Goal: Complete application form: Complete application form

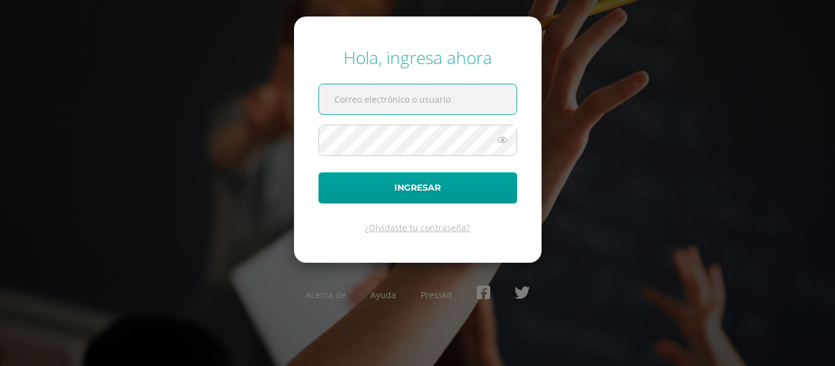
paste input "[EMAIL_ADDRESS][DOMAIN_NAME]"
type input "[EMAIL_ADDRESS][DOMAIN_NAME]"
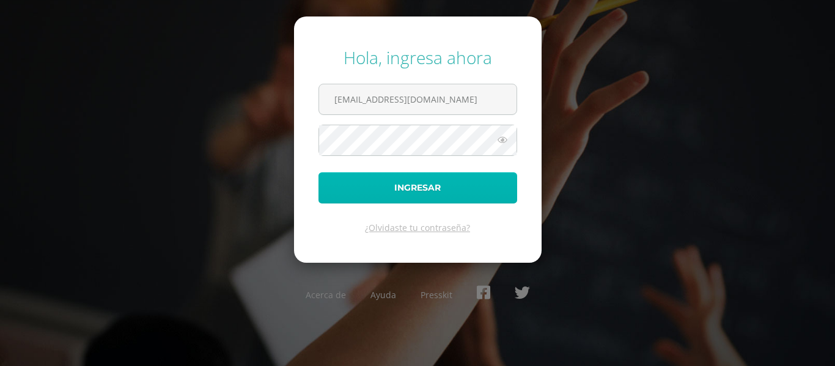
click at [429, 179] on button "Ingresar" at bounding box center [418, 187] width 199 height 31
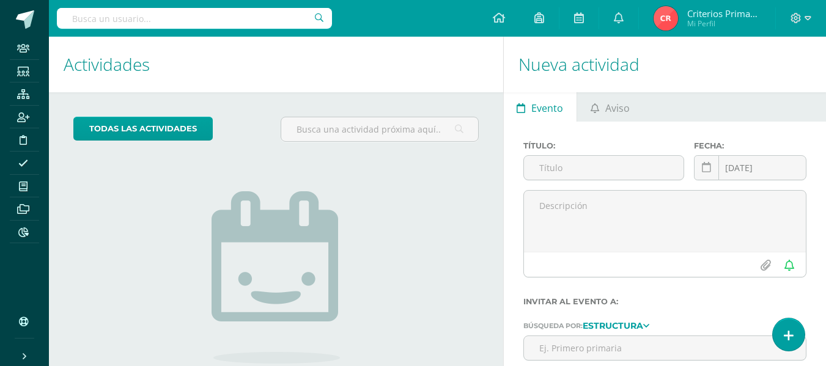
click at [136, 21] on input "text" at bounding box center [194, 18] width 275 height 21
type input "l"
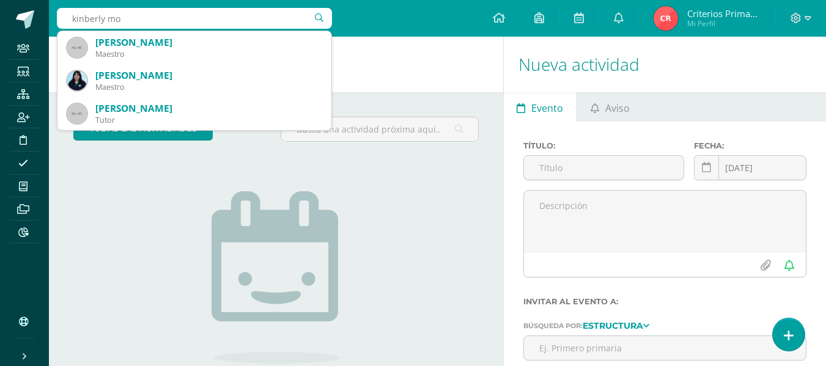
type input "kinberly mon"
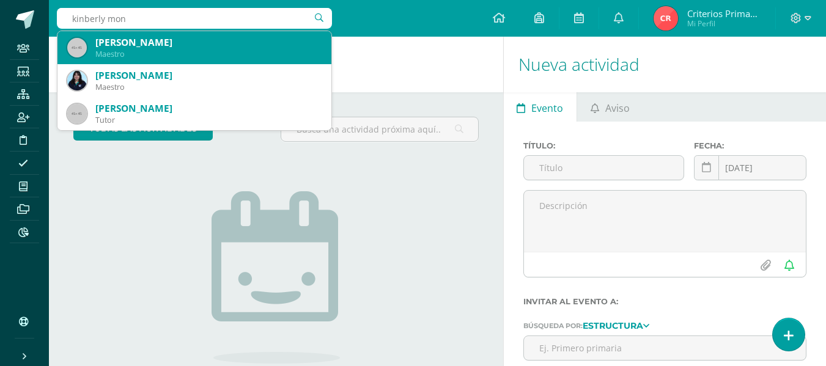
click at [158, 52] on div "Maestro" at bounding box center [208, 54] width 226 height 10
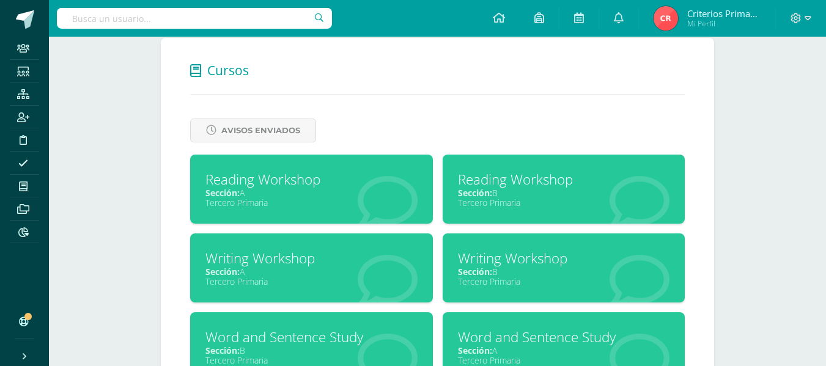
scroll to position [487, 0]
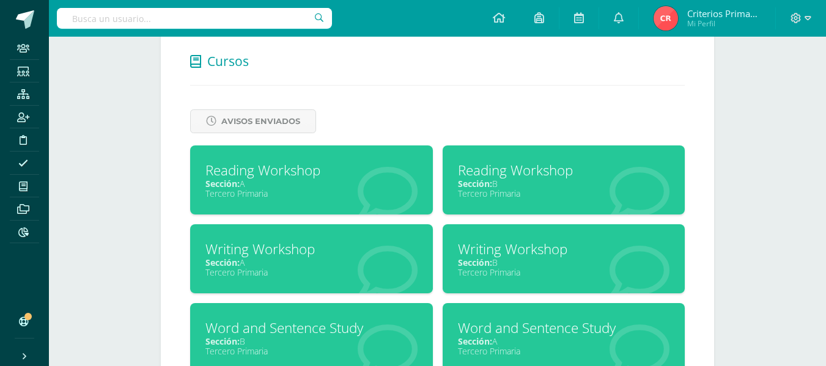
click at [529, 176] on div "Reading Workshop" at bounding box center [564, 170] width 212 height 19
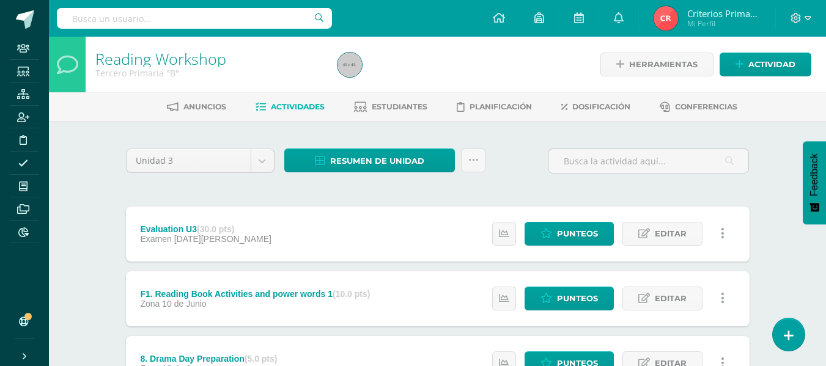
scroll to position [12, 0]
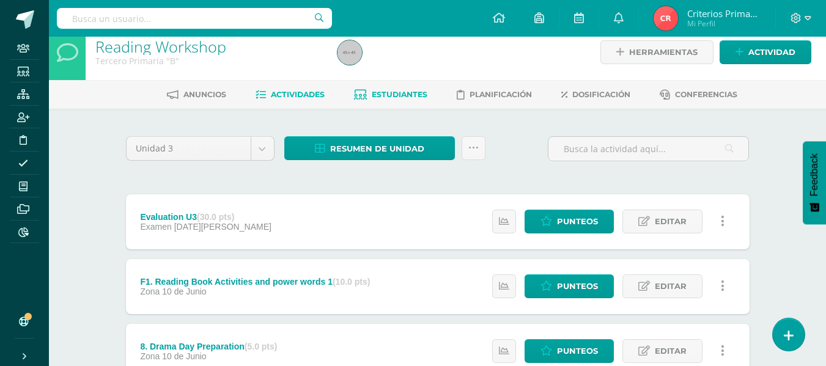
click at [392, 105] on link "Estudiantes" at bounding box center [390, 95] width 73 height 20
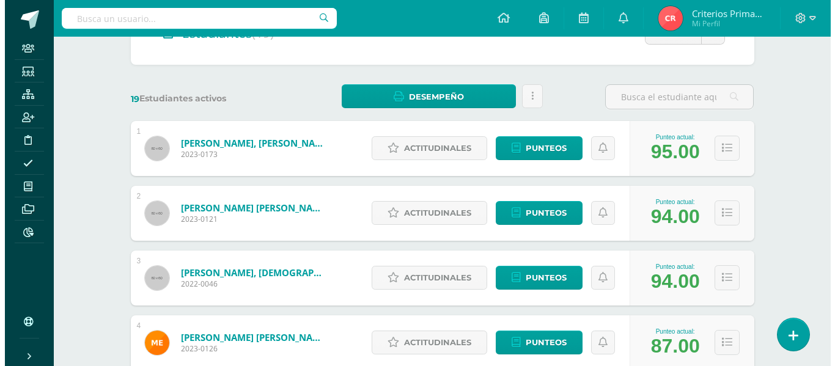
scroll to position [146, 0]
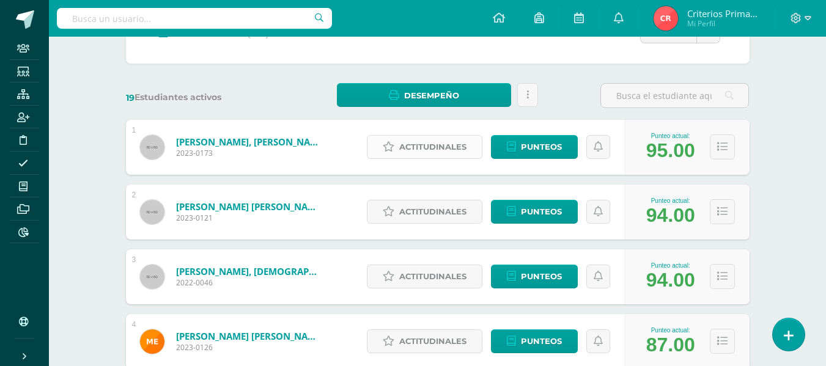
click at [445, 146] on span "Actitudinales" at bounding box center [432, 147] width 67 height 23
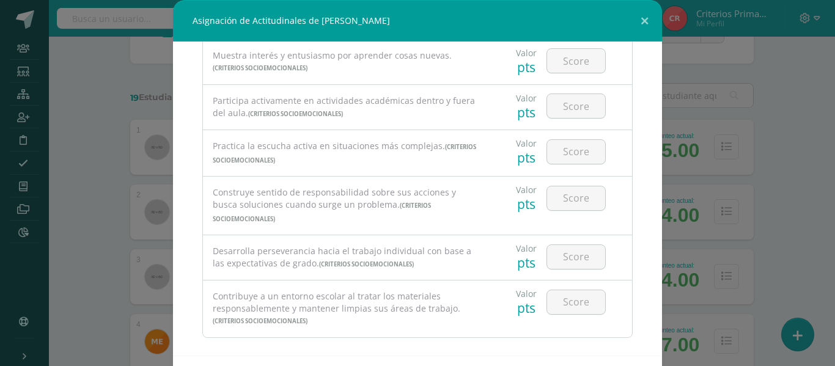
scroll to position [53, 0]
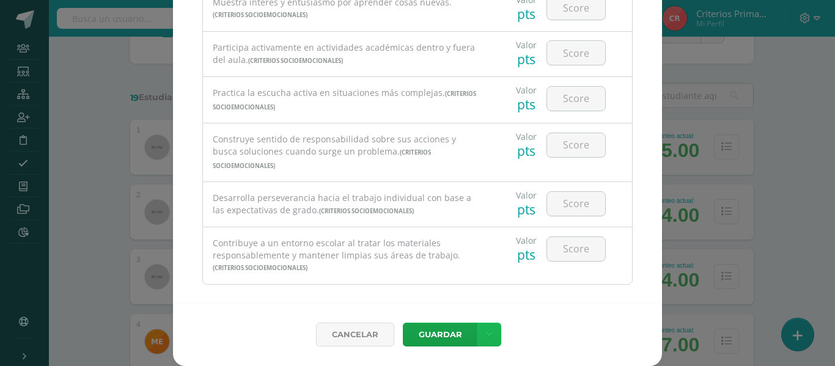
click at [486, 336] on icon at bounding box center [489, 335] width 7 height 10
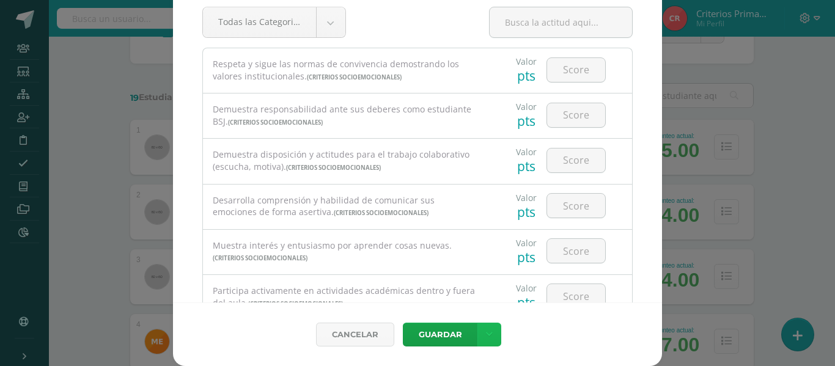
scroll to position [0, 0]
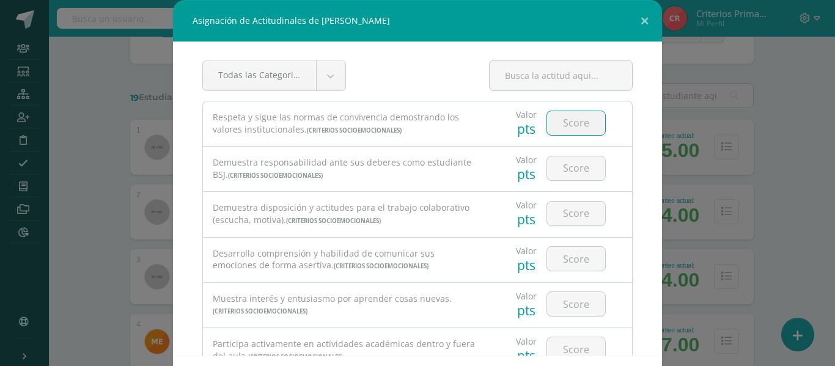
click at [570, 122] on input "number" at bounding box center [576, 123] width 58 height 24
type input "3"
click at [558, 168] on input "number" at bounding box center [576, 169] width 58 height 24
type input "4"
click at [561, 213] on input "number" at bounding box center [576, 214] width 58 height 24
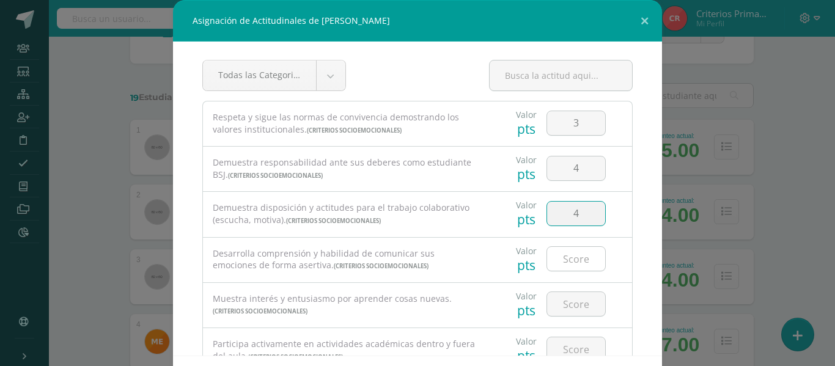
type input "4"
click at [570, 261] on input "number" at bounding box center [576, 259] width 58 height 24
type input "3"
click at [558, 301] on input "number" at bounding box center [576, 304] width 58 height 24
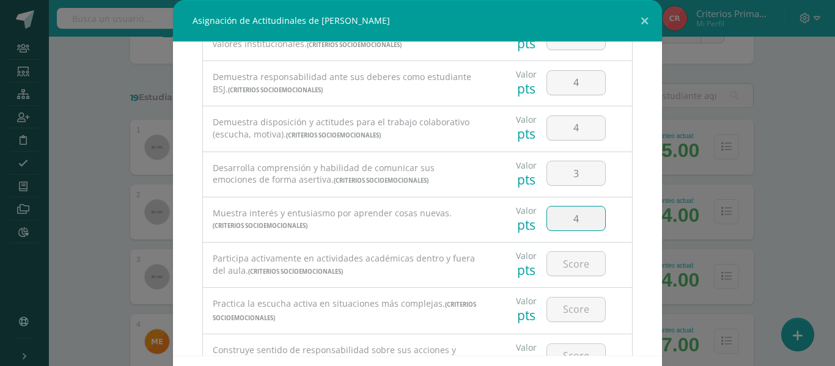
scroll to position [94, 0]
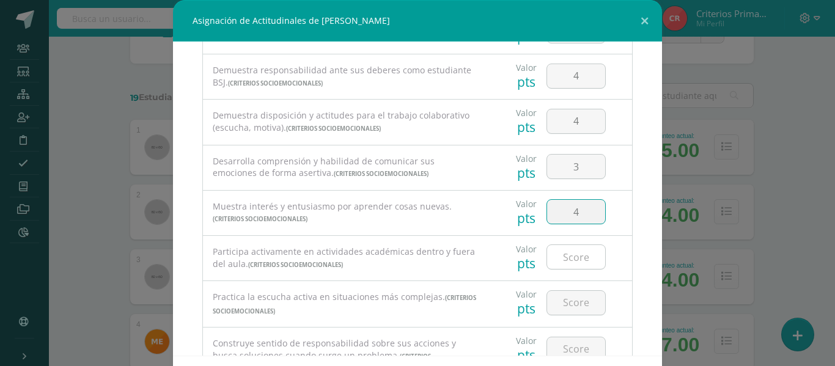
type input "4"
click at [564, 266] on input "number" at bounding box center [576, 257] width 58 height 24
type input "4"
click at [560, 300] on input "3" at bounding box center [576, 303] width 58 height 24
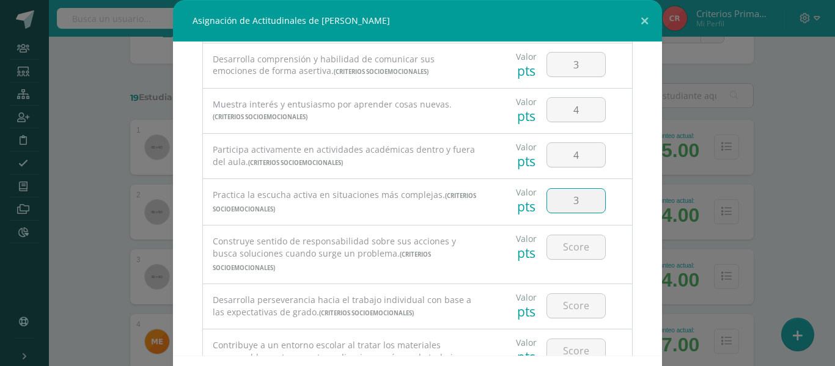
scroll to position [200, 0]
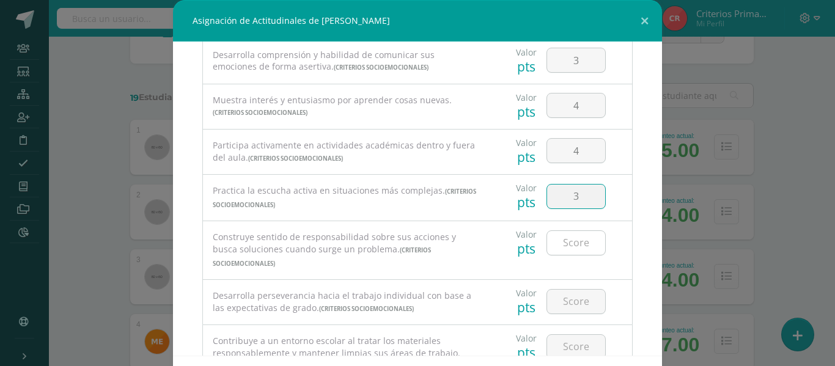
type input "3"
click at [573, 238] on input "number" at bounding box center [576, 243] width 58 height 24
type input "3"
click at [568, 202] on input "3" at bounding box center [576, 197] width 58 height 24
type input "4"
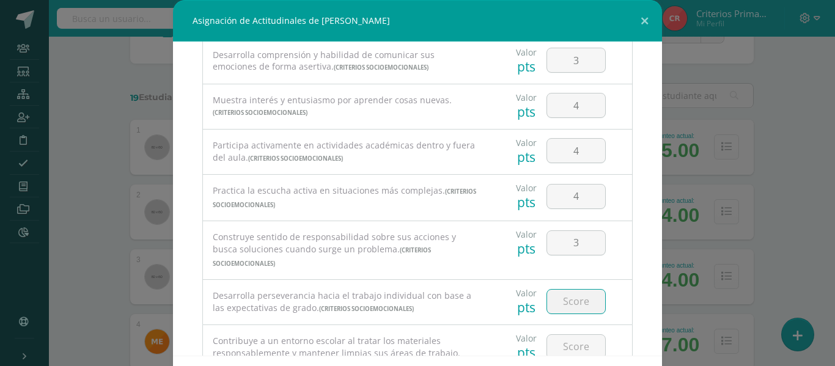
click at [558, 298] on input "number" at bounding box center [576, 302] width 58 height 24
type input "4"
click at [566, 335] on input "number" at bounding box center [576, 347] width 58 height 24
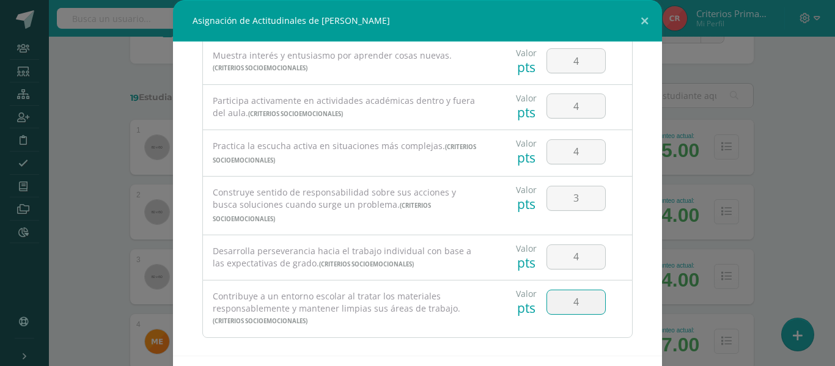
scroll to position [53, 0]
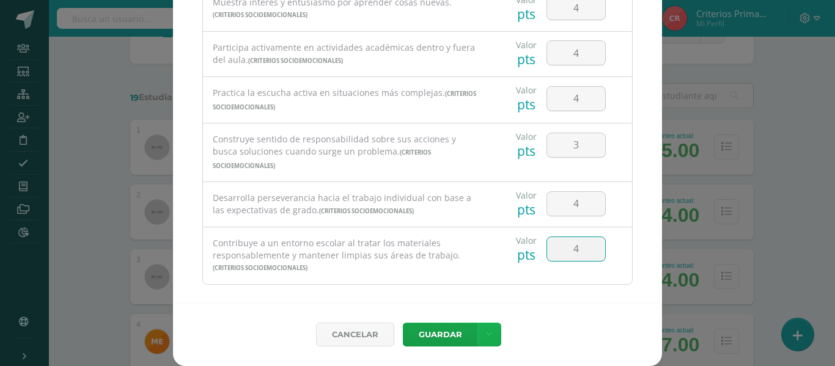
type input "4"
click at [486, 330] on icon at bounding box center [489, 335] width 7 height 10
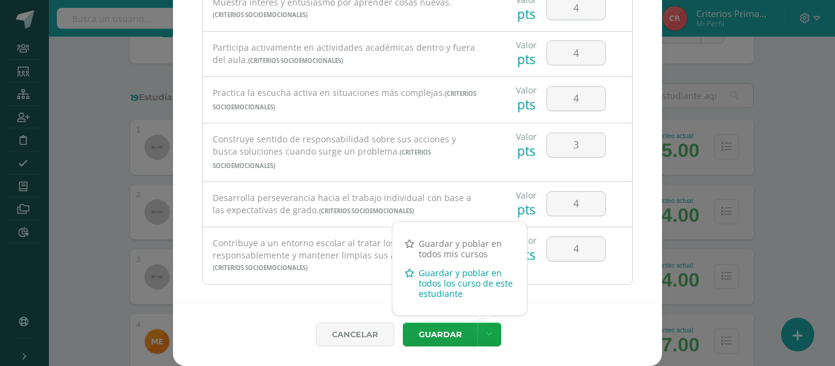
click at [451, 292] on link "Guardar y poblar en todos los curso de este estudiante" at bounding box center [459, 283] width 134 height 40
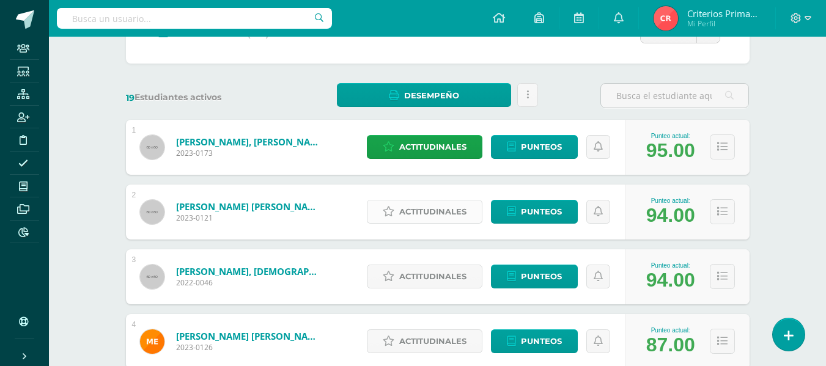
click at [443, 216] on span "Actitudinales" at bounding box center [432, 212] width 67 height 23
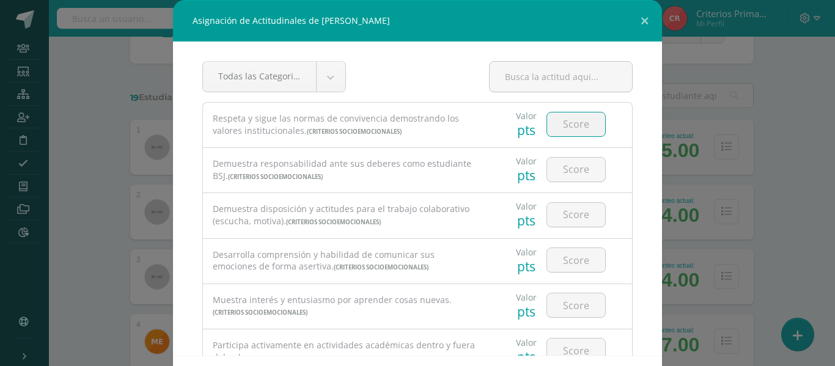
click at [583, 125] on input "number" at bounding box center [576, 124] width 58 height 24
type input "3"
click at [561, 164] on input "number" at bounding box center [576, 170] width 58 height 24
type input "4"
click at [569, 216] on input "number" at bounding box center [576, 215] width 58 height 24
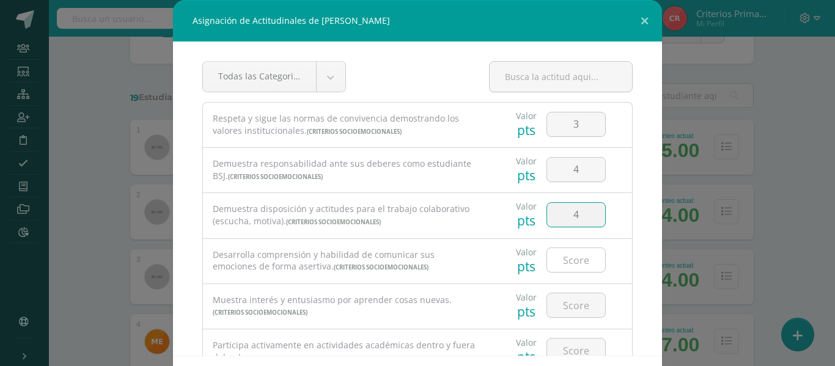
type input "4"
click at [562, 263] on input "number" at bounding box center [576, 260] width 58 height 24
type input "3"
click at [558, 312] on input "4" at bounding box center [576, 305] width 58 height 24
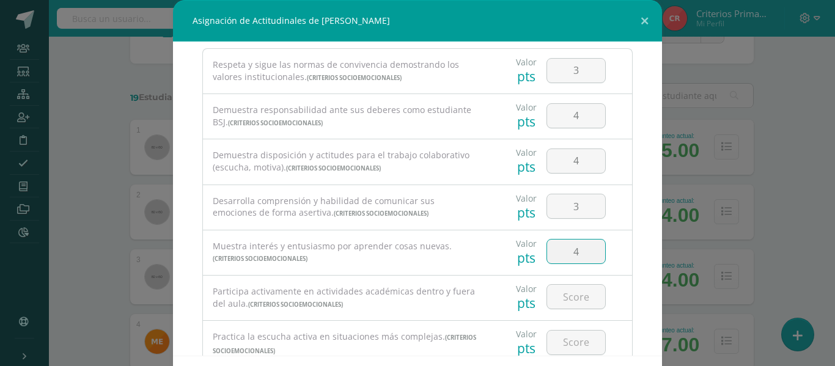
scroll to position [89, 0]
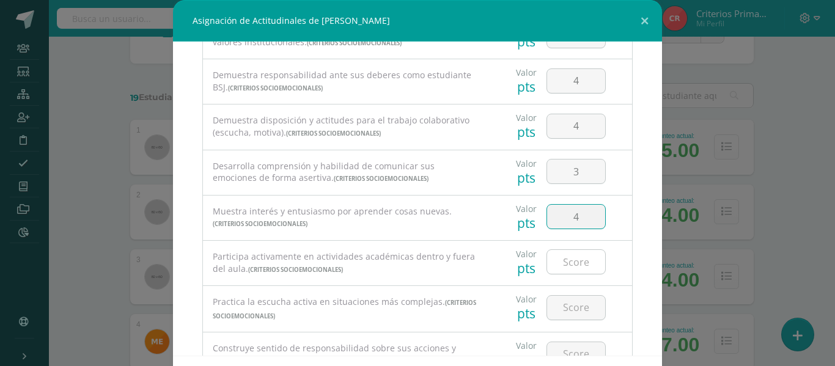
type input "4"
click at [574, 265] on input "number" at bounding box center [576, 262] width 58 height 24
type input "4"
click at [558, 313] on input "number" at bounding box center [576, 308] width 58 height 24
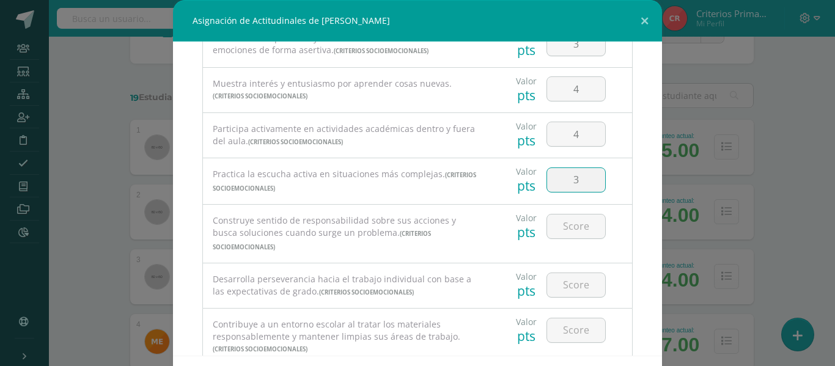
scroll to position [225, 0]
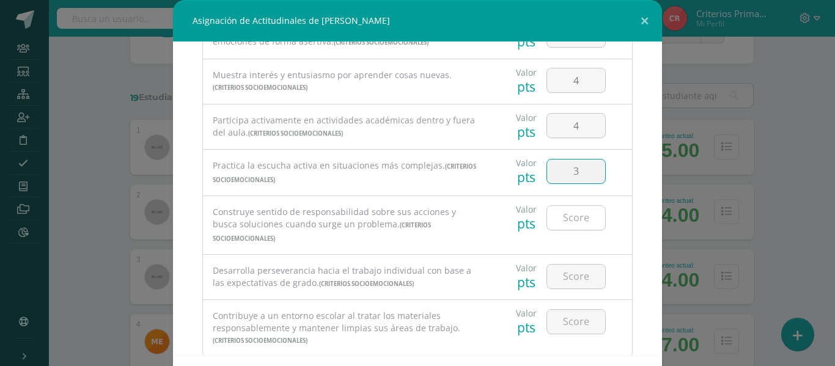
type input "3"
click at [564, 208] on input "number" at bounding box center [576, 218] width 58 height 24
type input "4"
click at [564, 267] on input "number" at bounding box center [576, 277] width 58 height 24
type input "4"
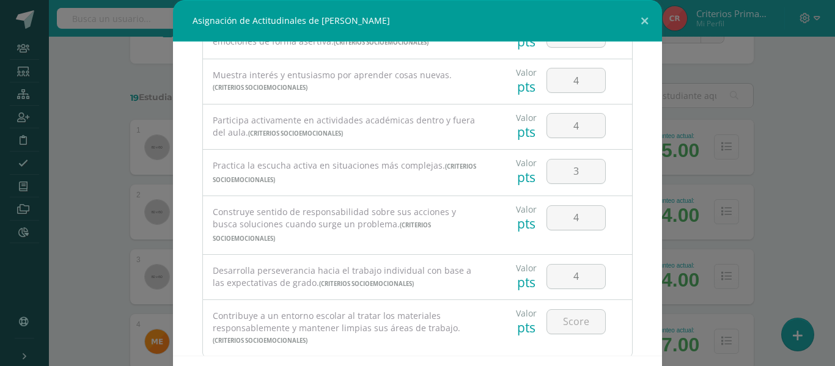
click at [558, 328] on div at bounding box center [576, 321] width 69 height 43
click at [556, 317] on input "number" at bounding box center [576, 322] width 58 height 24
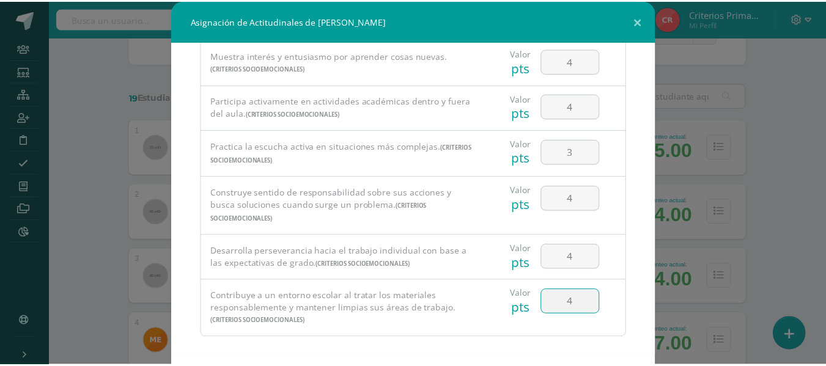
scroll to position [53, 0]
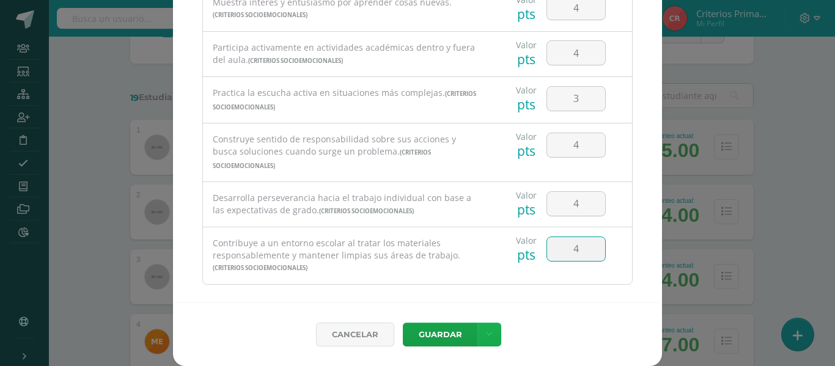
type input "4"
click at [477, 330] on link at bounding box center [489, 335] width 24 height 24
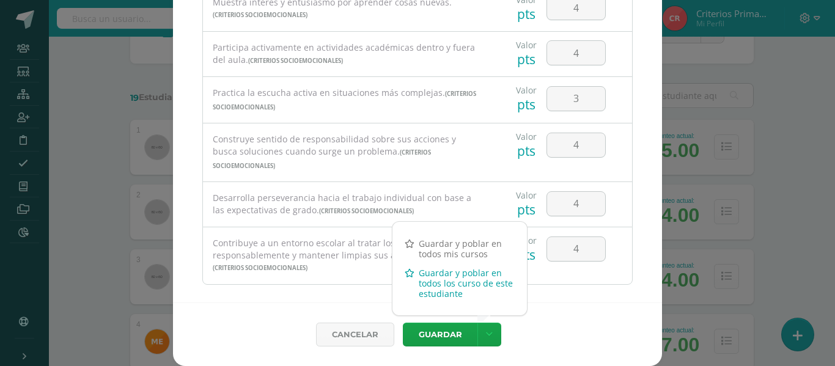
click at [487, 288] on link "Guardar y poblar en todos los curso de este estudiante" at bounding box center [459, 283] width 134 height 40
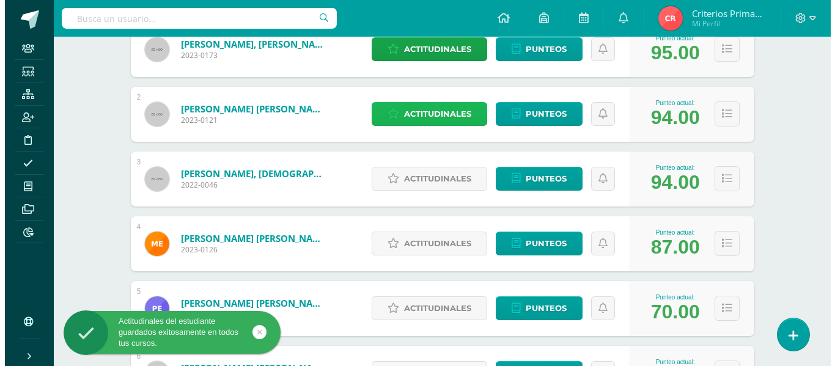
scroll to position [252, 0]
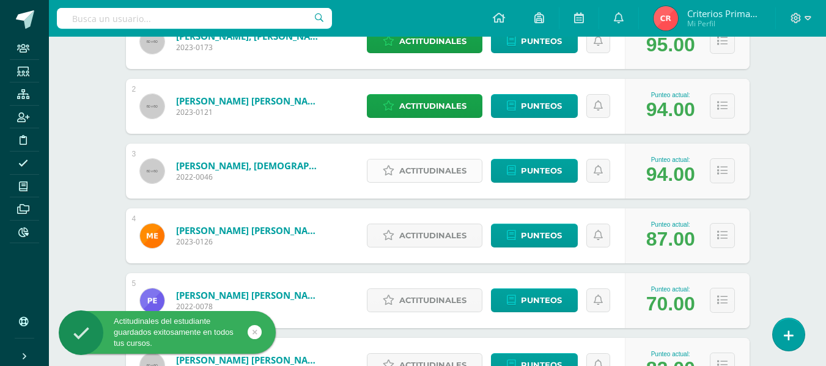
click at [429, 167] on span "Actitudinales" at bounding box center [432, 171] width 67 height 23
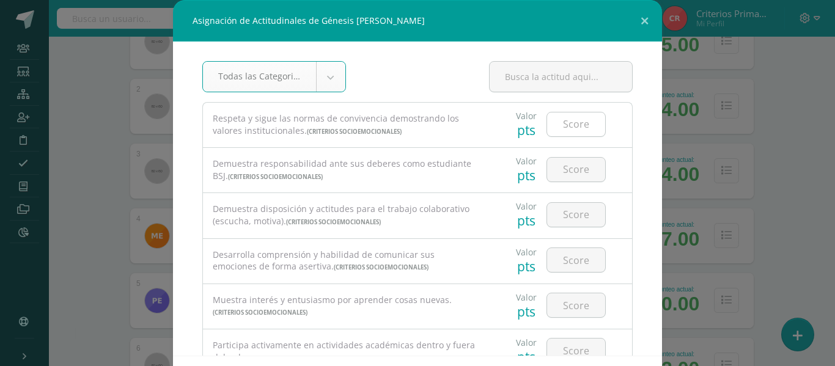
click at [555, 130] on input "number" at bounding box center [576, 124] width 58 height 24
type input "4"
type input "3"
click at [566, 180] on input "number" at bounding box center [576, 170] width 58 height 24
type input "4"
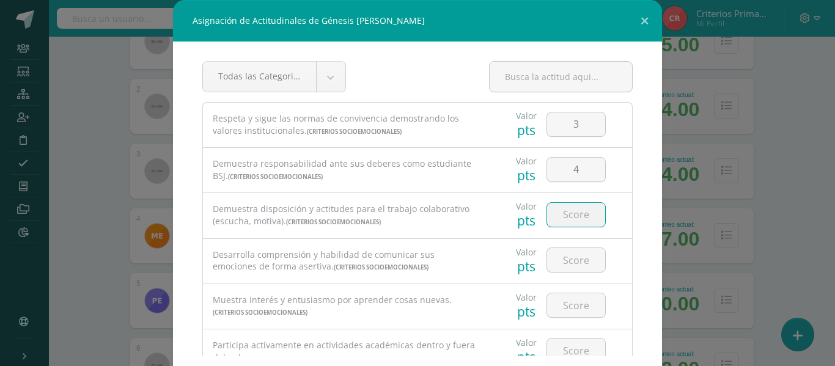
click at [557, 219] on input "number" at bounding box center [576, 215] width 58 height 24
type input "4"
click at [555, 262] on input "number" at bounding box center [576, 260] width 58 height 24
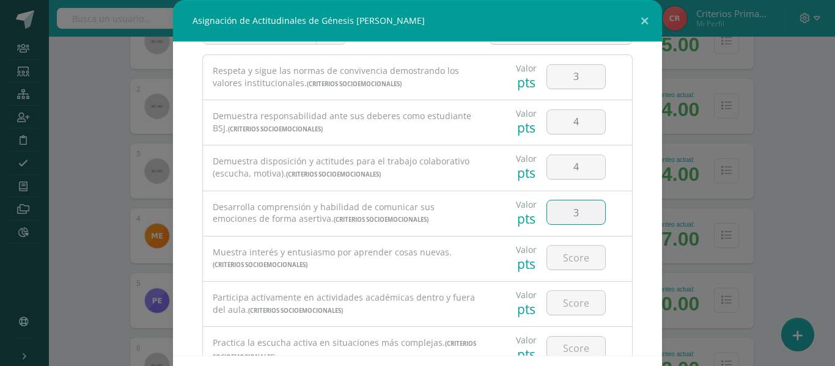
scroll to position [61, 0]
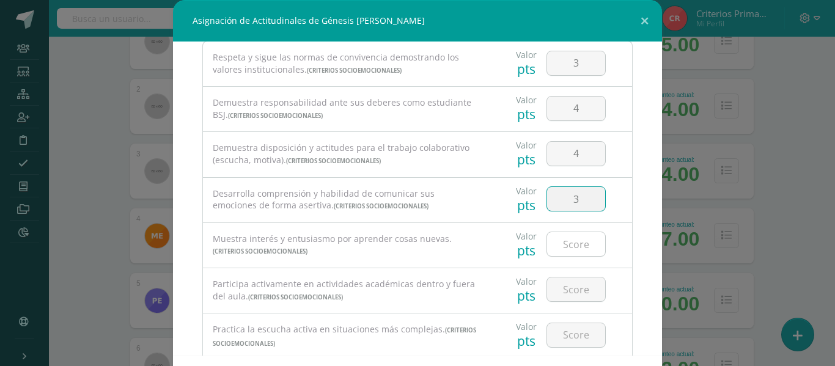
type input "3"
click at [566, 254] on input "number" at bounding box center [576, 244] width 58 height 24
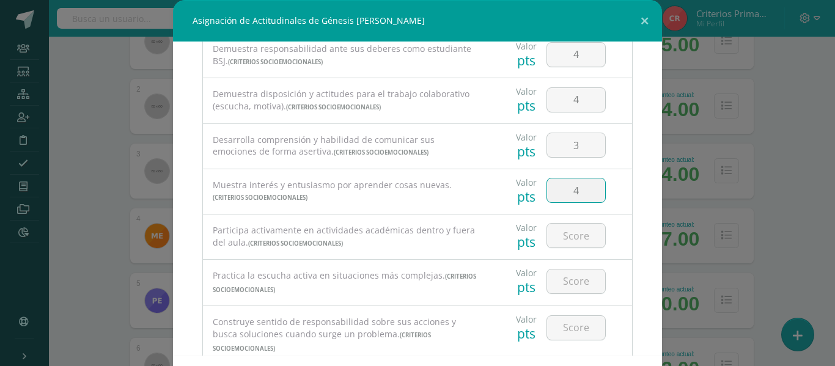
scroll to position [156, 0]
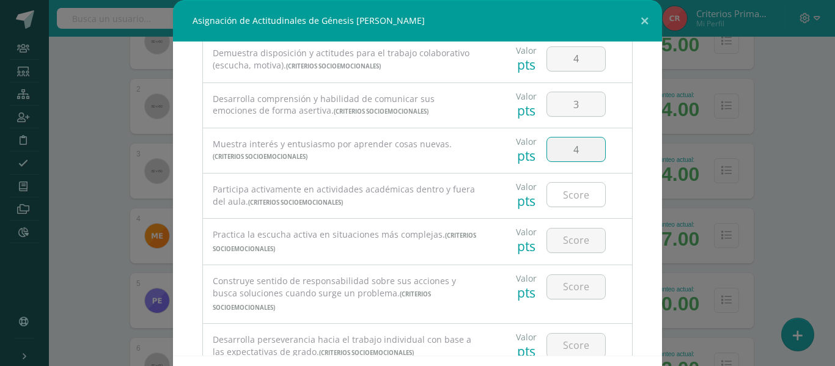
type input "4"
click at [559, 192] on input "number" at bounding box center [576, 195] width 58 height 24
type input "4"
click at [567, 241] on input "number" at bounding box center [576, 241] width 58 height 24
type input "4"
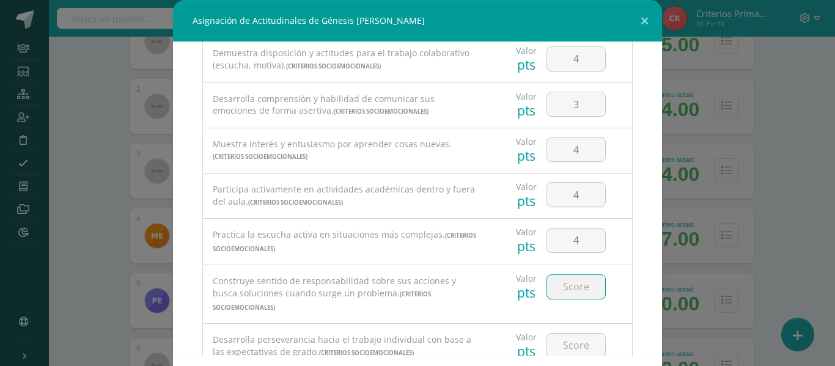
click at [552, 288] on input "number" at bounding box center [576, 287] width 58 height 24
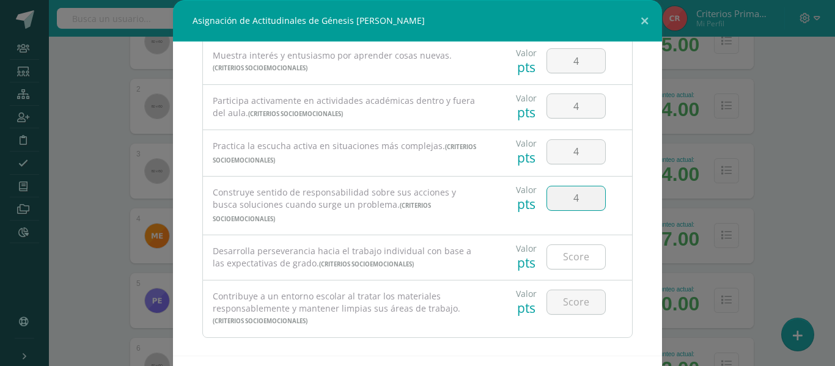
type input "4"
click at [556, 245] on input "number" at bounding box center [576, 257] width 58 height 24
type input "4"
click at [573, 294] on input "number" at bounding box center [576, 302] width 58 height 24
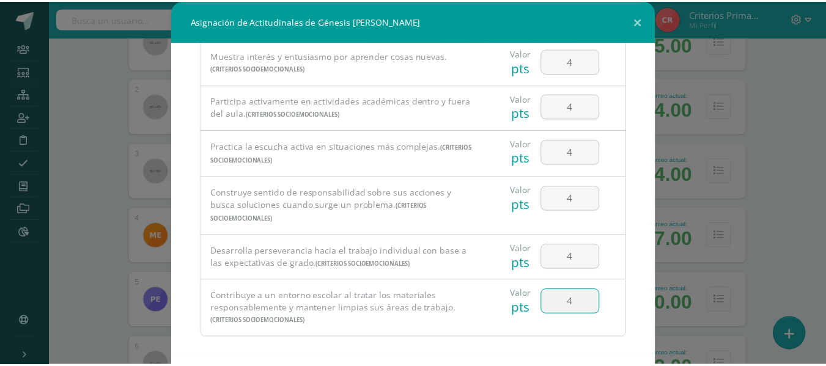
scroll to position [53, 0]
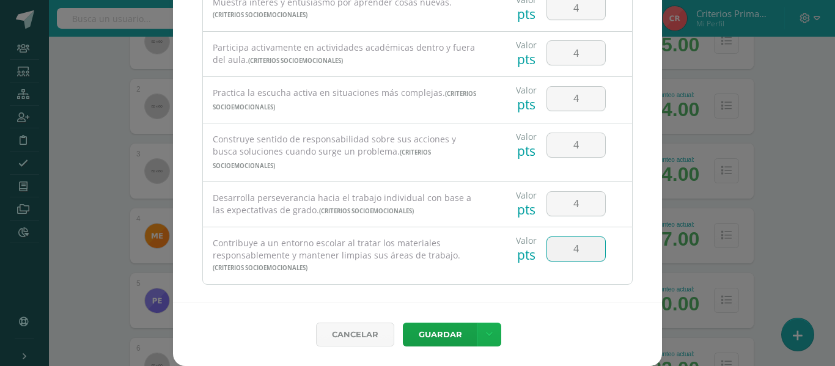
type input "4"
click at [481, 342] on link at bounding box center [489, 335] width 24 height 24
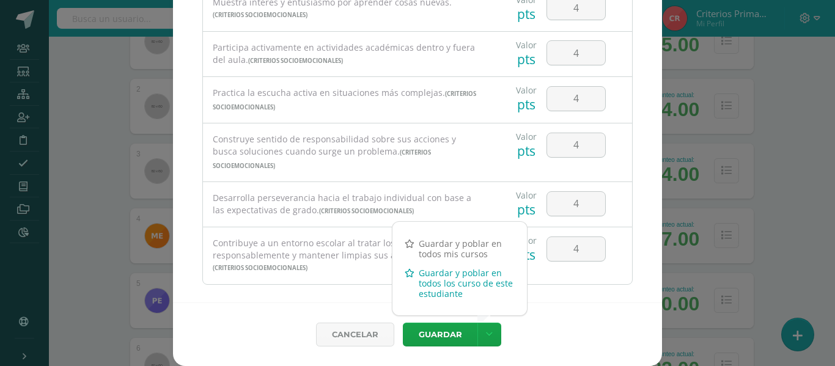
click at [457, 280] on link "Guardar y poblar en todos los curso de este estudiante" at bounding box center [459, 283] width 134 height 40
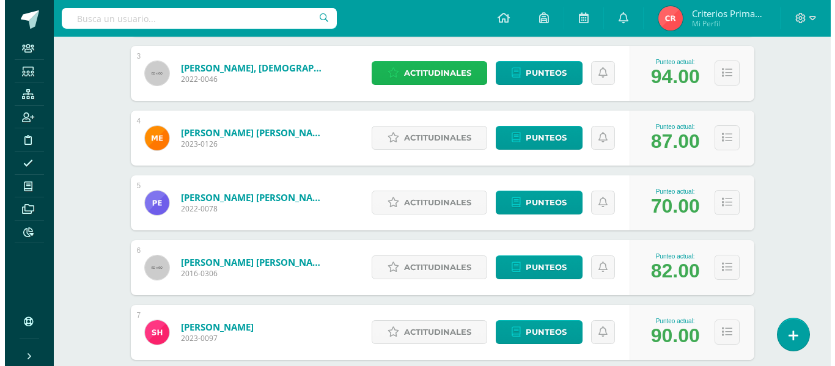
scroll to position [347, 0]
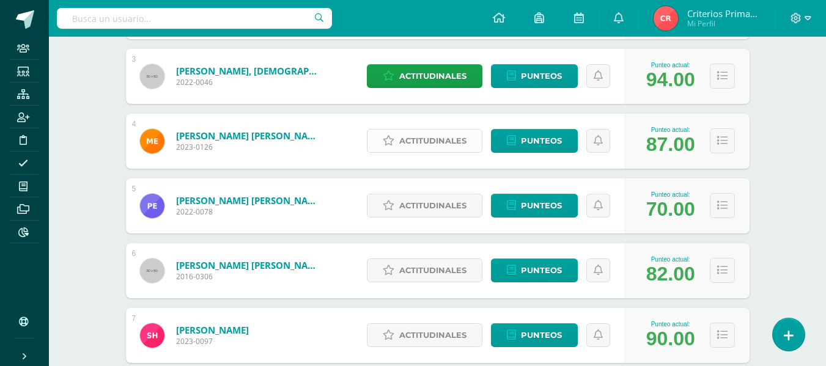
click at [459, 138] on span "Actitudinales" at bounding box center [432, 141] width 67 height 23
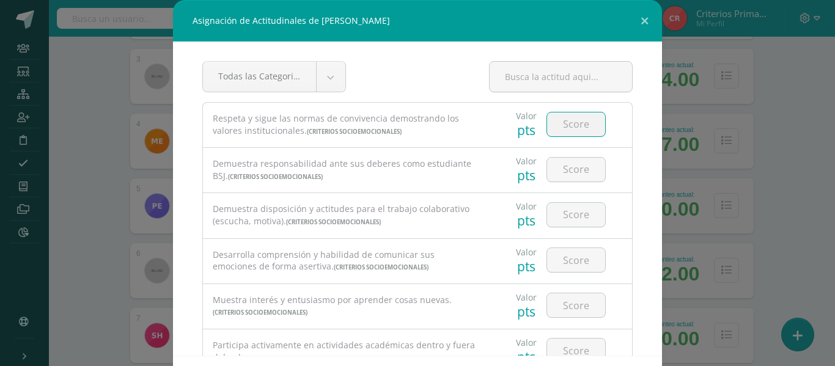
click at [578, 120] on input "number" at bounding box center [576, 124] width 58 height 24
type input "3"
click at [567, 160] on input "number" at bounding box center [576, 170] width 58 height 24
type input "4"
type input "3"
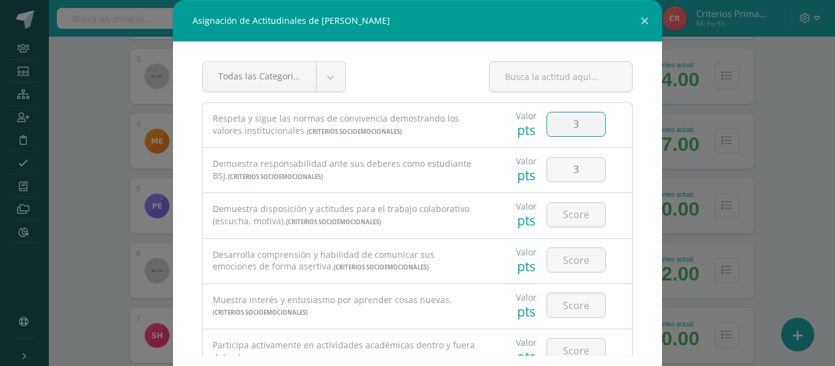
click at [578, 124] on input "3" at bounding box center [576, 124] width 58 height 24
type input "4"
click at [570, 216] on input "number" at bounding box center [576, 215] width 58 height 24
type input "4"
click at [569, 260] on input "number" at bounding box center [576, 260] width 58 height 24
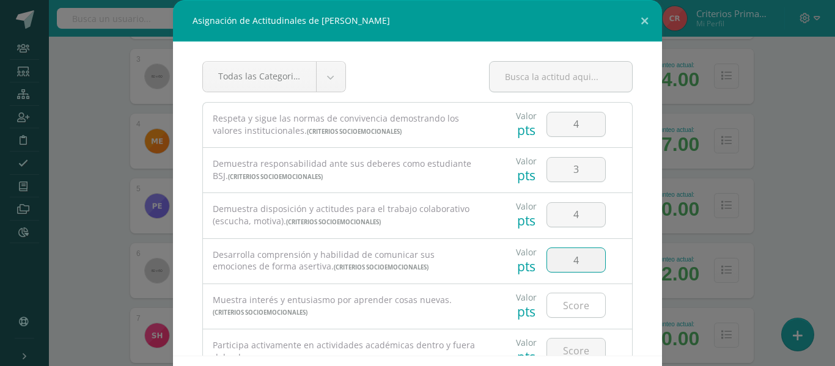
type input "4"
click at [562, 304] on input "number" at bounding box center [576, 305] width 58 height 24
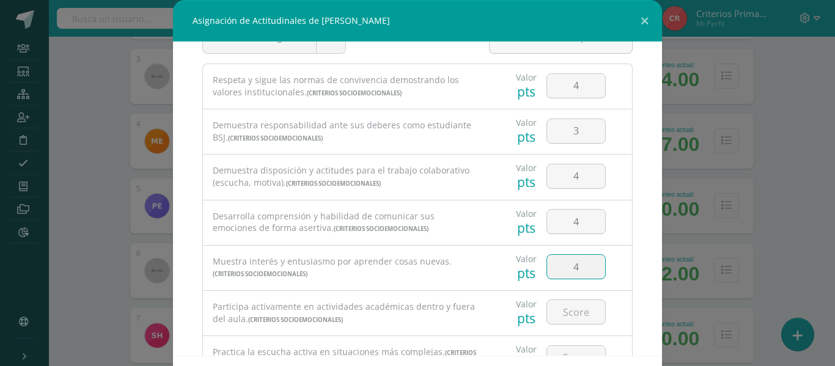
scroll to position [78, 0]
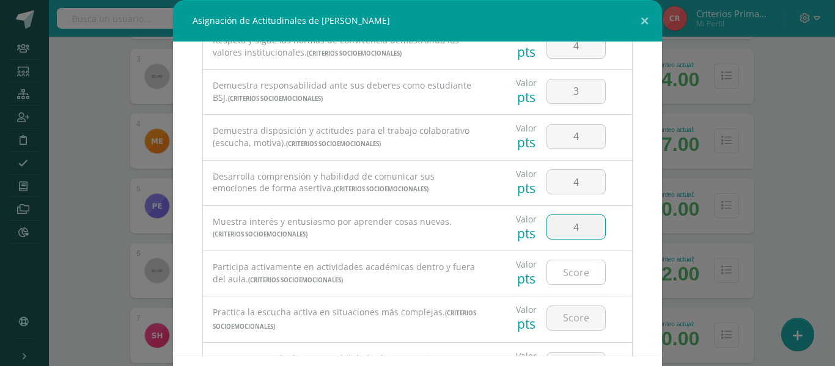
type input "4"
click at [556, 276] on input "number" at bounding box center [576, 272] width 58 height 24
type input "4"
click at [562, 317] on input "number" at bounding box center [576, 318] width 58 height 24
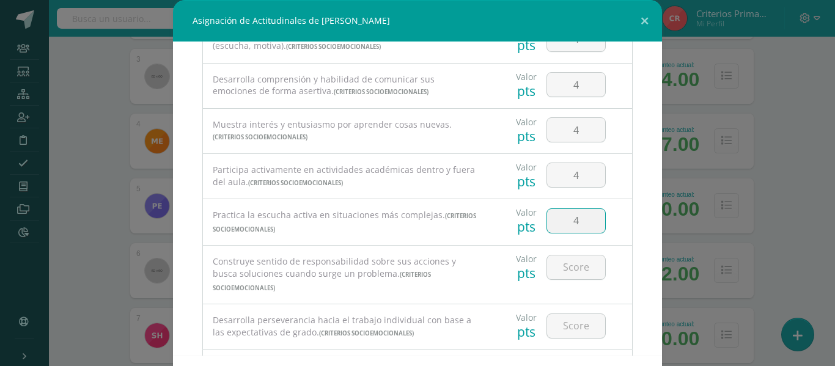
scroll to position [179, 0]
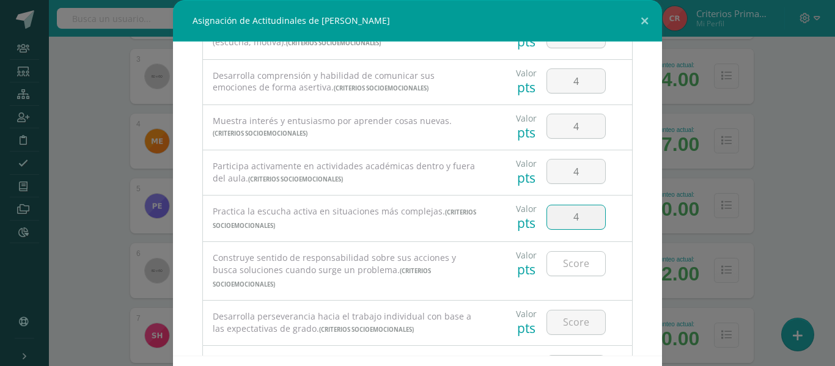
type input "4"
click at [563, 263] on input "number" at bounding box center [576, 264] width 58 height 24
type input "4"
click at [559, 312] on input "number" at bounding box center [576, 323] width 58 height 24
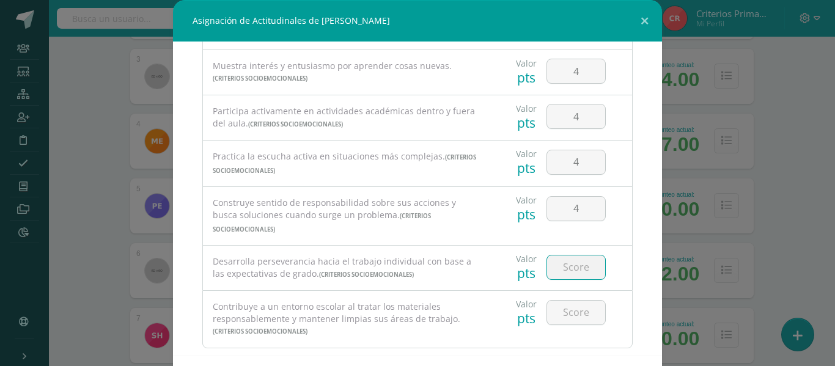
scroll to position [235, 0]
type input "3"
click at [578, 300] on input "number" at bounding box center [576, 312] width 58 height 24
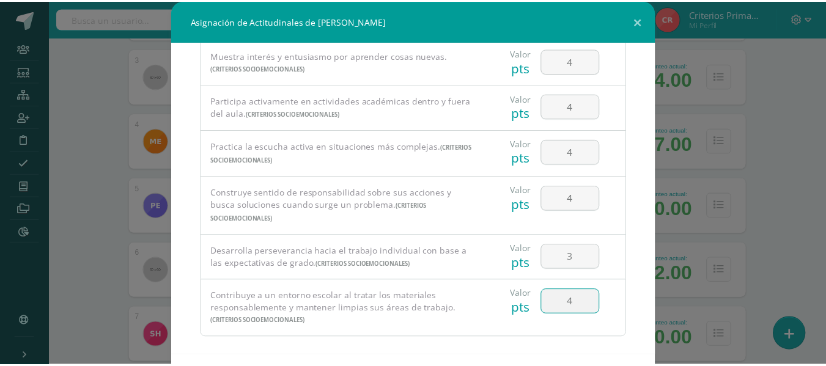
scroll to position [53, 0]
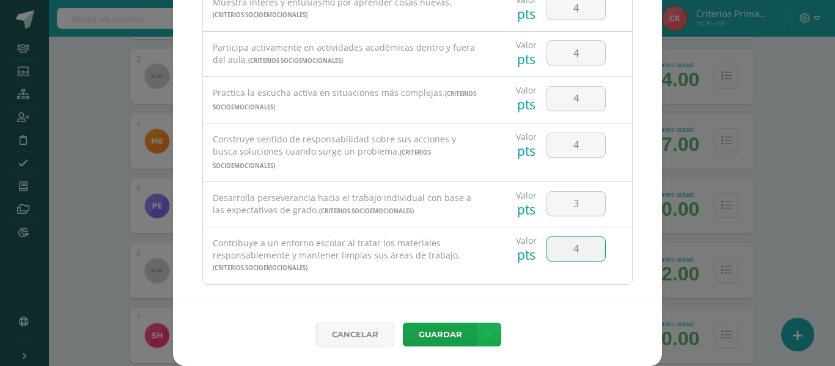
type input "4"
click at [488, 336] on link at bounding box center [489, 335] width 24 height 24
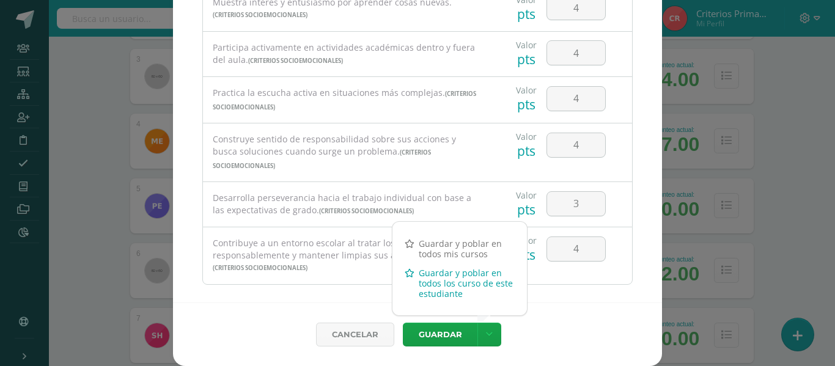
click at [441, 290] on link "Guardar y poblar en todos los curso de este estudiante" at bounding box center [459, 283] width 134 height 40
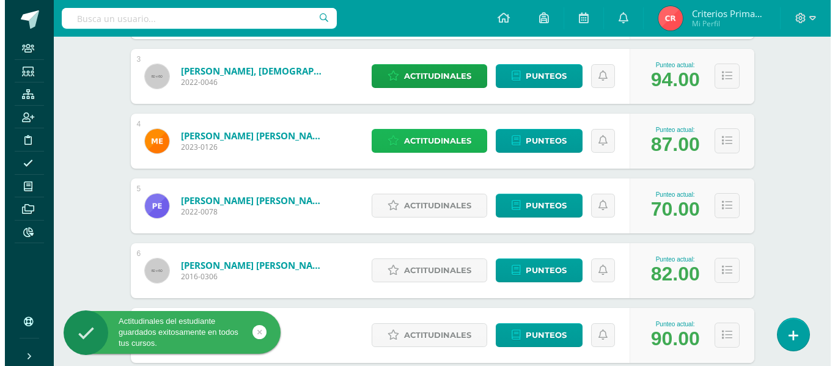
scroll to position [394, 0]
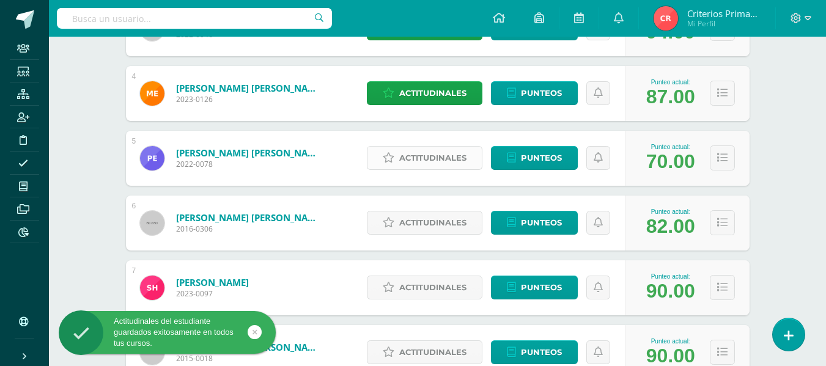
click at [421, 153] on span "Actitudinales" at bounding box center [432, 158] width 67 height 23
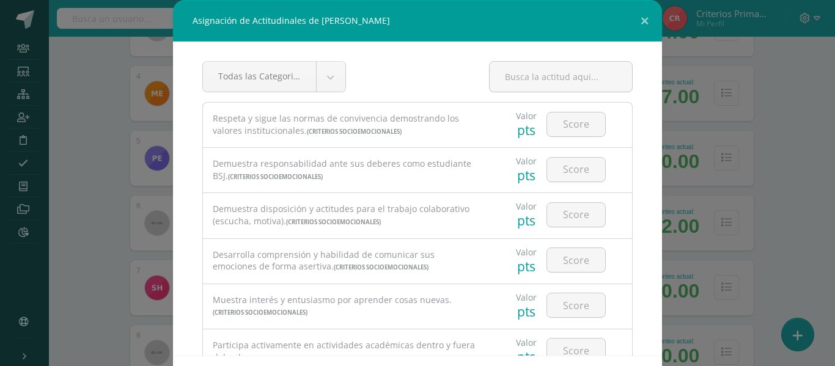
click at [571, 111] on div at bounding box center [576, 124] width 69 height 43
click at [571, 125] on input "number" at bounding box center [576, 124] width 58 height 24
type input "4"
click at [558, 173] on input "number" at bounding box center [576, 170] width 58 height 24
type input "3"
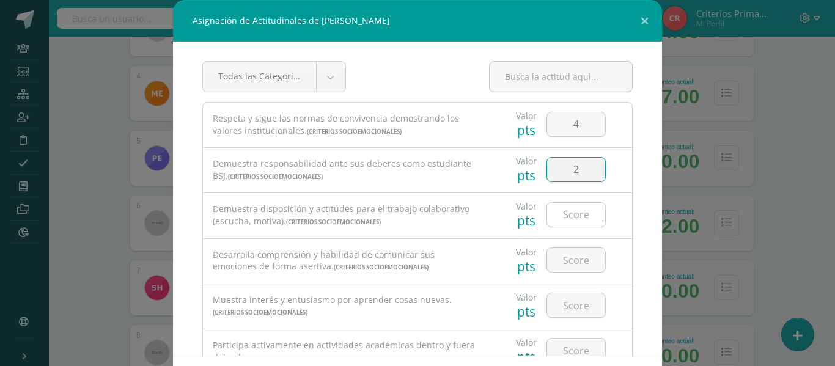
type input "2"
click at [561, 216] on input "number" at bounding box center [576, 215] width 58 height 24
type input "3"
click at [564, 265] on input "number" at bounding box center [576, 260] width 58 height 24
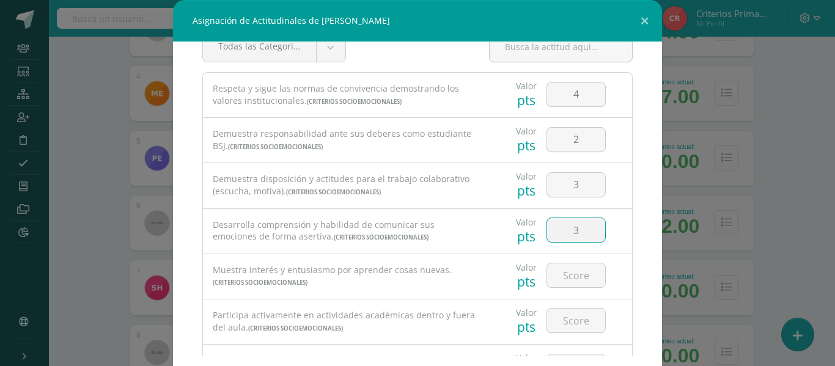
scroll to position [36, 0]
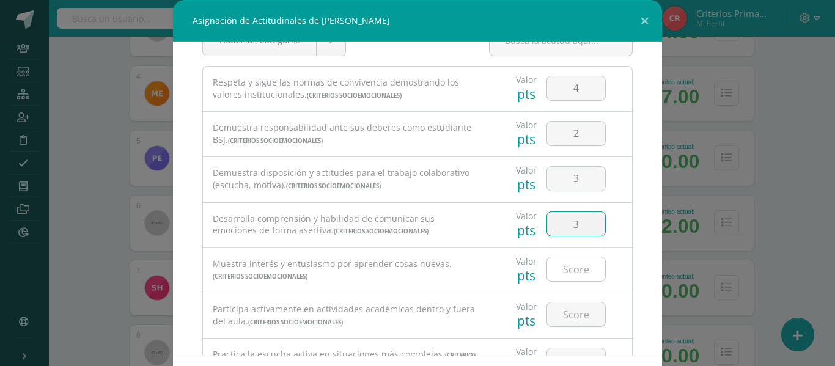
type input "3"
click at [567, 260] on input "number" at bounding box center [576, 269] width 58 height 24
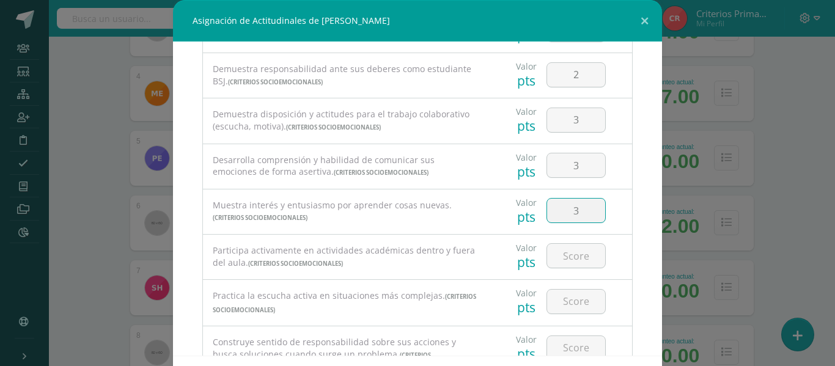
scroll to position [97, 0]
type input "3"
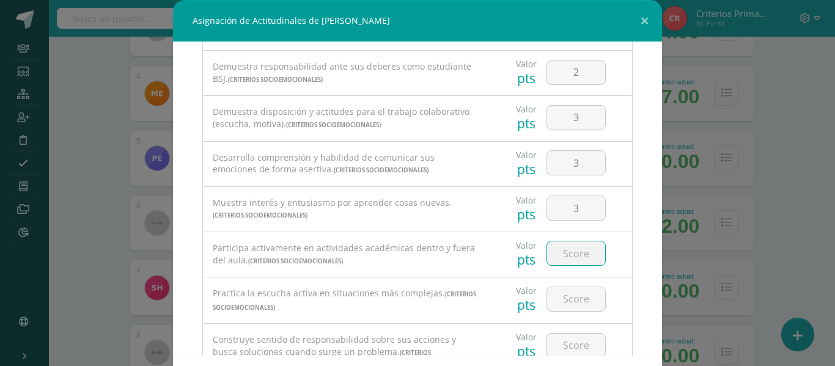
click at [566, 242] on input "number" at bounding box center [576, 253] width 58 height 24
type input "3"
click at [559, 297] on input "number" at bounding box center [576, 299] width 58 height 24
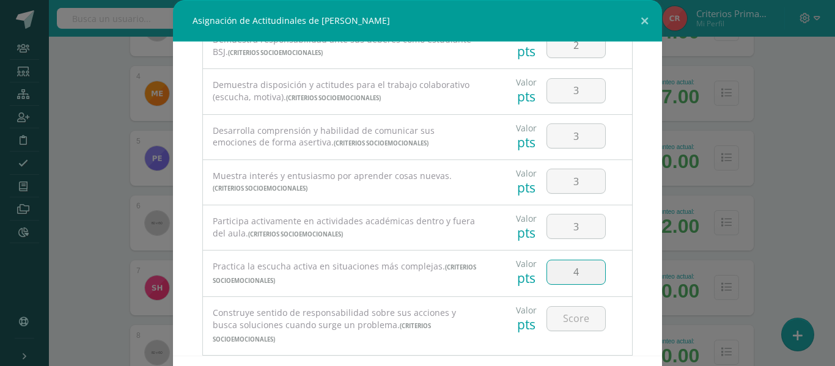
scroll to position [150, 0]
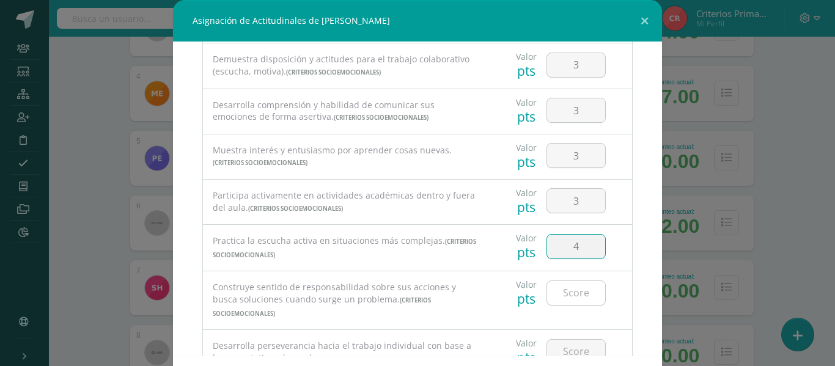
type input "4"
click at [553, 291] on input "number" at bounding box center [576, 293] width 58 height 24
type input "3"
click at [558, 340] on input "number" at bounding box center [576, 352] width 58 height 24
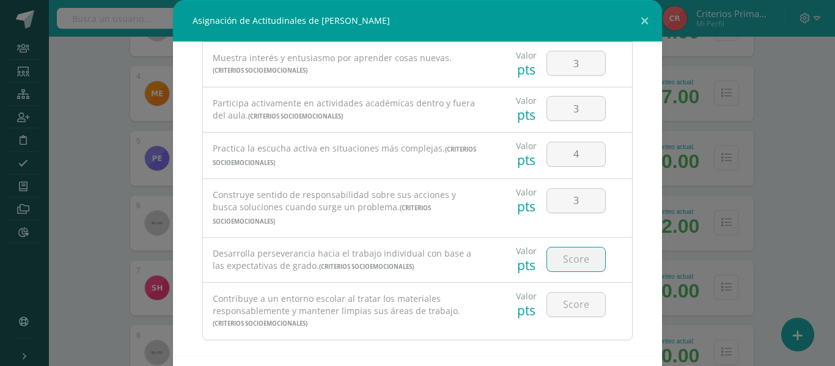
scroll to position [245, 0]
type input "4"
click at [573, 290] on input "number" at bounding box center [576, 302] width 58 height 24
click at [582, 245] on input "4" at bounding box center [576, 257] width 58 height 24
type input "2"
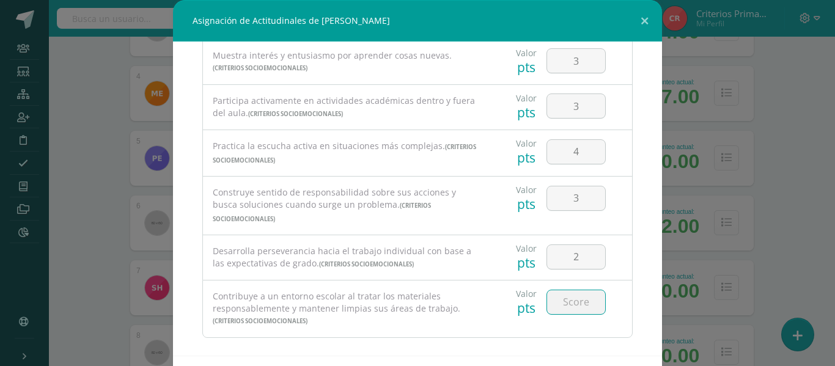
click at [568, 301] on input "number" at bounding box center [576, 302] width 58 height 24
type input "3"
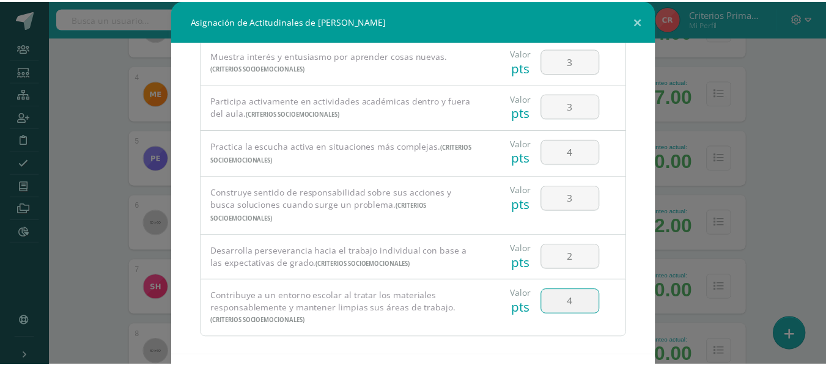
scroll to position [53, 0]
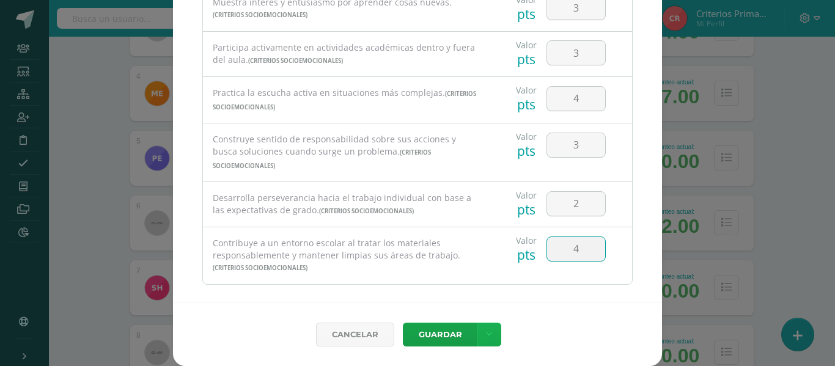
type input "4"
click at [482, 345] on link at bounding box center [489, 335] width 24 height 24
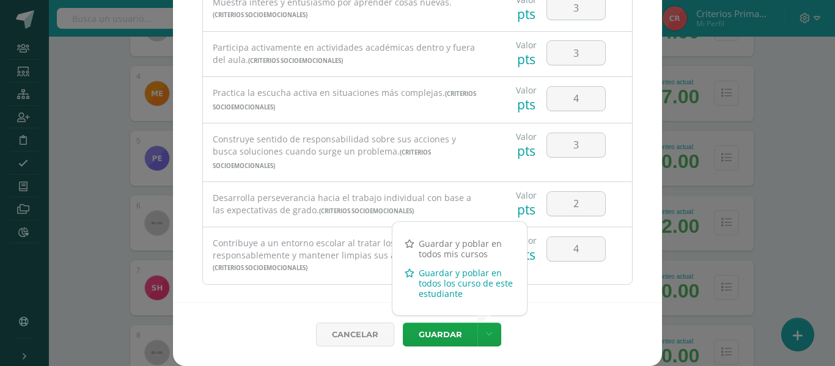
click at [444, 295] on link "Guardar y poblar en todos los curso de este estudiante" at bounding box center [459, 283] width 134 height 40
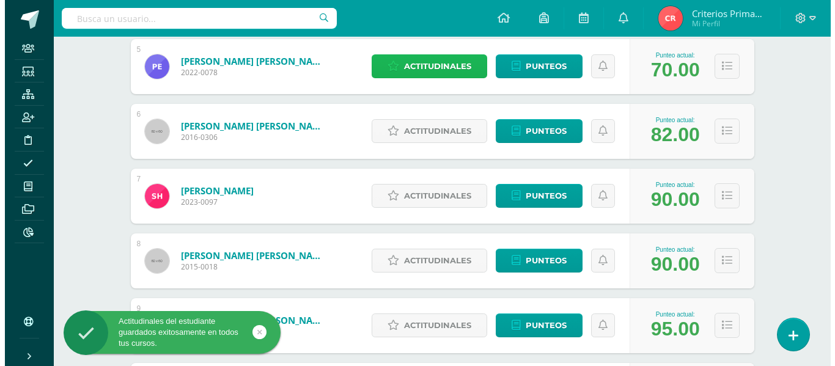
scroll to position [500, 0]
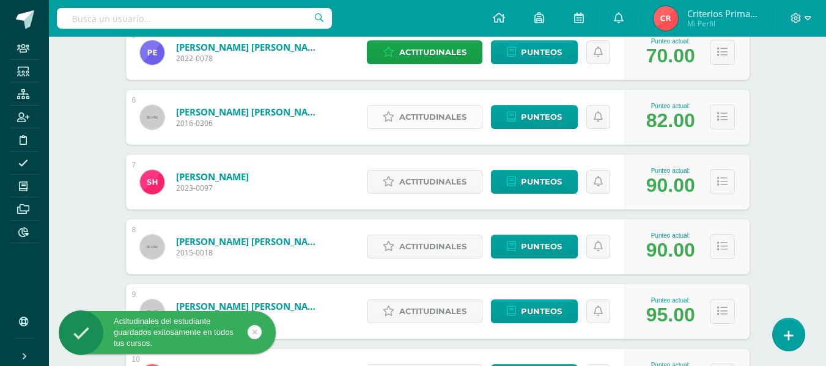
click at [440, 122] on span "Actitudinales" at bounding box center [432, 117] width 67 height 23
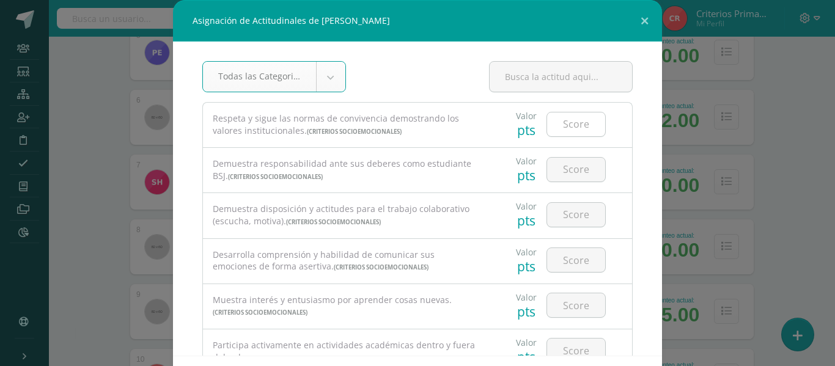
click at [579, 119] on input "number" at bounding box center [576, 124] width 58 height 24
type input "4"
click at [569, 170] on input "number" at bounding box center [576, 170] width 58 height 24
type input "3"
click at [564, 215] on input "number" at bounding box center [576, 215] width 58 height 24
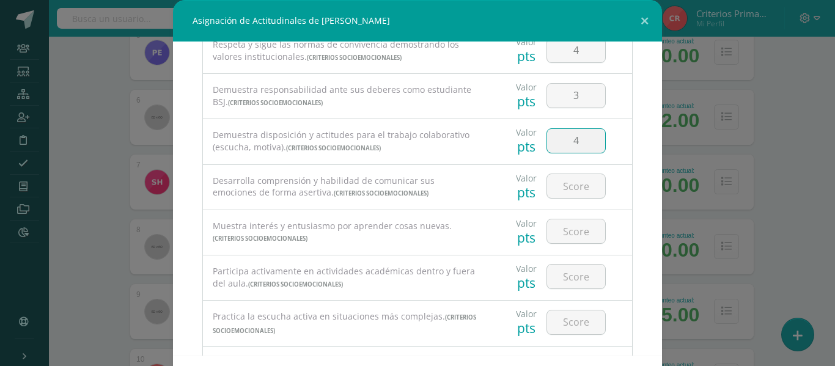
scroll to position [76, 0]
type input "4"
click at [554, 185] on input "number" at bounding box center [576, 184] width 58 height 24
type input "4"
click at [554, 227] on input "4" at bounding box center [576, 229] width 58 height 24
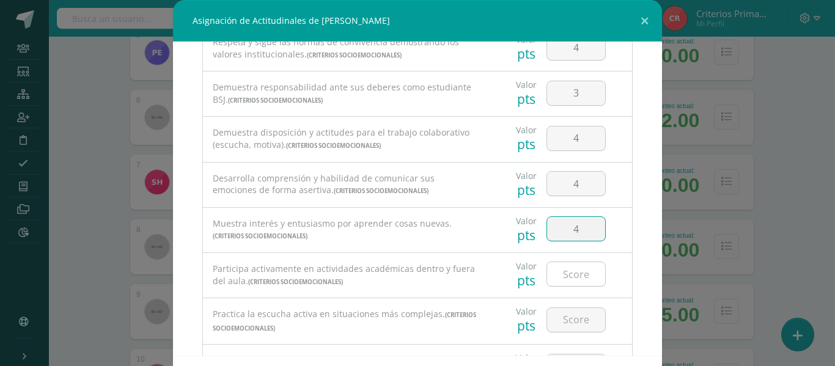
type input "4"
click at [566, 279] on input "number" at bounding box center [576, 274] width 58 height 24
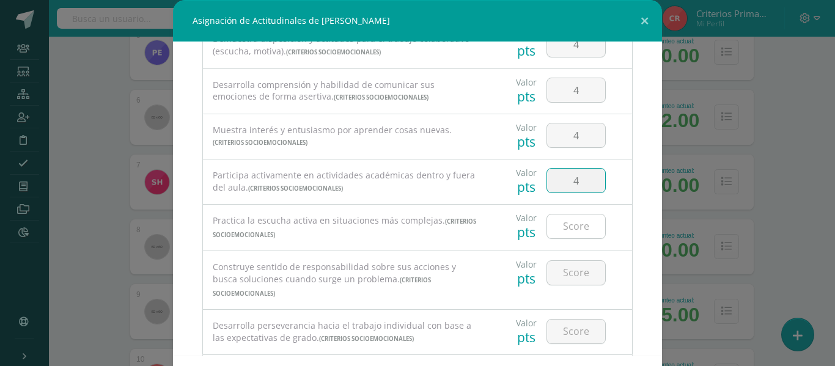
type input "4"
click at [570, 230] on input "number" at bounding box center [576, 227] width 58 height 24
type input "4"
click at [566, 263] on input "number" at bounding box center [576, 273] width 58 height 24
type input "4"
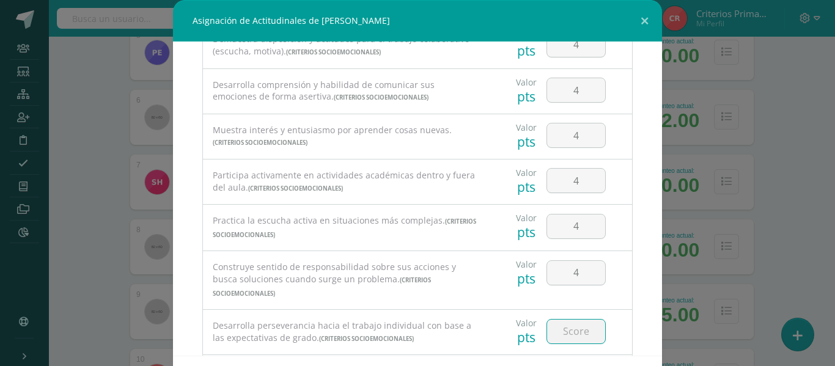
click at [555, 322] on input "number" at bounding box center [576, 332] width 58 height 24
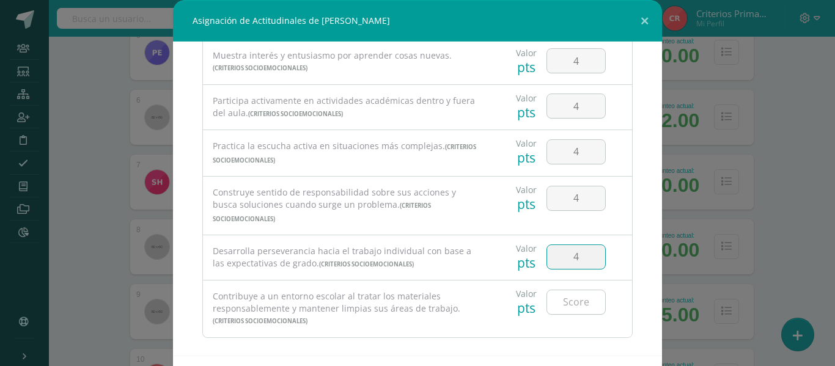
type input "4"
click at [564, 290] on input "number" at bounding box center [576, 302] width 58 height 24
type input "4"
drag, startPoint x: 677, startPoint y: 303, endPoint x: 696, endPoint y: 395, distance: 94.2
click at [696, 395] on html "Asignación de Actitudinales de [PERSON_NAME] Todas las Categorias Todas las Cat…" at bounding box center [417, 284] width 835 height 1569
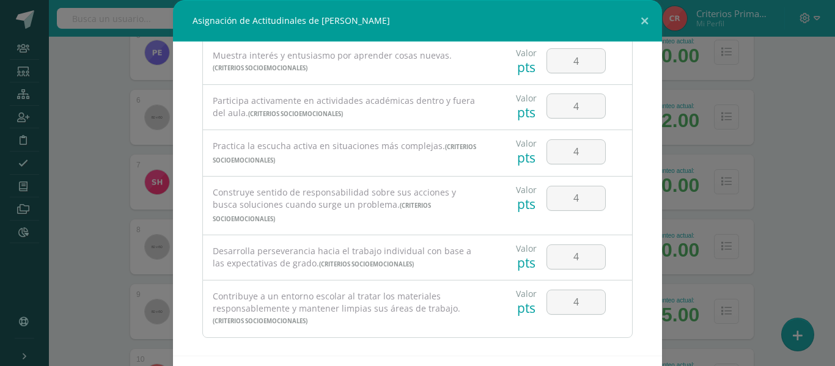
scroll to position [53, 0]
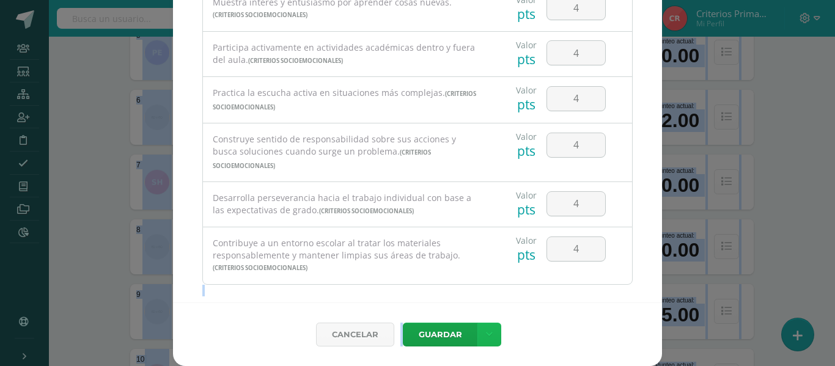
click at [486, 333] on icon at bounding box center [489, 335] width 7 height 10
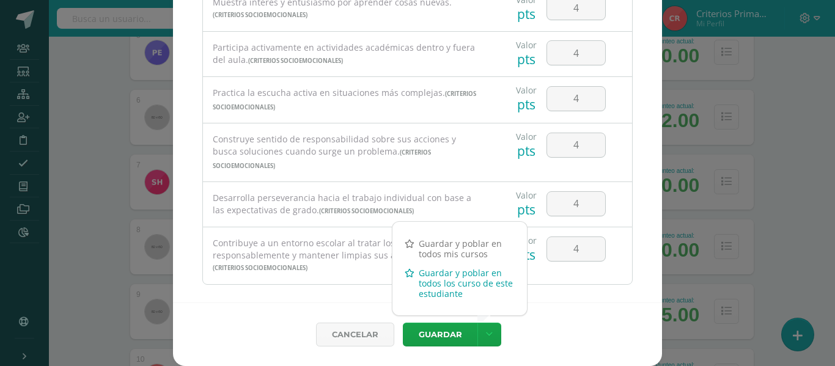
click at [421, 295] on link "Guardar y poblar en todos los curso de este estudiante" at bounding box center [459, 283] width 134 height 40
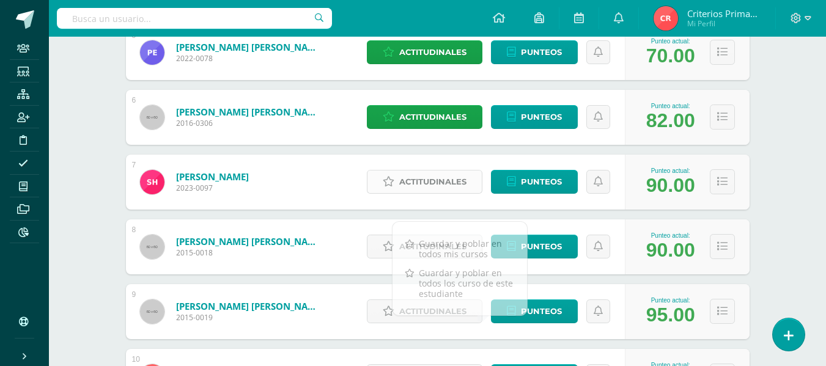
click at [444, 178] on span "Actitudinales" at bounding box center [432, 182] width 67 height 23
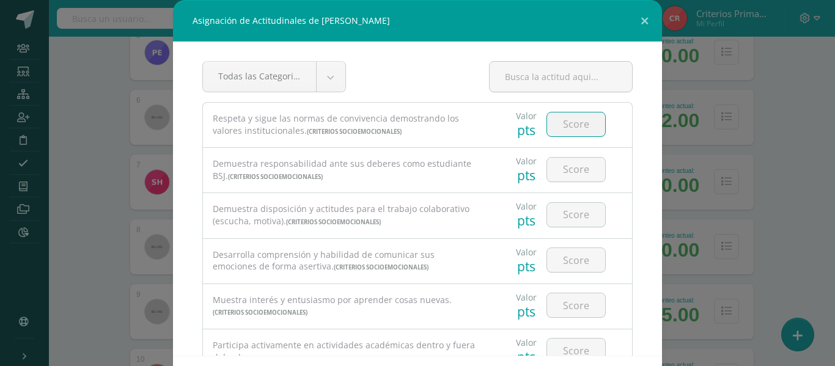
click at [574, 127] on input "number" at bounding box center [576, 124] width 58 height 24
type input "4"
click at [569, 177] on input "number" at bounding box center [576, 170] width 58 height 24
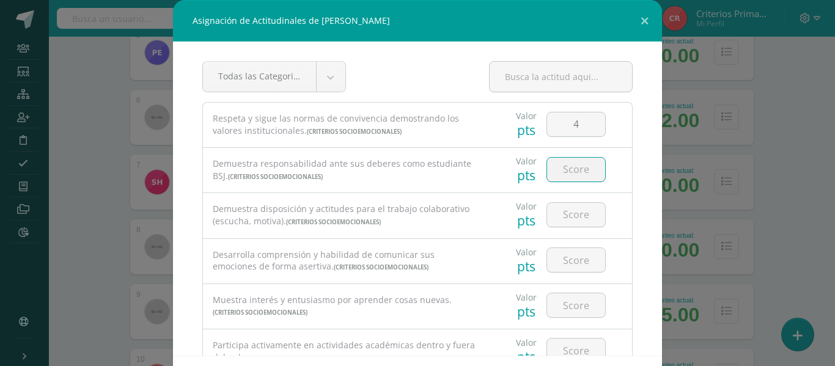
type input "5"
type input "4"
click at [560, 216] on input "number" at bounding box center [576, 215] width 58 height 24
type input "4"
click at [562, 256] on input "number" at bounding box center [576, 260] width 58 height 24
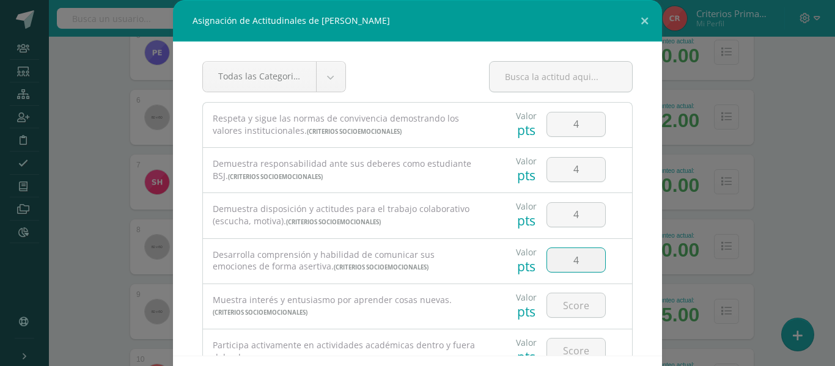
scroll to position [73, 0]
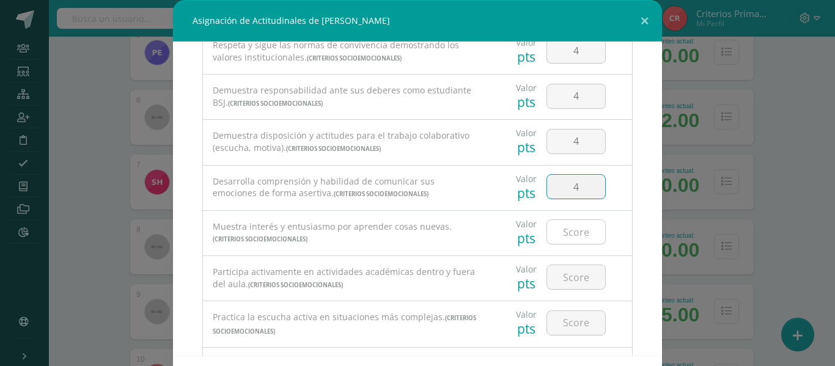
type input "4"
click at [572, 230] on input "number" at bounding box center [576, 232] width 58 height 24
type input "4"
click at [556, 287] on input "number" at bounding box center [576, 277] width 58 height 24
type input "4"
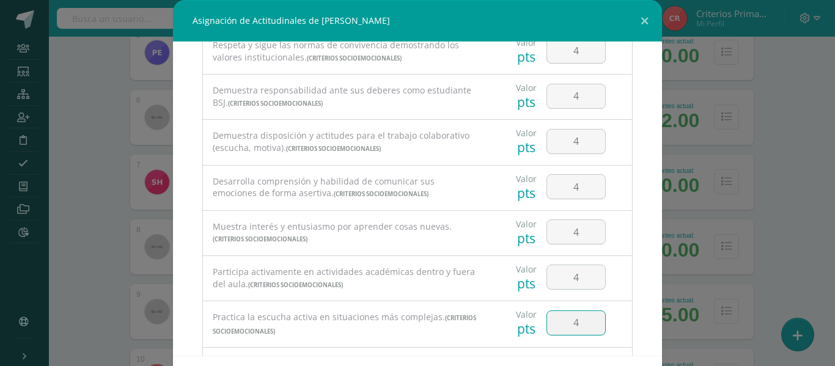
click at [559, 315] on input "4" at bounding box center [576, 323] width 58 height 24
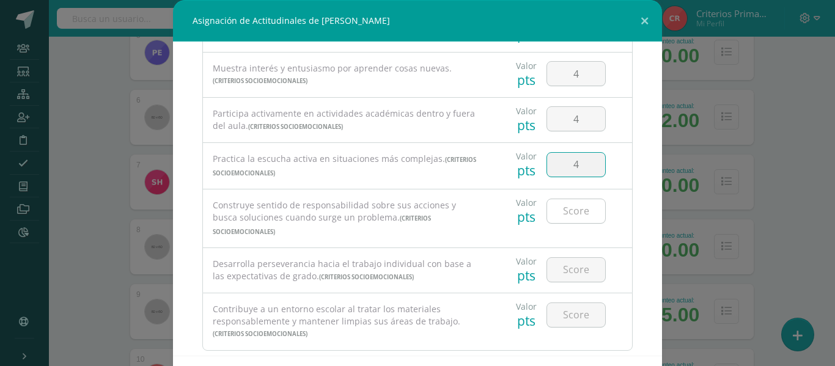
type input "4"
click at [562, 204] on input "4" at bounding box center [576, 211] width 58 height 24
type input "4"
click at [561, 258] on input "number" at bounding box center [576, 270] width 58 height 24
type input "4"
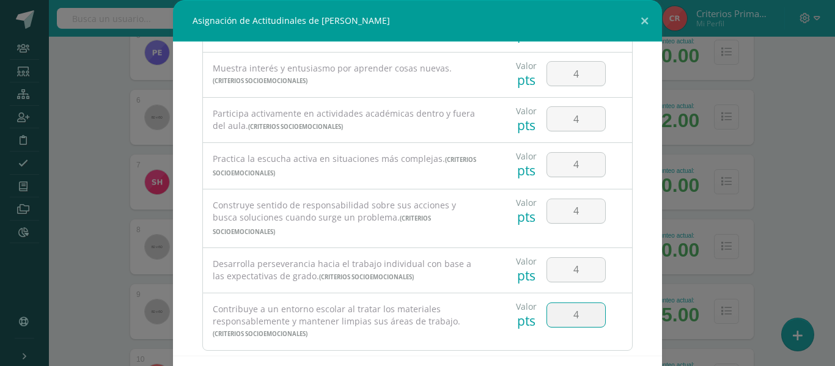
click at [566, 303] on input "4" at bounding box center [576, 315] width 58 height 24
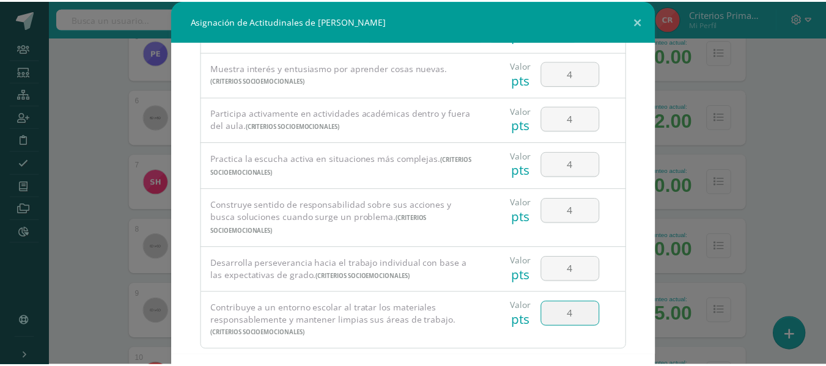
scroll to position [45, 0]
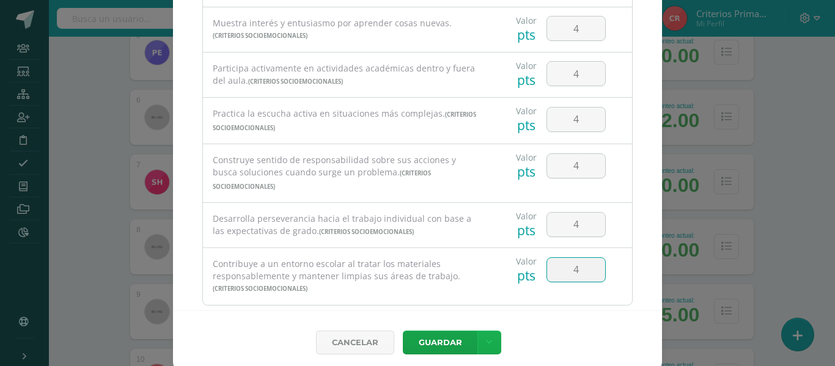
type input "4"
click at [482, 349] on link at bounding box center [489, 343] width 24 height 24
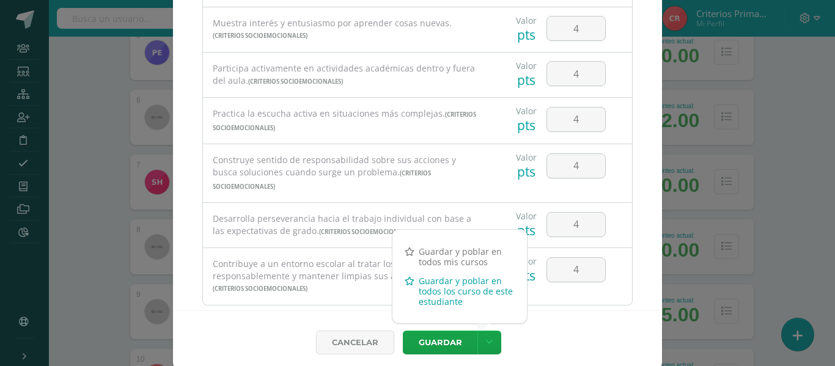
click at [446, 302] on link "Guardar y poblar en todos los curso de este estudiante" at bounding box center [459, 291] width 134 height 40
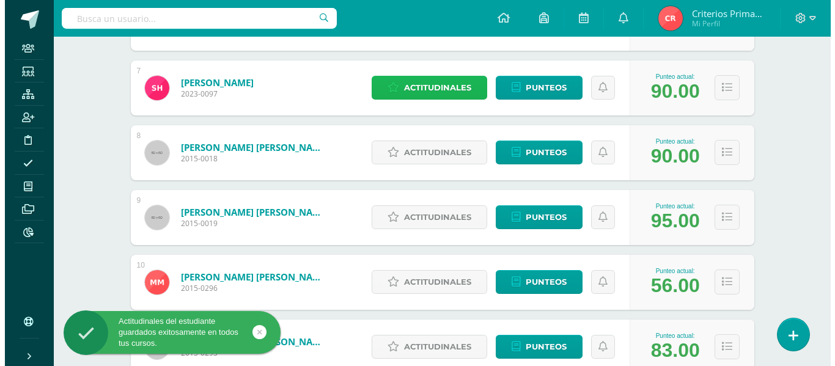
scroll to position [639, 0]
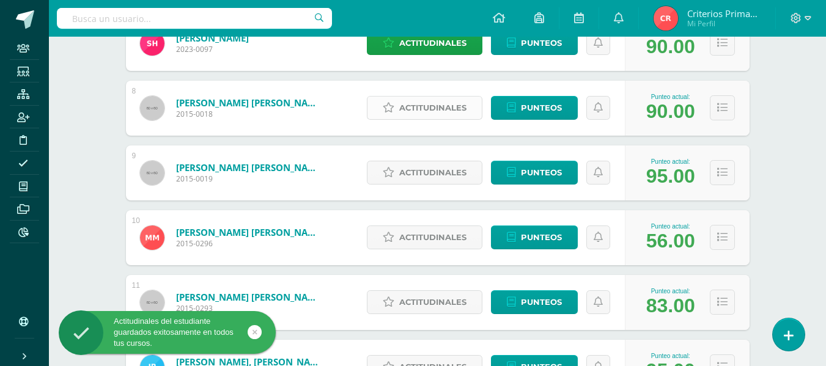
click at [456, 109] on span "Actitudinales" at bounding box center [432, 108] width 67 height 23
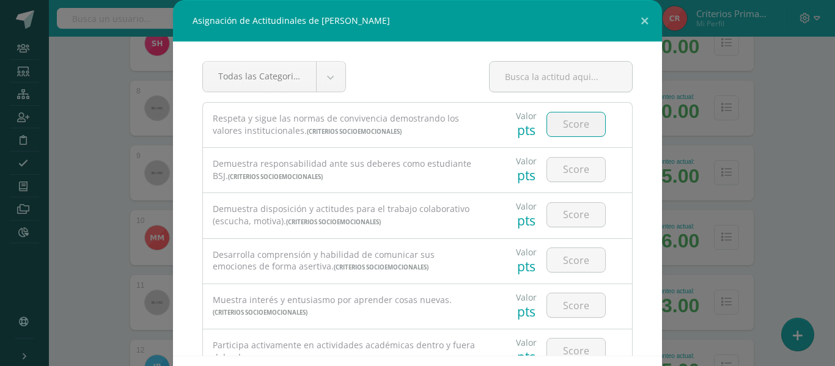
click at [572, 119] on input "number" at bounding box center [576, 124] width 58 height 24
type input "2"
click at [551, 176] on input "number" at bounding box center [576, 170] width 58 height 24
type input "3"
click at [574, 223] on input "number" at bounding box center [576, 215] width 58 height 24
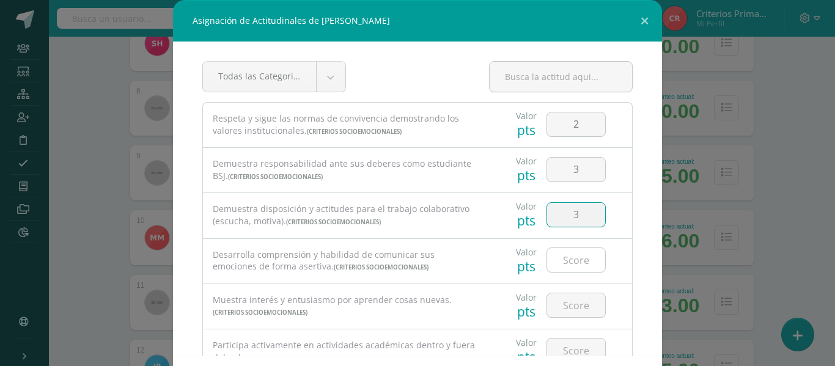
type input "3"
click at [572, 268] on input "number" at bounding box center [576, 260] width 58 height 24
type input "4"
type input "3"
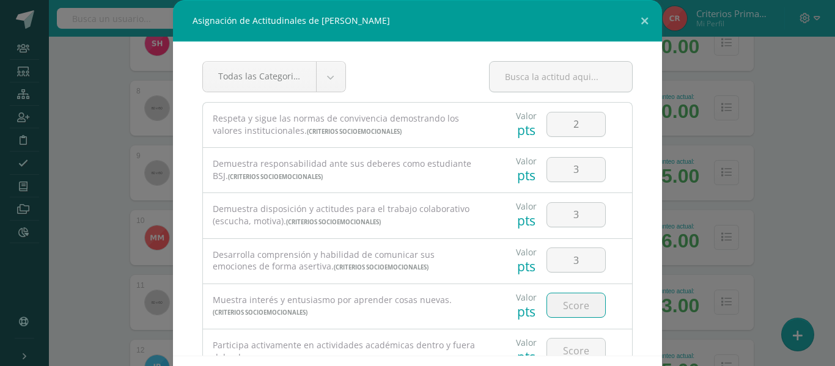
click at [575, 301] on input "number" at bounding box center [576, 305] width 58 height 24
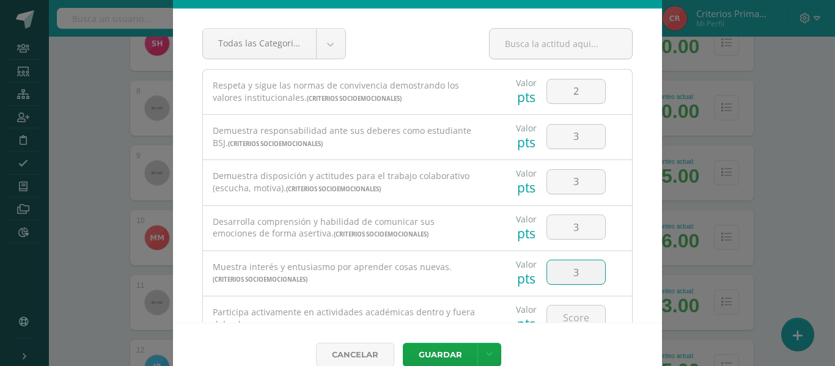
scroll to position [53, 0]
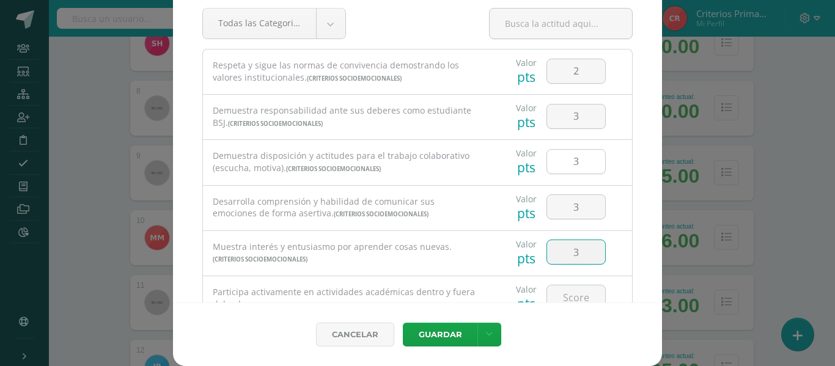
type input "3"
click at [581, 169] on input "3" at bounding box center [576, 162] width 58 height 24
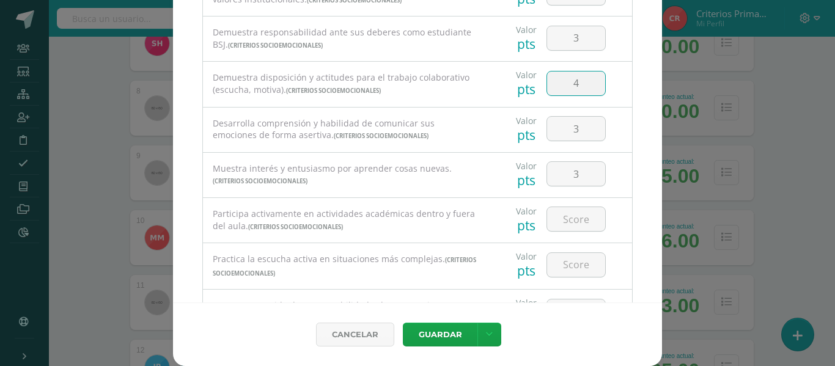
scroll to position [83, 0]
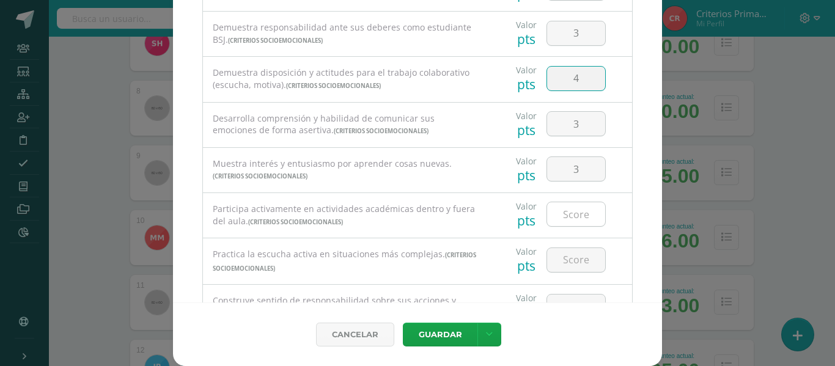
type input "4"
click at [577, 218] on input "number" at bounding box center [576, 214] width 58 height 24
type input "4"
click at [564, 259] on input "number" at bounding box center [576, 260] width 58 height 24
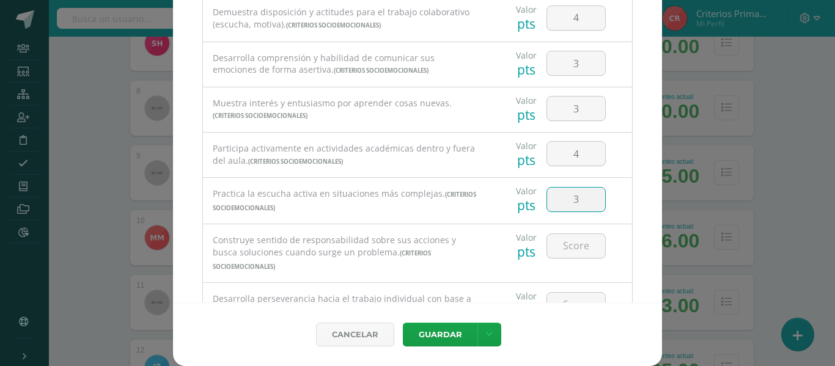
scroll to position [146, 0]
type input "3"
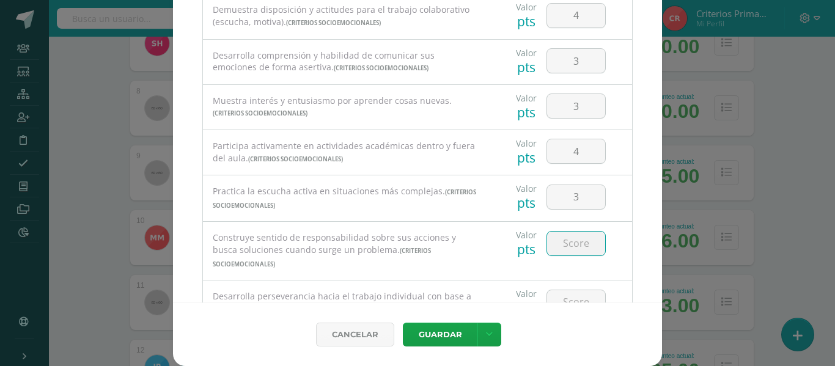
click at [570, 241] on input "number" at bounding box center [576, 244] width 58 height 24
type input "3"
click at [566, 290] on input "number" at bounding box center [576, 302] width 58 height 24
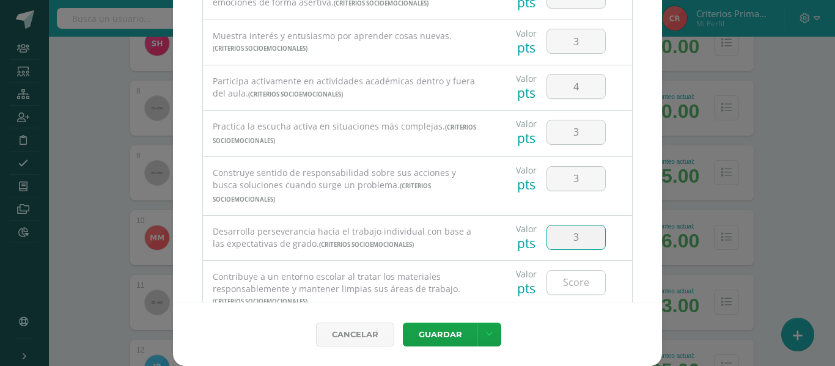
type input "3"
click at [562, 271] on input "number" at bounding box center [576, 283] width 58 height 24
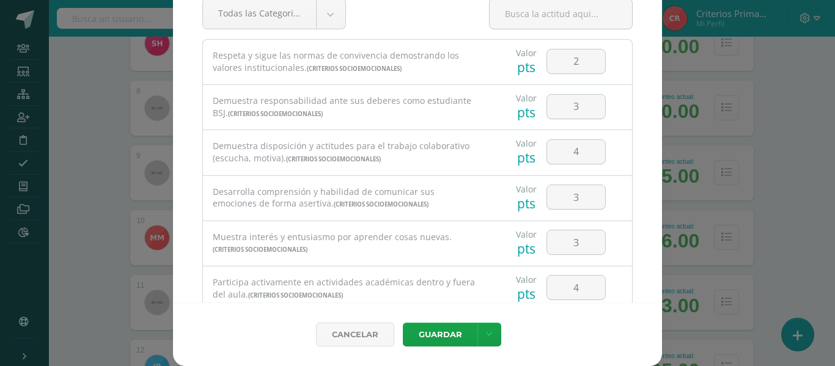
scroll to position [10, 0]
type input "4"
click at [573, 110] on input "3" at bounding box center [576, 106] width 58 height 24
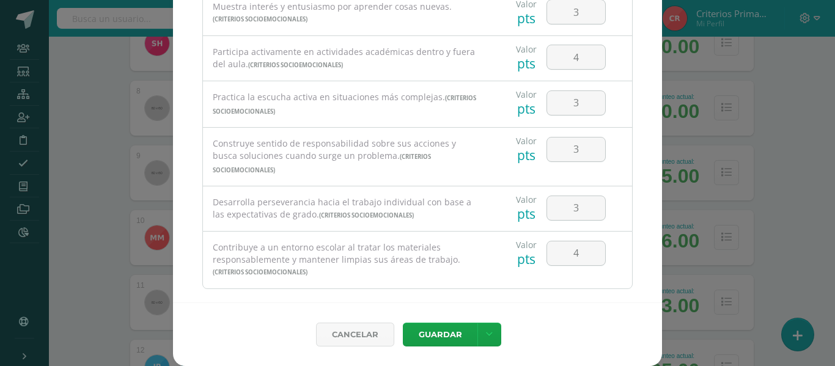
scroll to position [245, 0]
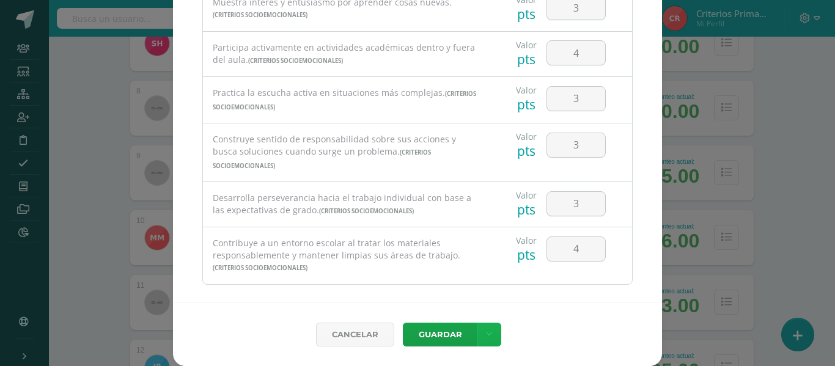
type input "4"
click at [477, 342] on link at bounding box center [489, 335] width 24 height 24
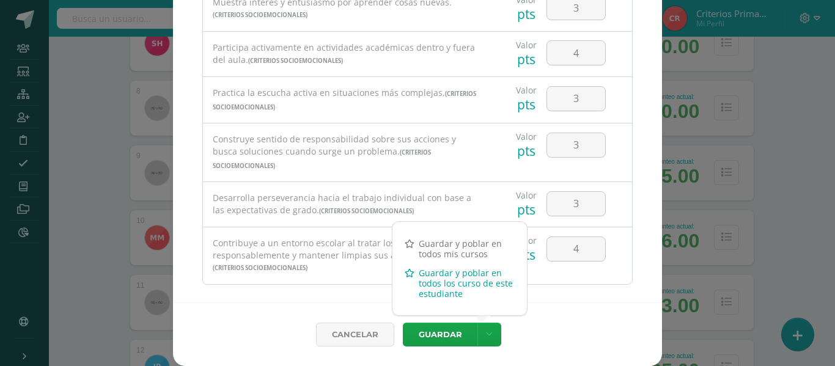
click at [453, 288] on link "Guardar y poblar en todos los curso de este estudiante" at bounding box center [459, 283] width 134 height 40
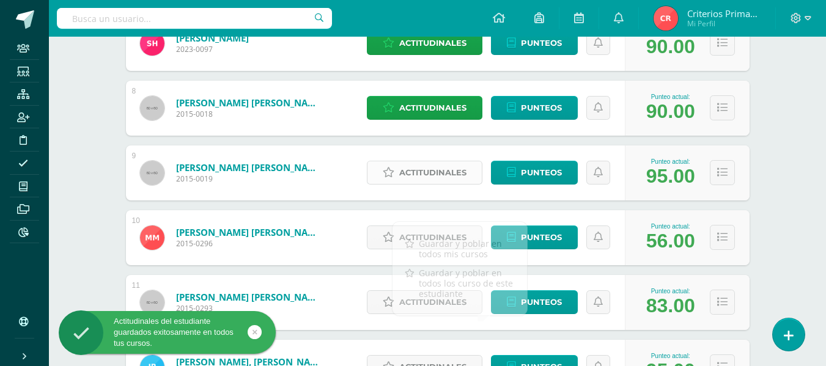
click at [466, 173] on span "Actitudinales" at bounding box center [432, 172] width 67 height 23
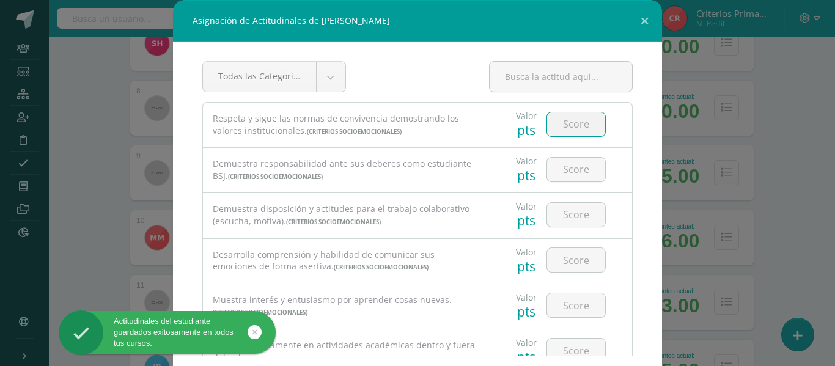
click at [559, 126] on input "number" at bounding box center [576, 124] width 58 height 24
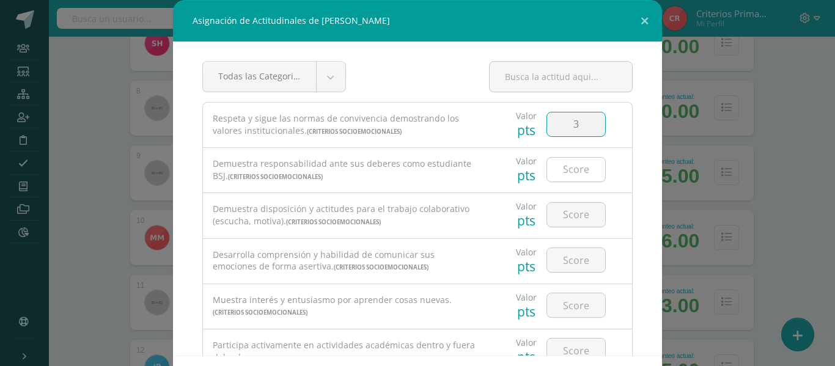
type input "3"
click at [569, 182] on div at bounding box center [576, 169] width 59 height 25
click at [564, 175] on input "number" at bounding box center [576, 170] width 58 height 24
type input "4"
click at [562, 229] on div at bounding box center [576, 214] width 69 height 43
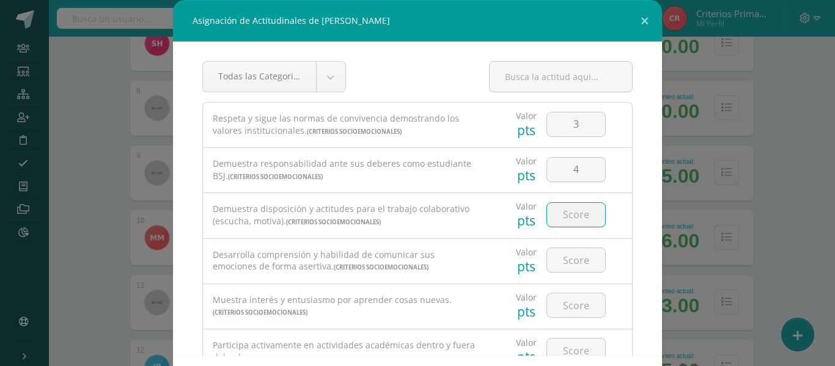
click at [572, 219] on input "number" at bounding box center [576, 215] width 58 height 24
type input "4"
click at [555, 269] on input "number" at bounding box center [576, 260] width 58 height 24
type input "4"
click at [564, 301] on input "number" at bounding box center [576, 305] width 58 height 24
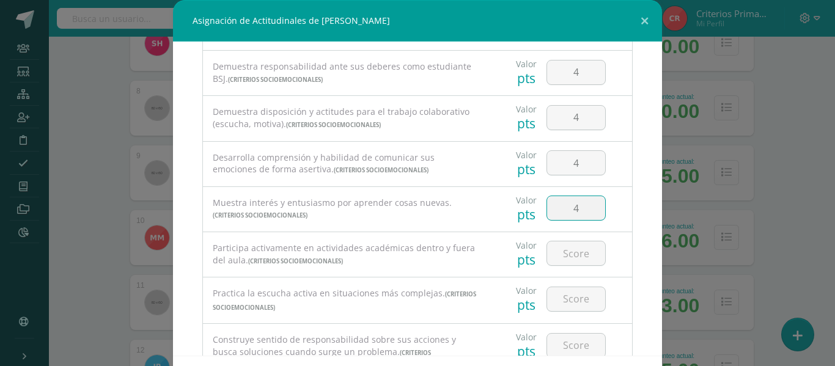
scroll to position [111, 0]
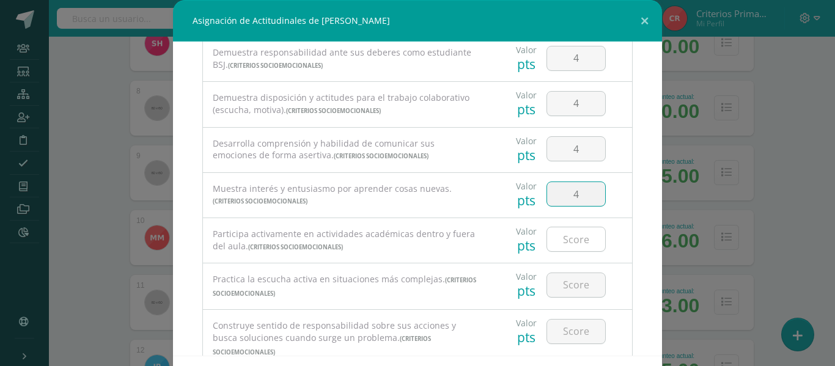
type input "4"
click at [571, 241] on input "number" at bounding box center [576, 239] width 58 height 24
type input "4"
click at [562, 290] on input "number" at bounding box center [576, 285] width 58 height 24
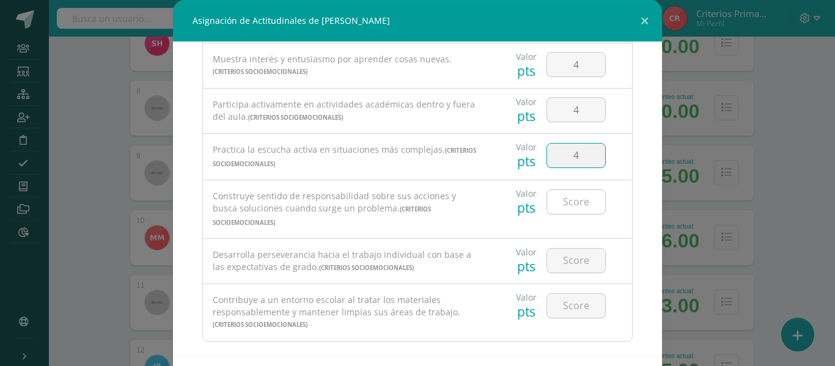
type input "4"
click at [575, 212] on input "number" at bounding box center [576, 202] width 58 height 24
type input "4"
click at [569, 251] on input "number" at bounding box center [576, 261] width 58 height 24
type input "4"
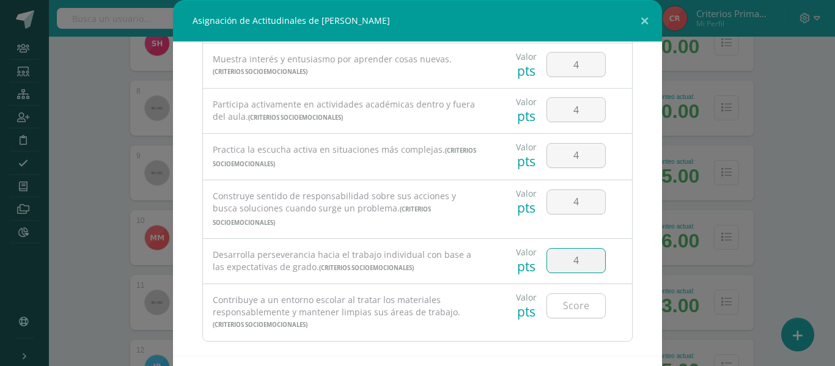
click at [567, 294] on input "number" at bounding box center [576, 306] width 58 height 24
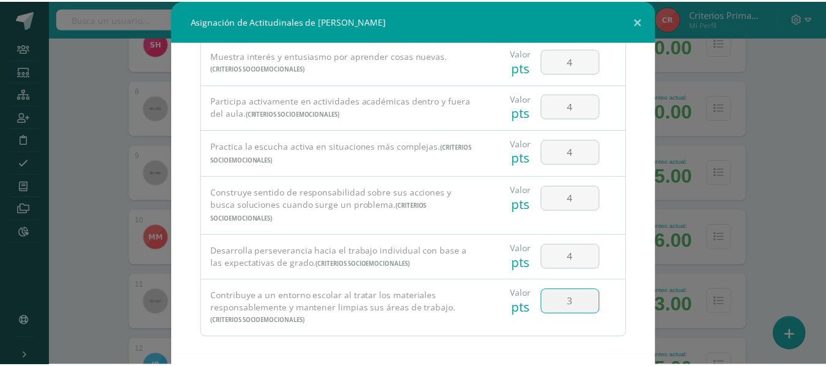
scroll to position [53, 0]
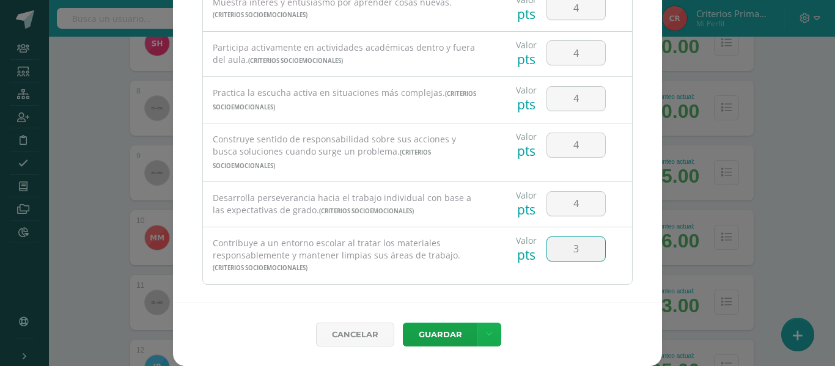
type input "3"
click at [488, 331] on link at bounding box center [489, 335] width 24 height 24
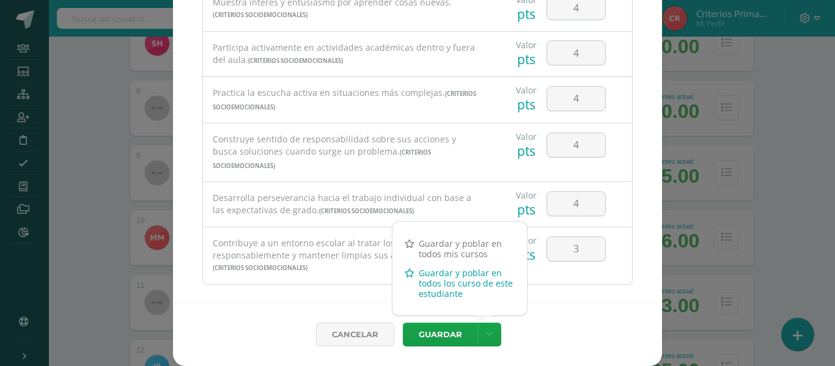
click at [437, 291] on link "Guardar y poblar en todos los curso de este estudiante" at bounding box center [459, 283] width 134 height 40
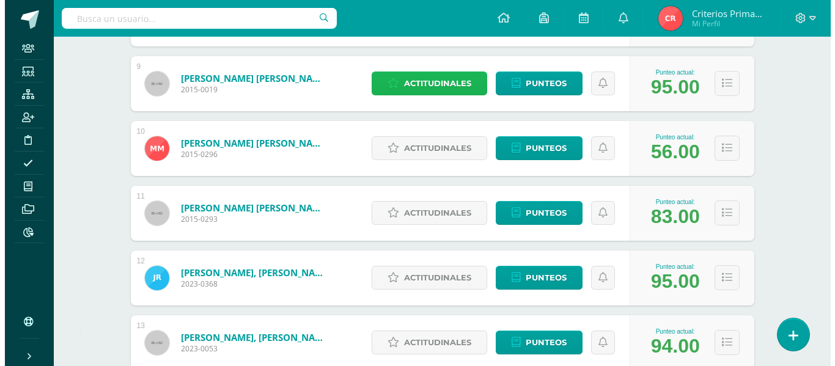
scroll to position [787, 0]
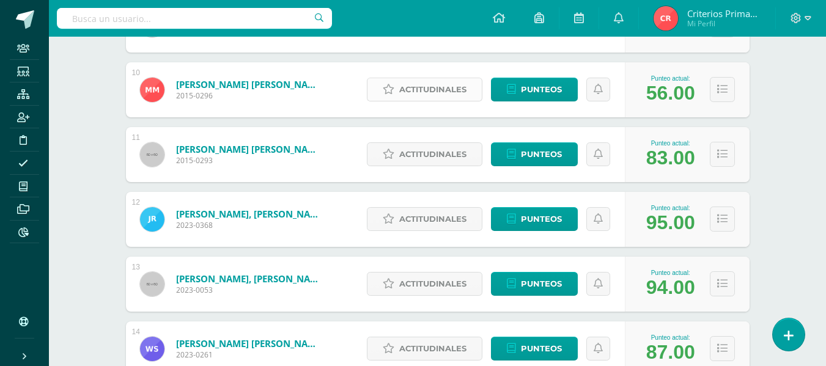
click at [471, 92] on link "Actitudinales" at bounding box center [425, 90] width 116 height 24
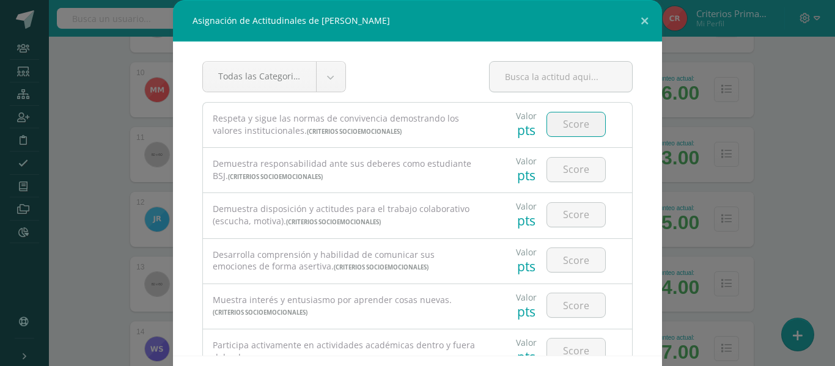
click at [567, 131] on input "number" at bounding box center [576, 124] width 58 height 24
type input "4"
type input "3"
click at [567, 170] on input "number" at bounding box center [576, 170] width 58 height 24
type input "2"
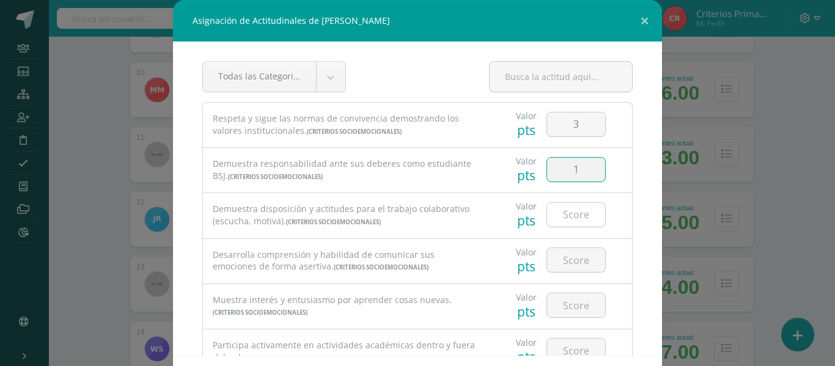
type input "1"
click at [561, 214] on input "number" at bounding box center [576, 215] width 58 height 24
type input "3"
type input "2"
click at [573, 250] on input "number" at bounding box center [576, 260] width 58 height 24
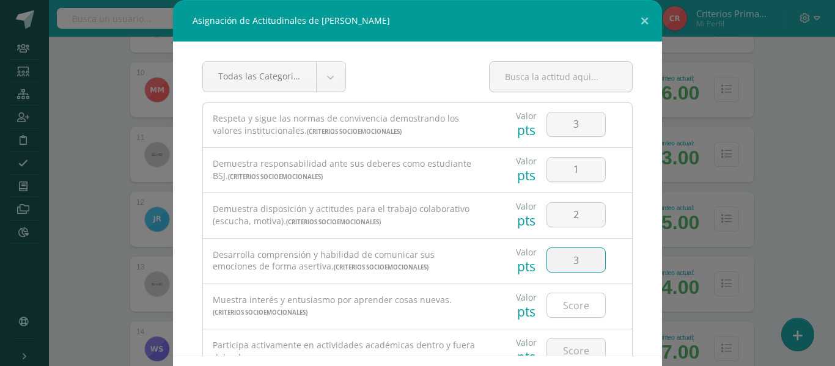
type input "3"
click at [568, 302] on input "number" at bounding box center [576, 305] width 58 height 24
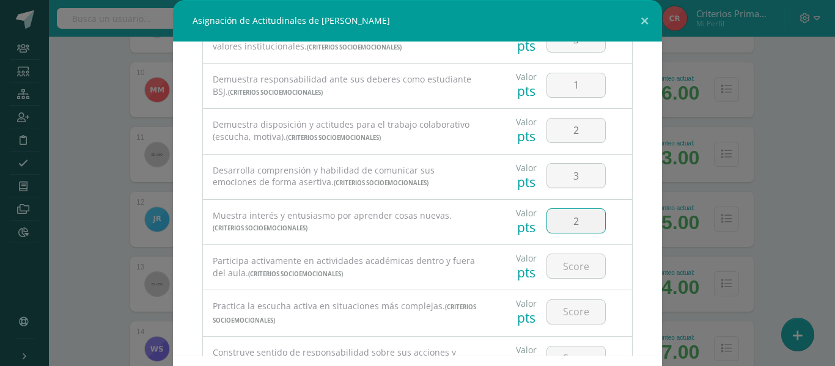
scroll to position [87, 0]
type input "2"
click at [560, 268] on input "number" at bounding box center [576, 264] width 58 height 24
type input "3"
click at [572, 311] on input "number" at bounding box center [576, 310] width 58 height 24
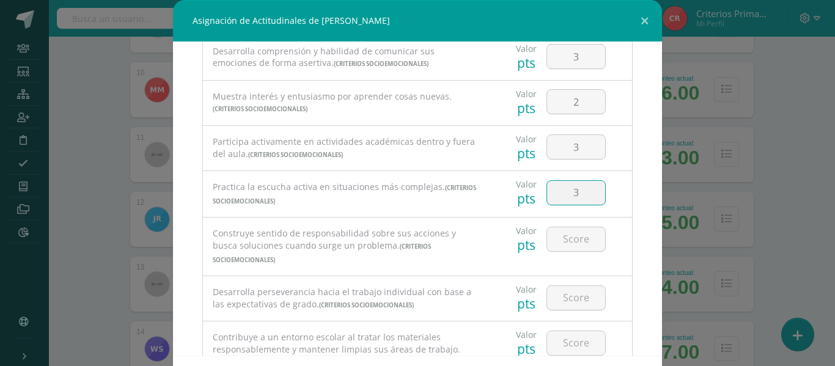
scroll to position [212, 0]
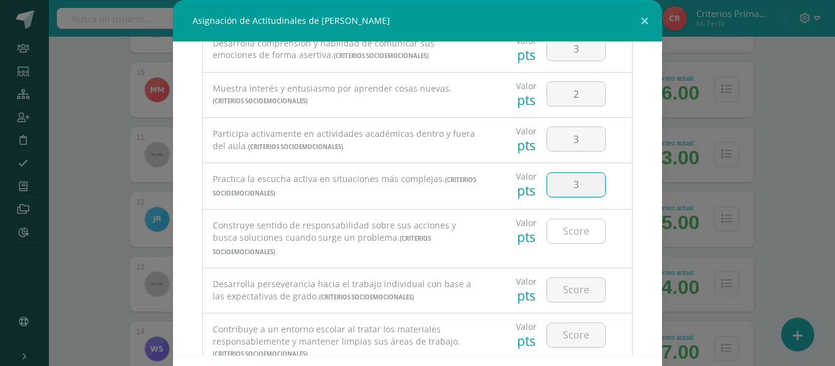
type input "3"
click at [550, 229] on input "number" at bounding box center [576, 231] width 58 height 24
type input "2"
click at [571, 278] on input "number" at bounding box center [576, 290] width 58 height 24
type input "1"
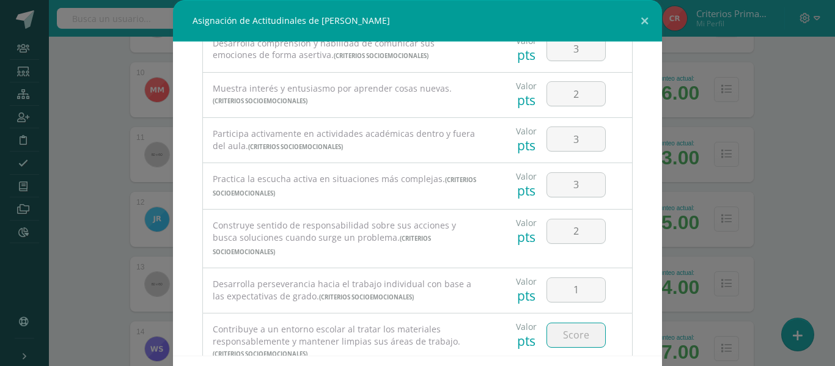
click at [564, 325] on input "number" at bounding box center [576, 335] width 58 height 24
type input "3"
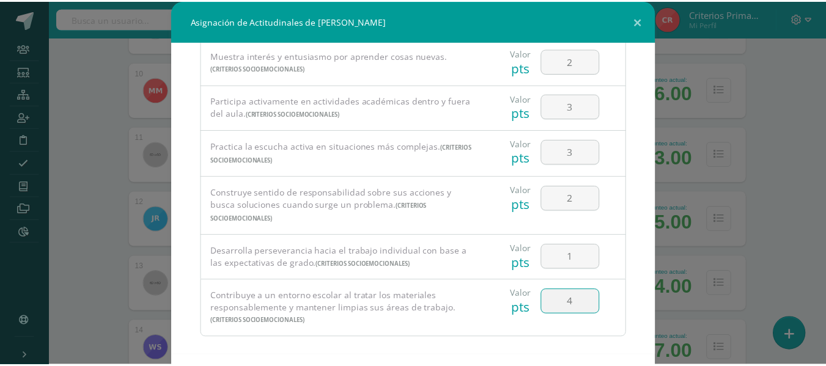
scroll to position [53, 0]
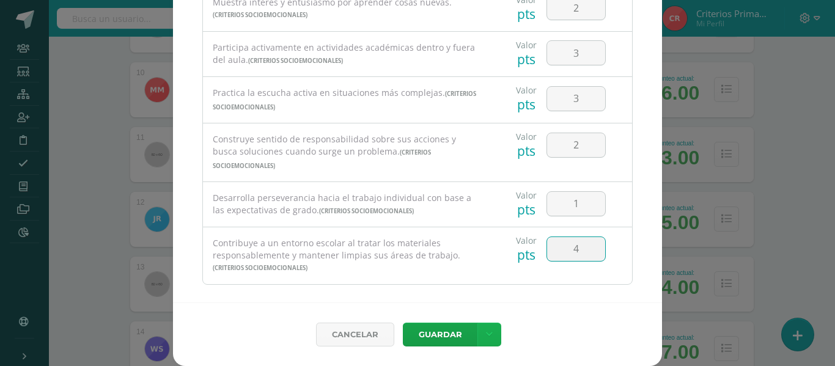
type input "4"
click at [488, 325] on link at bounding box center [489, 335] width 24 height 24
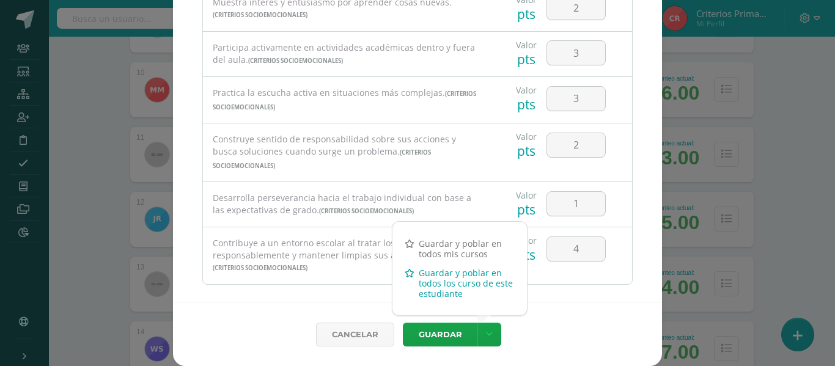
click at [433, 283] on link "Guardar y poblar en todos los curso de este estudiante" at bounding box center [459, 283] width 134 height 40
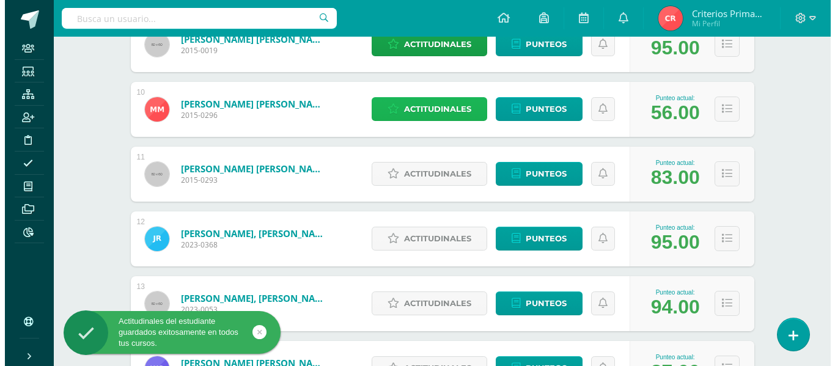
scroll to position [762, 0]
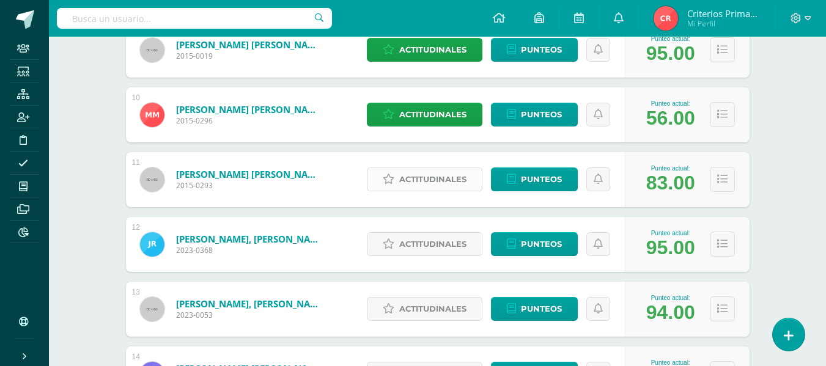
click at [440, 179] on span "Actitudinales" at bounding box center [432, 179] width 67 height 23
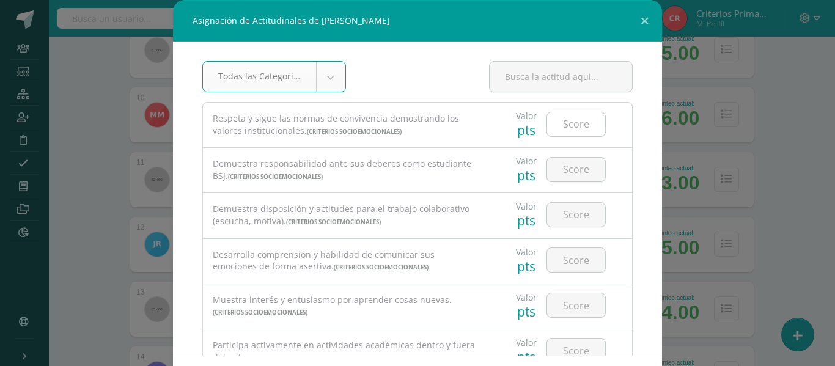
click at [582, 119] on input "number" at bounding box center [576, 124] width 58 height 24
type input "4"
drag, startPoint x: 658, startPoint y: 71, endPoint x: 658, endPoint y: 89, distance: 18.3
click at [658, 89] on div "Asignación de Actitudinales de [PERSON_NAME] Todas las Categorias Todas las Cat…" at bounding box center [417, 209] width 825 height 419
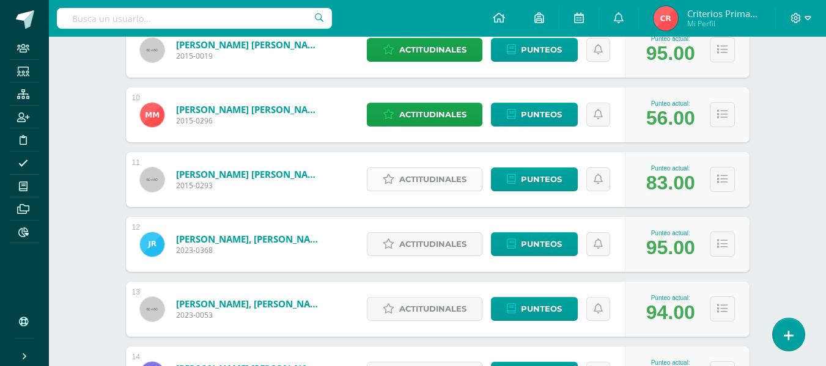
click at [463, 183] on span "Actitudinales" at bounding box center [432, 179] width 67 height 23
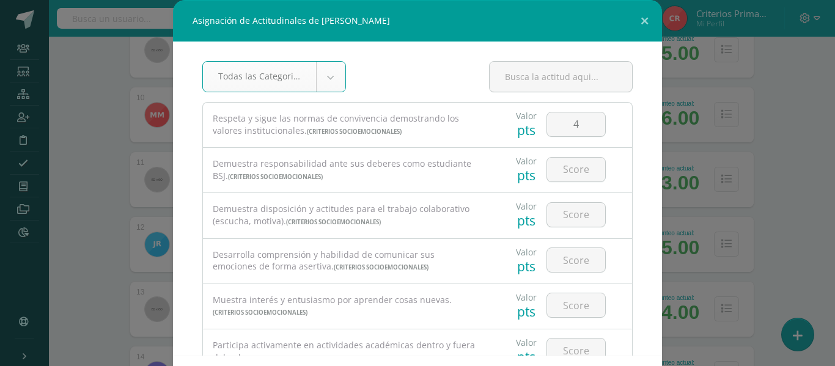
scroll to position [45, 0]
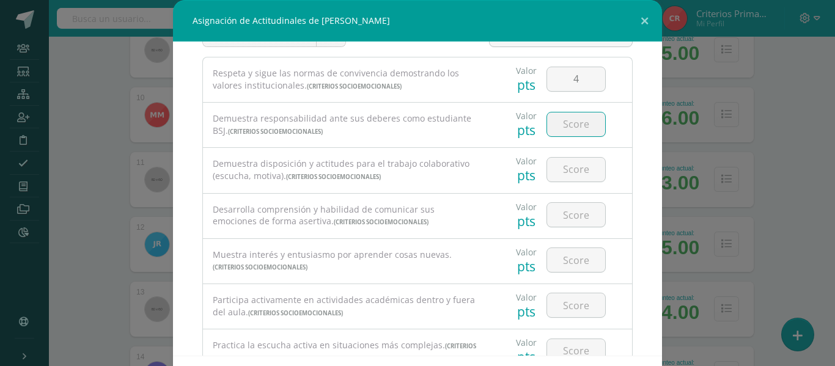
click at [558, 128] on input "number" at bounding box center [576, 124] width 58 height 24
type input "4"
type input "3"
type input "4"
click at [570, 166] on input "number" at bounding box center [576, 170] width 58 height 24
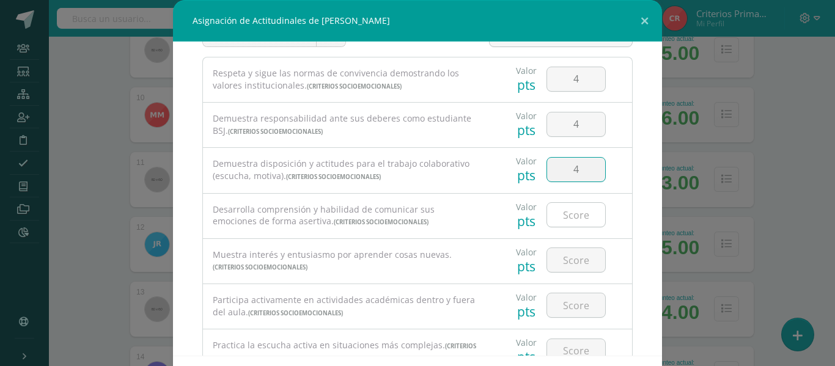
type input "4"
click at [570, 221] on input "number" at bounding box center [576, 215] width 58 height 24
type input "4"
click at [559, 258] on input "number" at bounding box center [576, 260] width 58 height 24
type input "4"
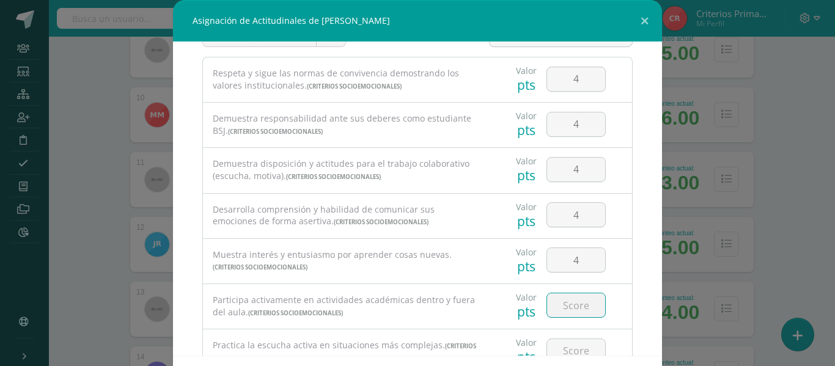
click at [569, 296] on input "number" at bounding box center [576, 305] width 58 height 24
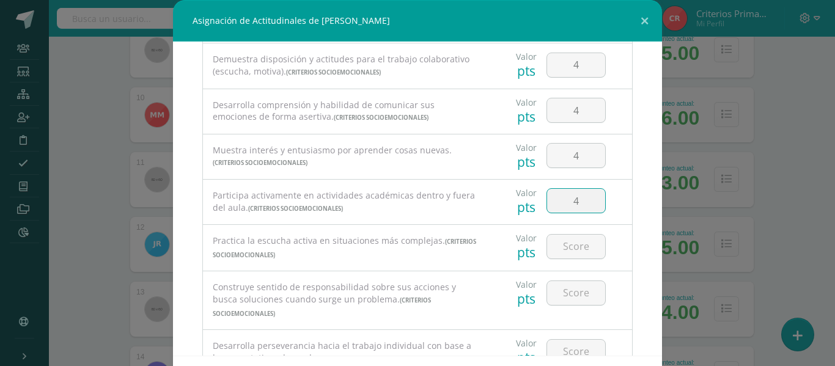
scroll to position [158, 0]
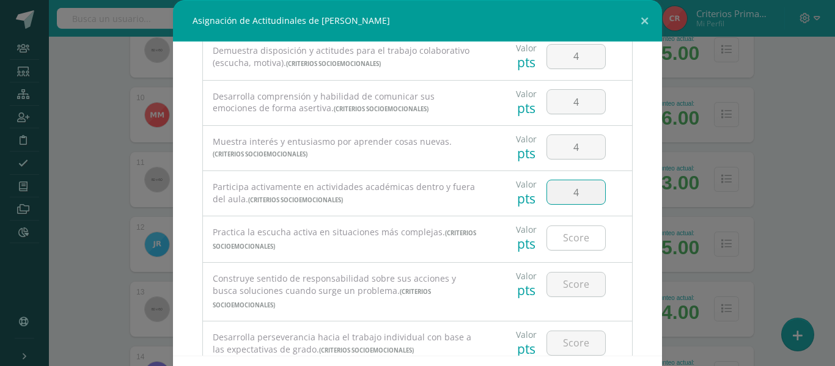
type input "4"
click at [567, 240] on input "number" at bounding box center [576, 238] width 58 height 24
type input "4"
click at [570, 271] on div at bounding box center [576, 284] width 69 height 43
click at [572, 293] on input "number" at bounding box center [576, 285] width 58 height 24
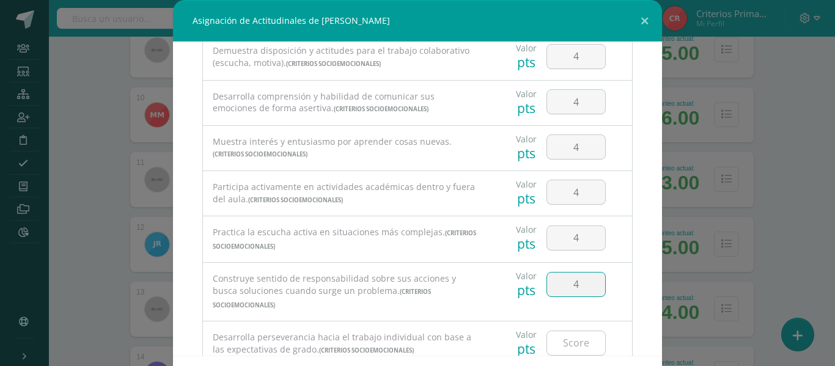
type input "4"
click at [567, 332] on input "number" at bounding box center [576, 343] width 58 height 24
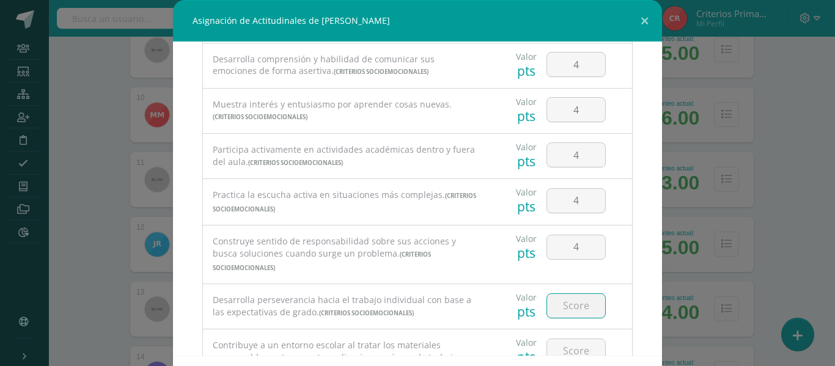
scroll to position [245, 0]
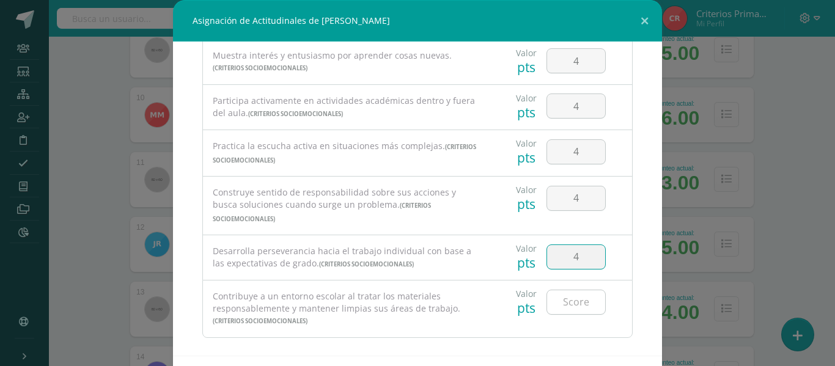
type input "4"
click at [580, 290] on input "number" at bounding box center [576, 302] width 58 height 24
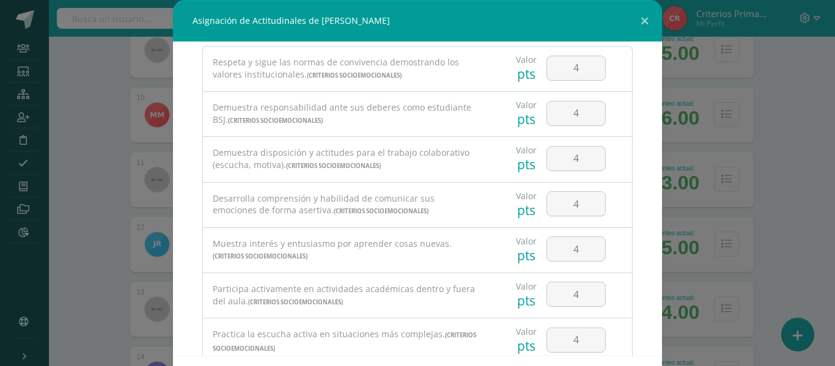
scroll to position [54, 0]
type input "4"
click at [575, 118] on input "4" at bounding box center [576, 116] width 58 height 24
type input "2"
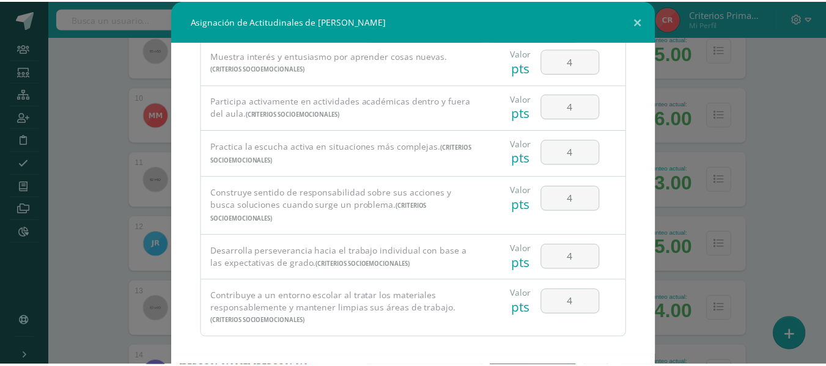
scroll to position [53, 0]
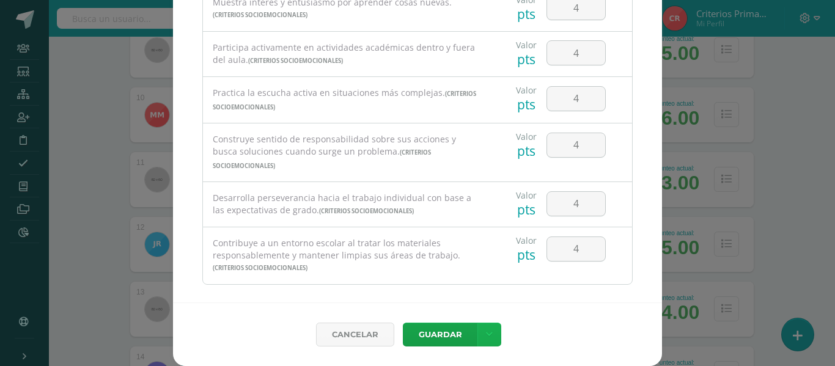
type input "3"
click at [489, 346] on link at bounding box center [489, 335] width 24 height 24
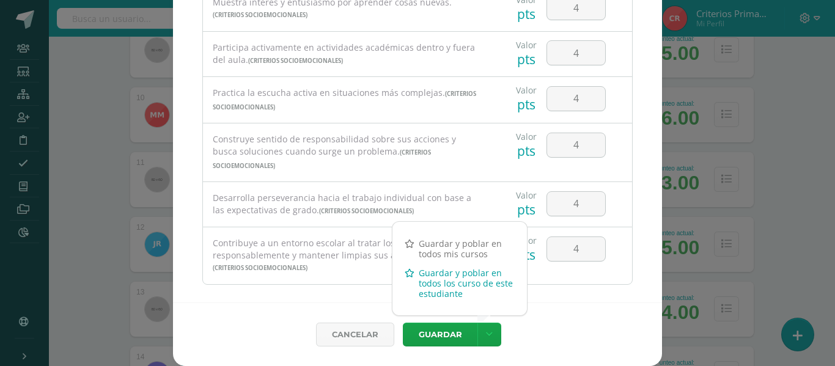
click at [431, 295] on link "Guardar y poblar en todos los curso de este estudiante" at bounding box center [459, 283] width 134 height 40
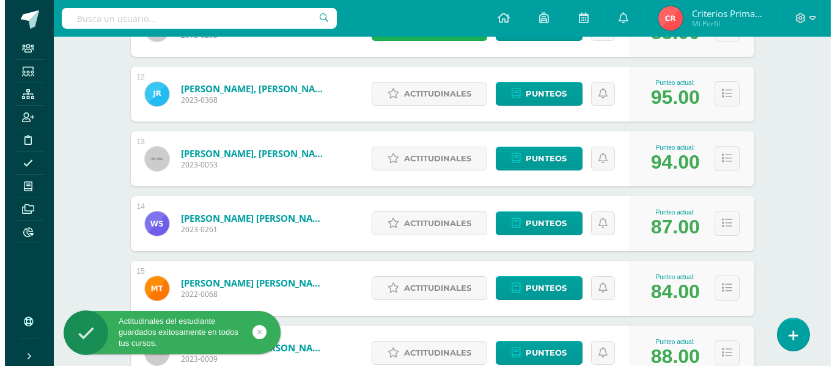
scroll to position [915, 0]
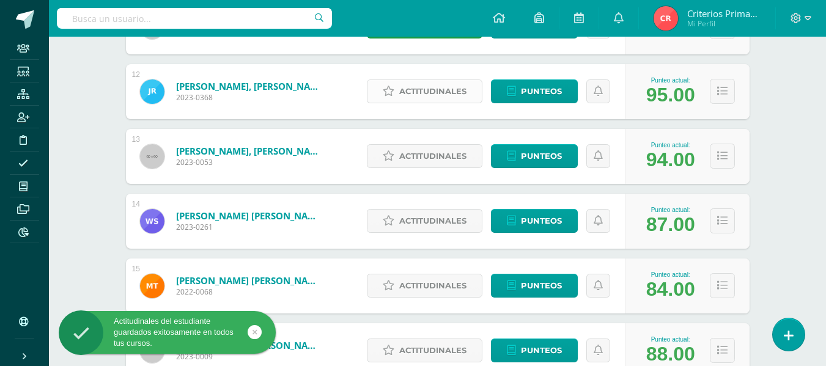
click at [457, 86] on span "Actitudinales" at bounding box center [432, 91] width 67 height 23
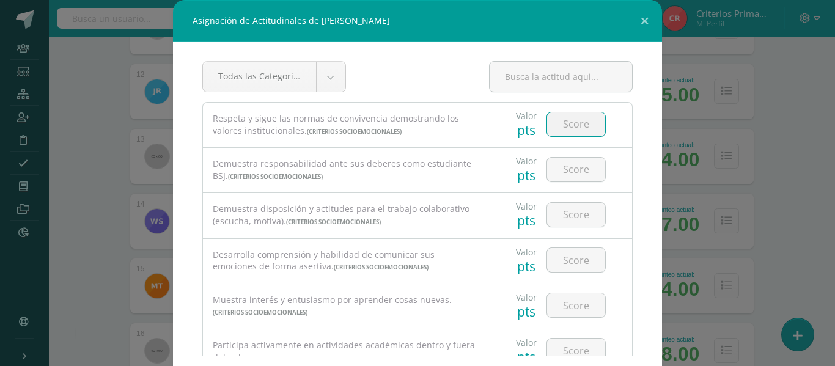
click at [584, 120] on input "number" at bounding box center [576, 124] width 58 height 24
type input "4"
click at [586, 169] on input "number" at bounding box center [576, 170] width 58 height 24
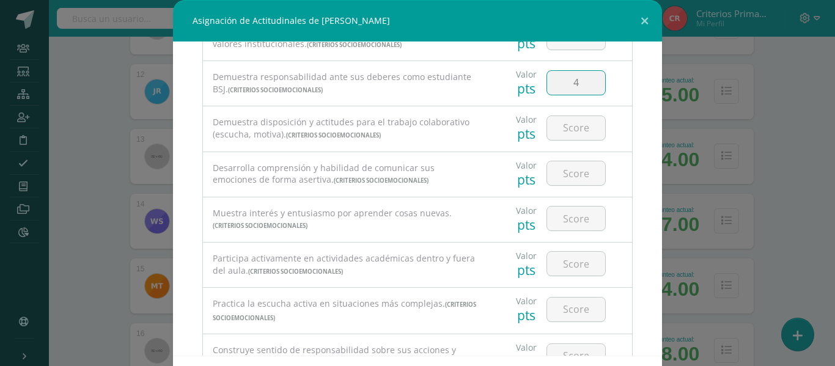
scroll to position [88, 0]
type input "4"
click at [574, 135] on input "number" at bounding box center [576, 127] width 58 height 24
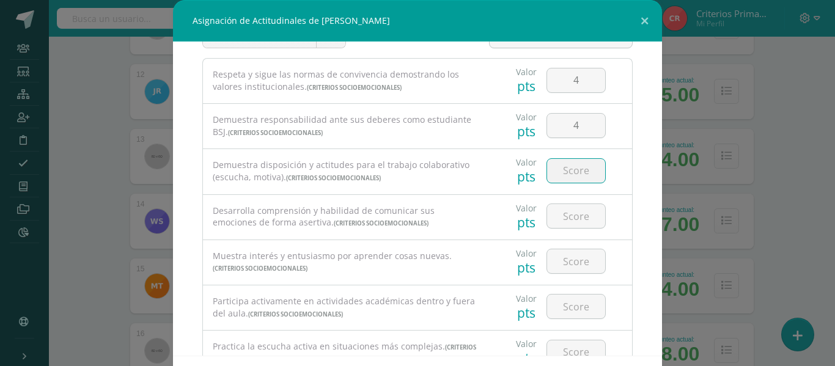
scroll to position [46, 0]
type input "4"
click at [574, 221] on input "number" at bounding box center [576, 214] width 58 height 24
type input "2"
type input "3"
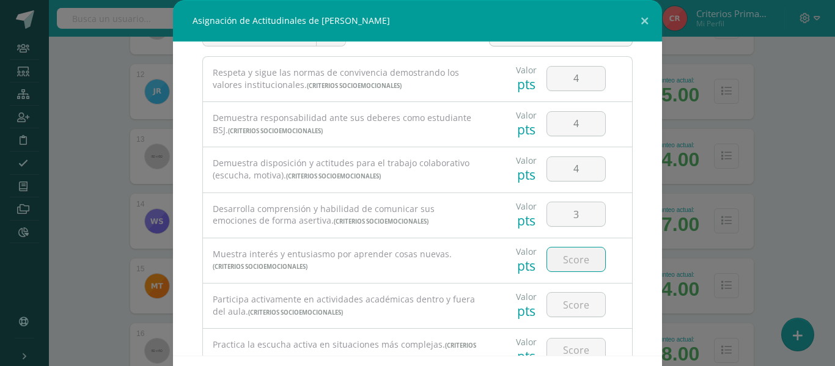
click at [564, 263] on input "number" at bounding box center [576, 260] width 58 height 24
type input "4"
click at [559, 300] on input "number" at bounding box center [576, 305] width 58 height 24
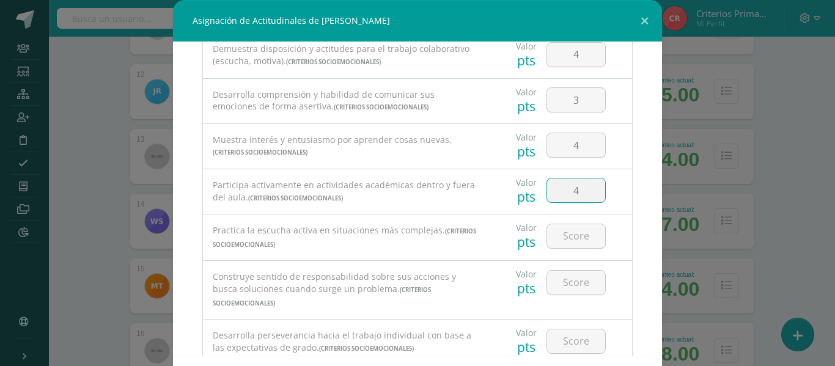
scroll to position [163, 0]
type input "4"
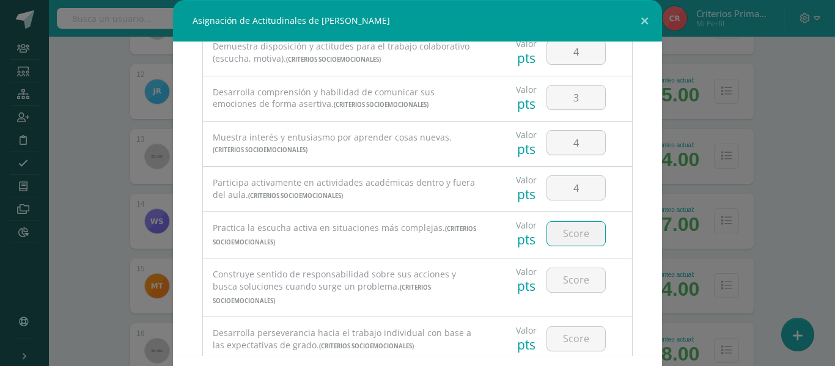
click at [572, 239] on input "number" at bounding box center [576, 234] width 58 height 24
type input "4"
click at [562, 280] on input "number" at bounding box center [576, 280] width 58 height 24
type input "3"
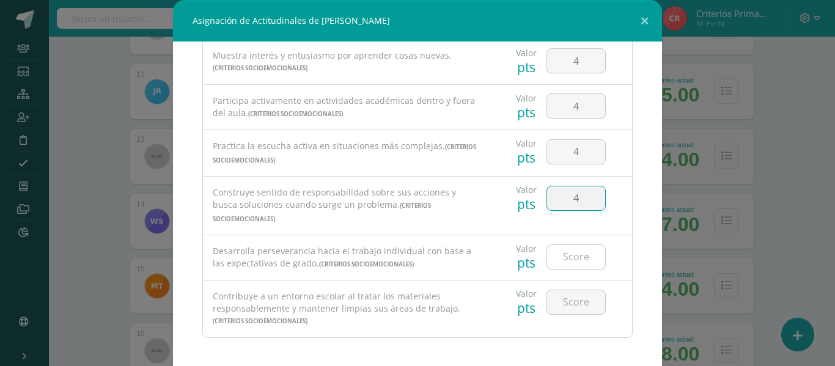
type input "4"
click at [566, 245] on input "number" at bounding box center [576, 257] width 58 height 24
type input "4"
click at [566, 290] on input "number" at bounding box center [576, 302] width 58 height 24
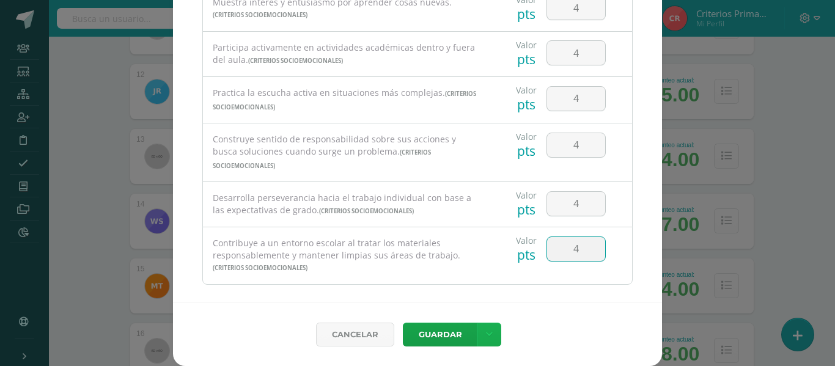
type input "4"
click at [489, 334] on link at bounding box center [489, 335] width 24 height 24
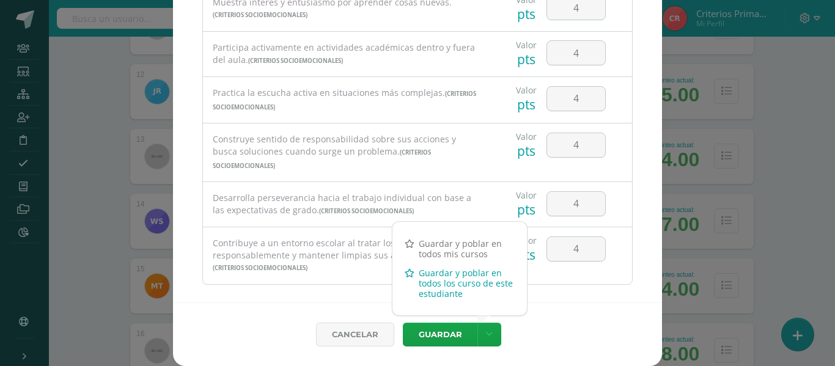
click at [439, 288] on link "Guardar y poblar en todos los curso de este estudiante" at bounding box center [459, 283] width 134 height 40
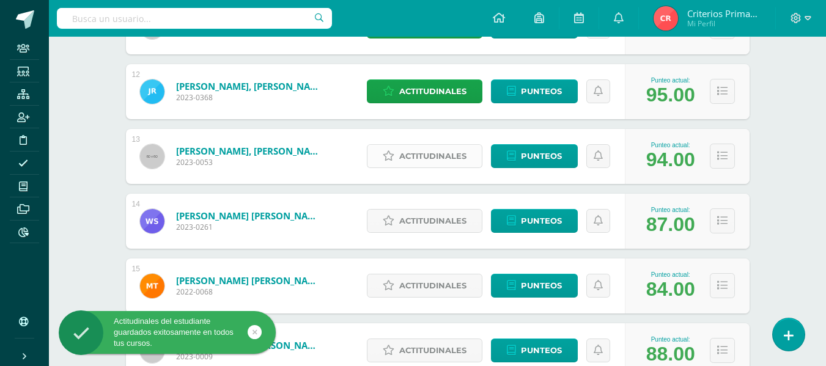
click at [422, 147] on span "Actitudinales" at bounding box center [432, 156] width 67 height 23
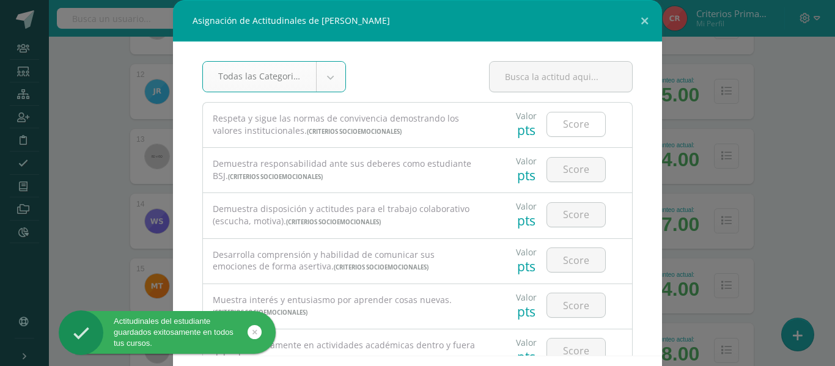
click at [548, 134] on input "number" at bounding box center [576, 124] width 58 height 24
type input "3"
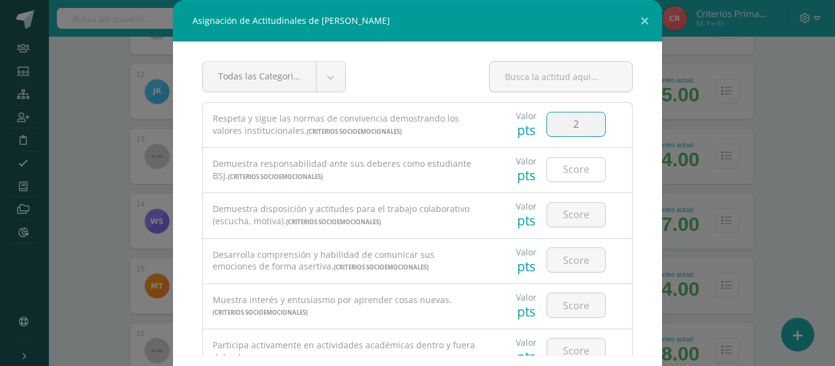
type input "2"
click at [577, 169] on input "number" at bounding box center [576, 170] width 58 height 24
type input "3"
type input "4"
click at [564, 216] on input "number" at bounding box center [576, 215] width 58 height 24
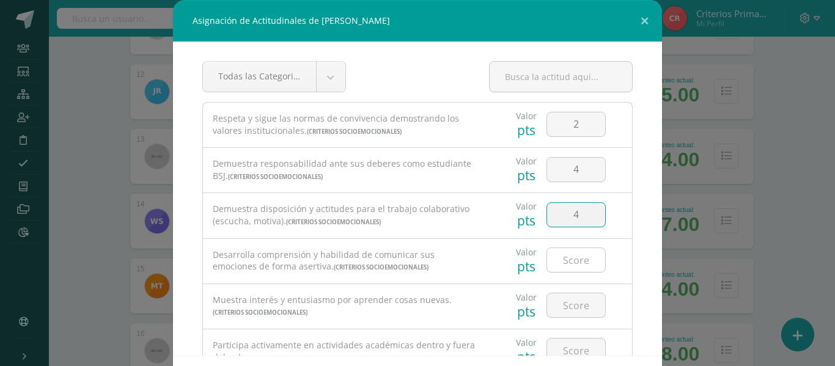
type input "4"
click at [562, 248] on div at bounding box center [576, 260] width 59 height 25
click at [565, 258] on input "3" at bounding box center [576, 260] width 58 height 24
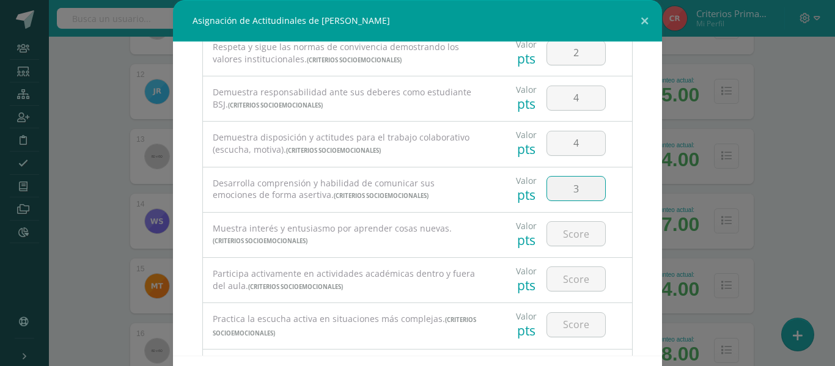
scroll to position [84, 0]
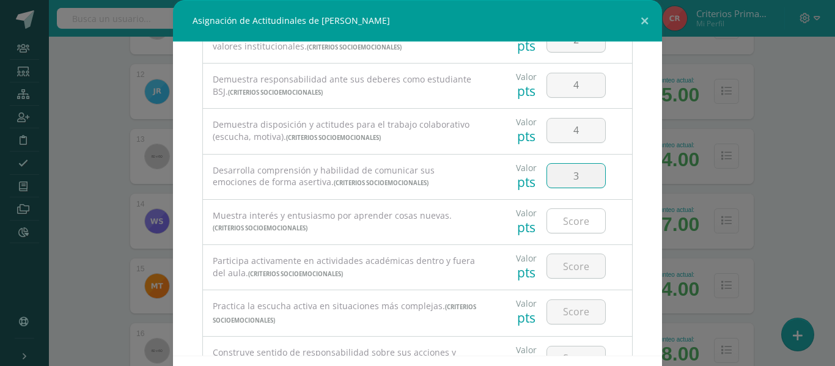
type input "3"
click at [569, 211] on input "number" at bounding box center [576, 221] width 58 height 24
type input "4"
click at [566, 257] on input "number" at bounding box center [576, 266] width 58 height 24
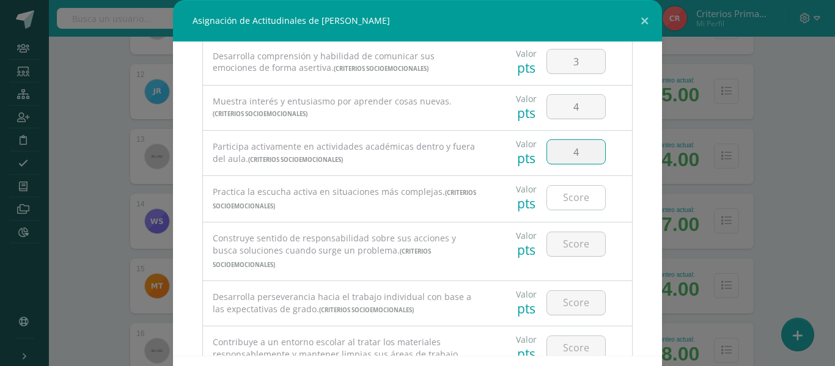
type input "4"
click at [568, 204] on input "number" at bounding box center [576, 198] width 58 height 24
type input "4"
click at [566, 249] on input "number" at bounding box center [576, 244] width 58 height 24
type input "3"
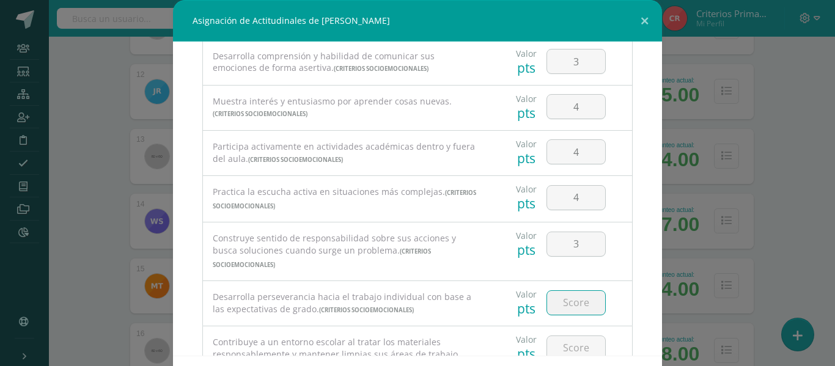
click at [570, 291] on input "number" at bounding box center [576, 303] width 58 height 24
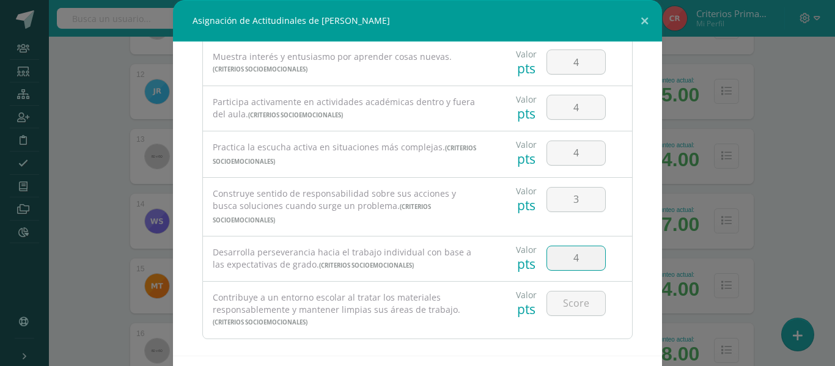
scroll to position [245, 0]
type input "4"
click at [573, 290] on input "number" at bounding box center [576, 302] width 58 height 24
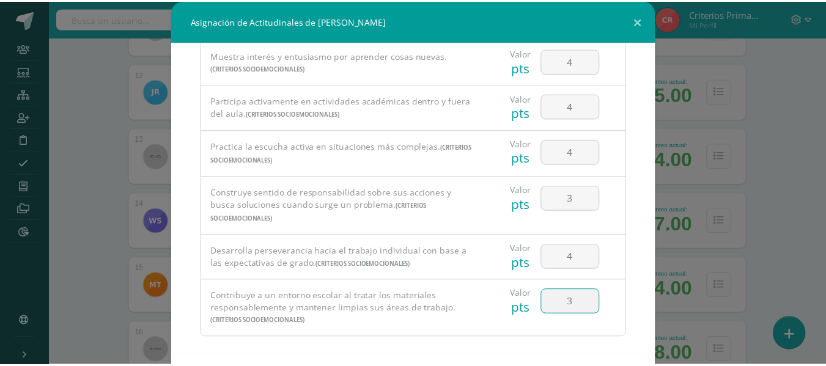
scroll to position [53, 0]
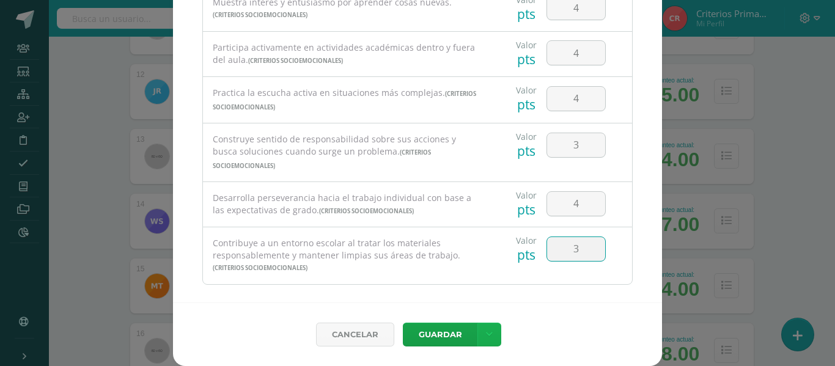
type input "3"
click at [488, 333] on link at bounding box center [489, 335] width 24 height 24
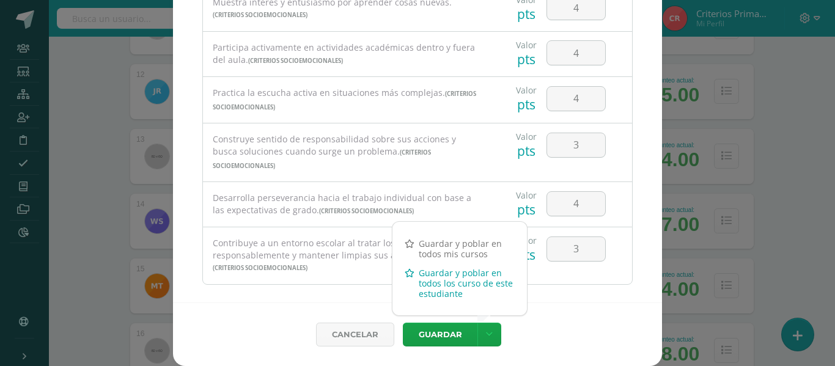
click at [431, 268] on link "Guardar y poblar en todos los curso de este estudiante" at bounding box center [459, 283] width 134 height 40
click at [436, 289] on link "Guardar y poblar en todos los curso de este estudiante" at bounding box center [459, 283] width 134 height 40
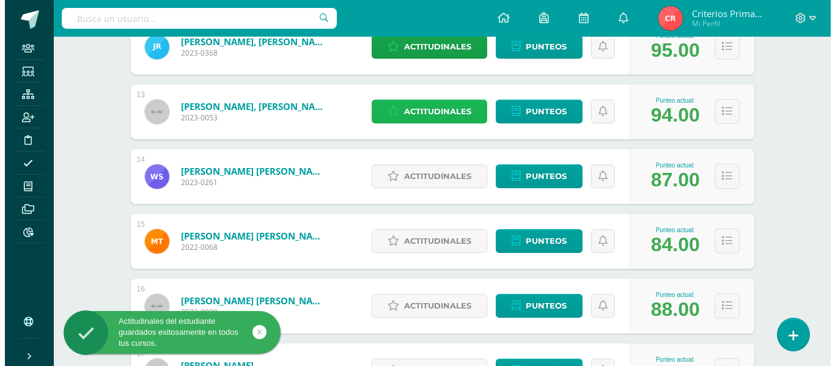
scroll to position [981, 0]
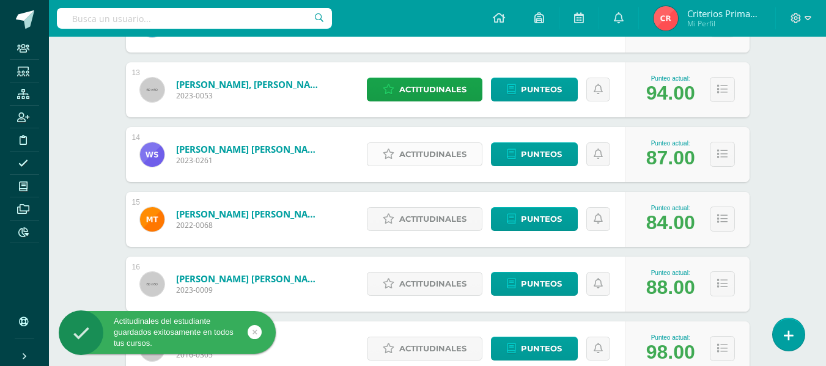
click at [456, 149] on span "Actitudinales" at bounding box center [432, 154] width 67 height 23
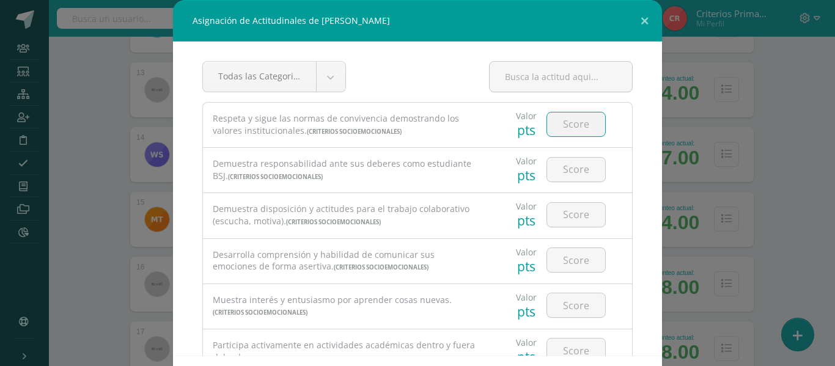
click at [569, 123] on input "number" at bounding box center [576, 124] width 58 height 24
type input "4"
click at [572, 186] on div at bounding box center [576, 169] width 69 height 43
click at [563, 178] on input "number" at bounding box center [576, 170] width 58 height 24
type input "4"
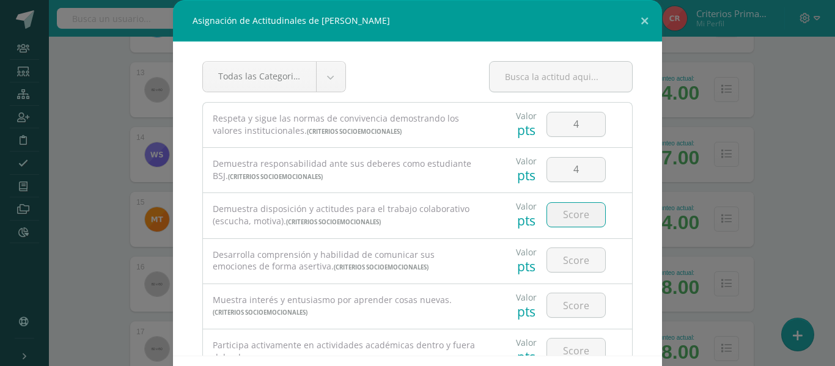
click at [566, 220] on input "number" at bounding box center [576, 215] width 58 height 24
type input "4"
click at [566, 263] on input "number" at bounding box center [576, 260] width 58 height 24
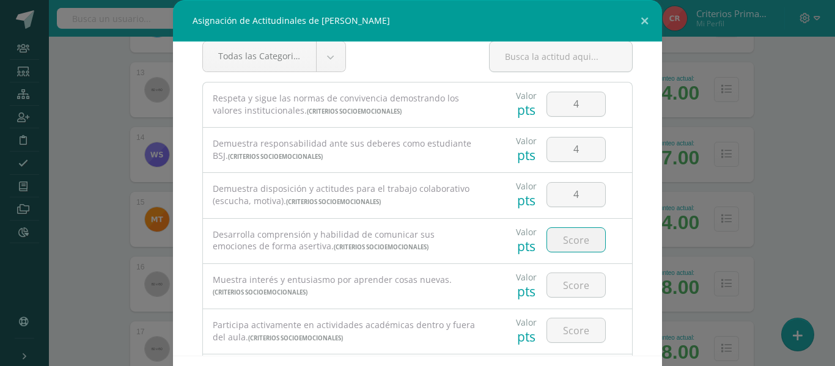
scroll to position [21, 0]
type input "4"
click at [572, 286] on input "number" at bounding box center [576, 285] width 58 height 24
type input "4"
click at [566, 317] on div at bounding box center [576, 330] width 69 height 43
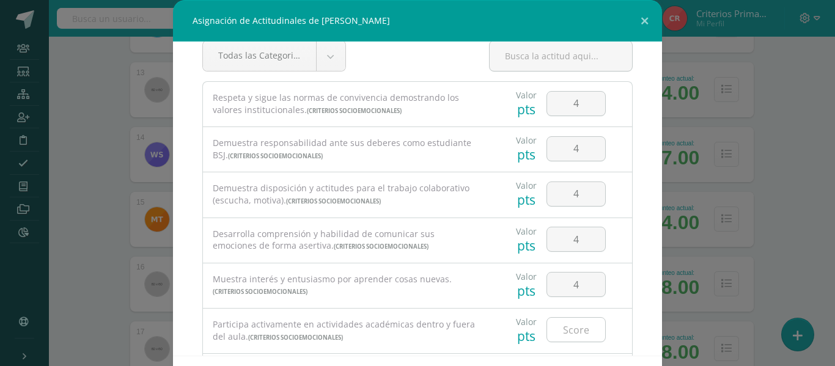
click at [569, 336] on input "number" at bounding box center [576, 330] width 58 height 24
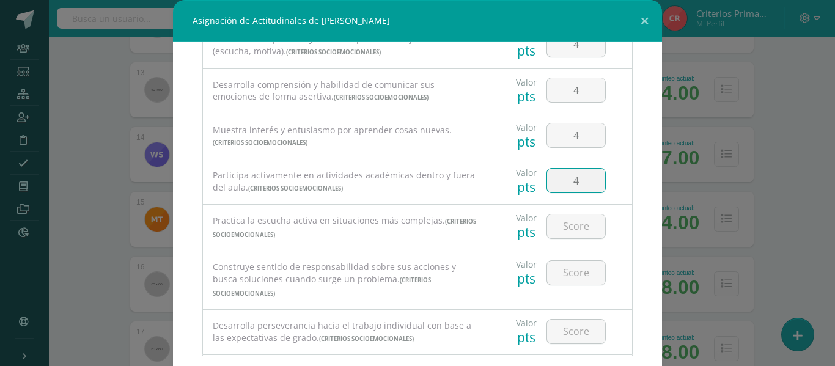
scroll to position [171, 0]
type input "4"
click at [572, 231] on input "number" at bounding box center [576, 226] width 58 height 24
type input "4"
click at [563, 282] on input "number" at bounding box center [576, 272] width 58 height 24
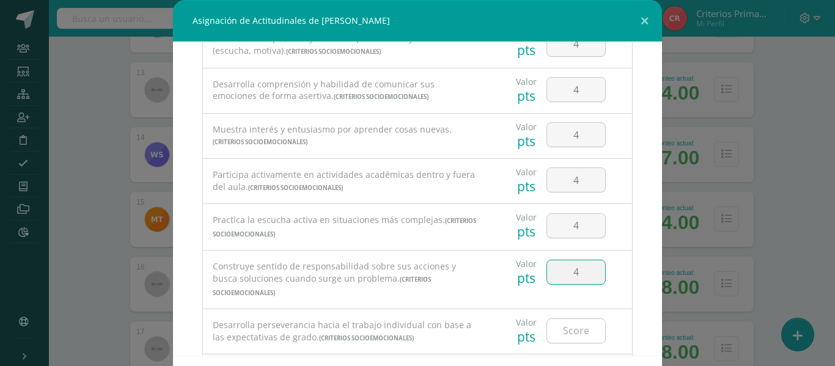
type input "4"
click at [567, 322] on input "number" at bounding box center [576, 331] width 58 height 24
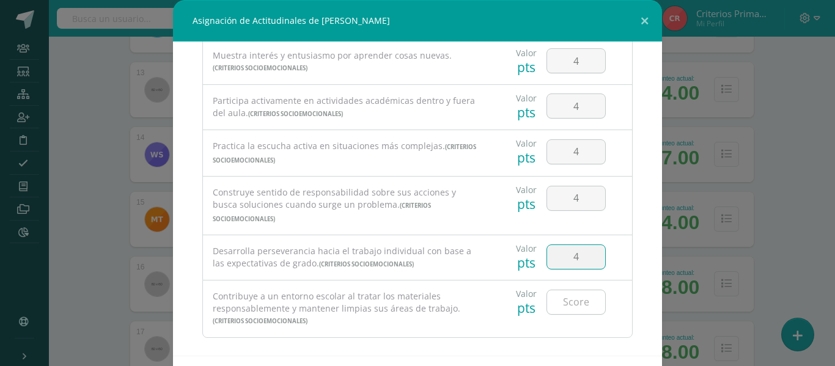
type input "4"
click at [573, 298] on input "number" at bounding box center [576, 302] width 58 height 24
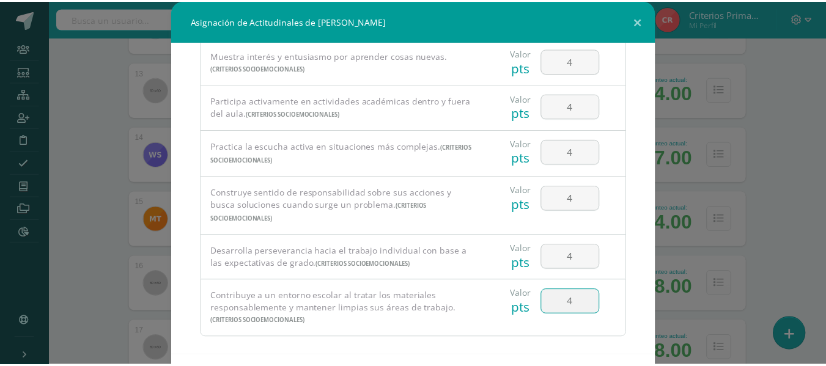
scroll to position [52, 0]
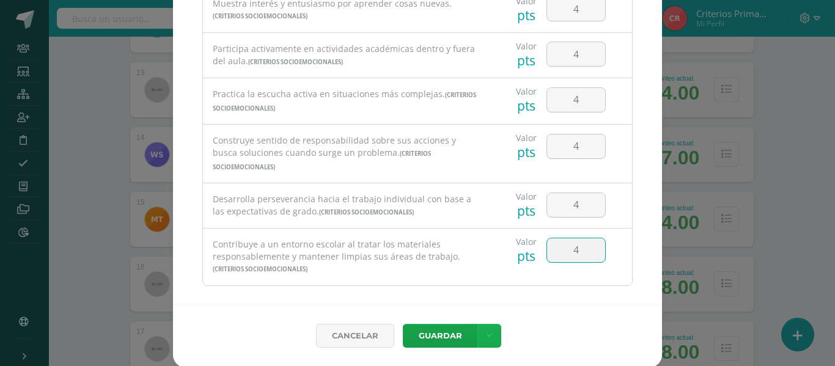
type input "4"
click at [486, 338] on icon at bounding box center [489, 336] width 7 height 10
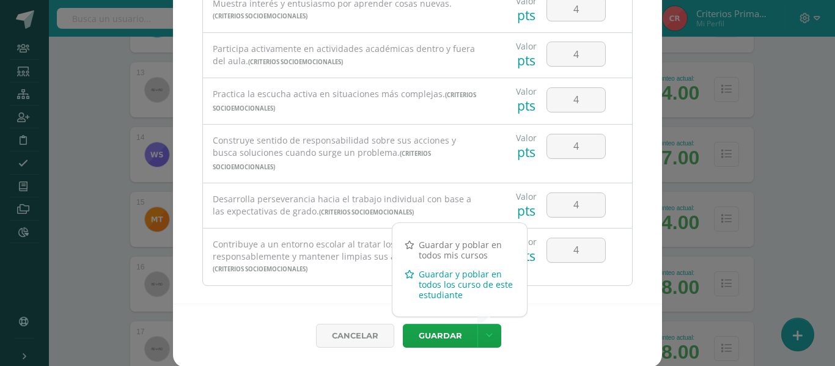
click at [454, 291] on link "Guardar y poblar en todos los curso de este estudiante" at bounding box center [459, 285] width 134 height 40
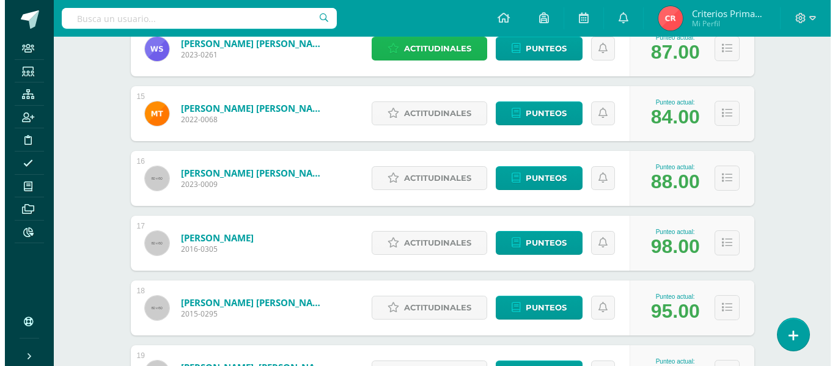
scroll to position [1092, 0]
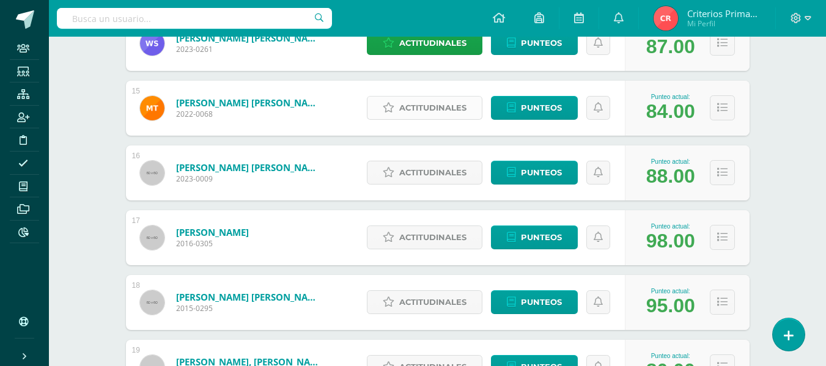
click at [448, 98] on span "Actitudinales" at bounding box center [432, 108] width 67 height 23
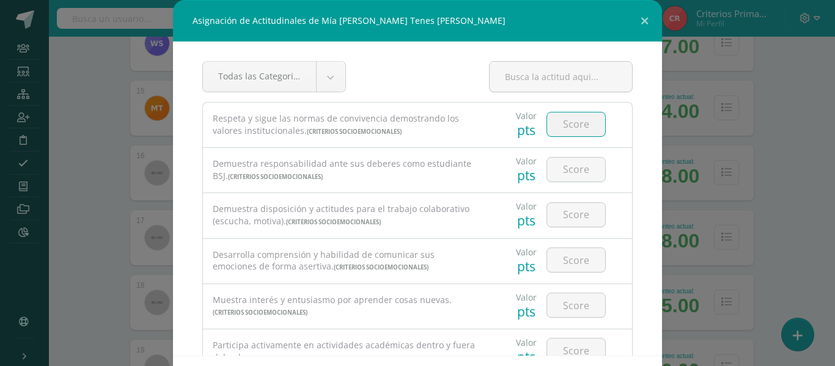
click at [549, 131] on input "number" at bounding box center [576, 124] width 58 height 24
type input "4"
click at [562, 179] on input "number" at bounding box center [576, 170] width 58 height 24
type input "4"
click at [565, 131] on input "4" at bounding box center [576, 124] width 58 height 24
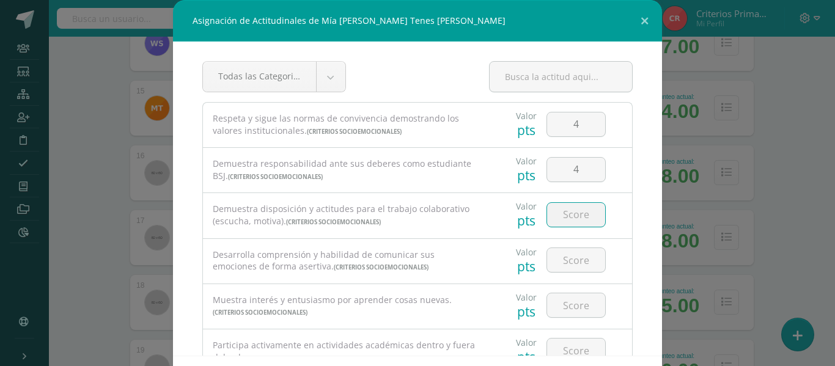
click at [567, 210] on input "number" at bounding box center [576, 215] width 58 height 24
type input "4"
click at [566, 260] on input "number" at bounding box center [576, 260] width 58 height 24
type input "4"
click at [567, 308] on input "4" at bounding box center [576, 305] width 58 height 24
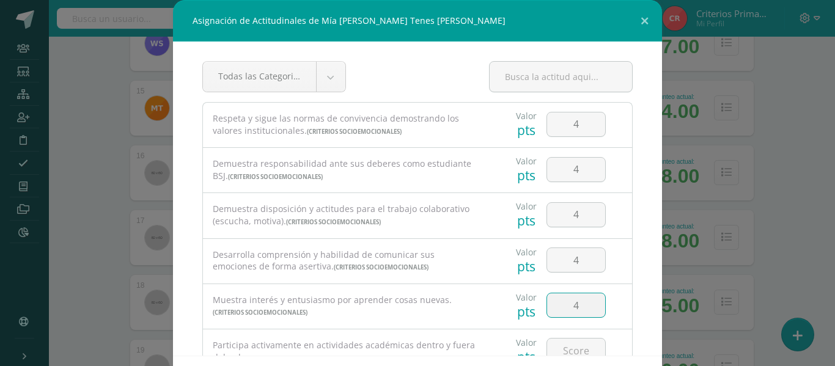
scroll to position [181, 0]
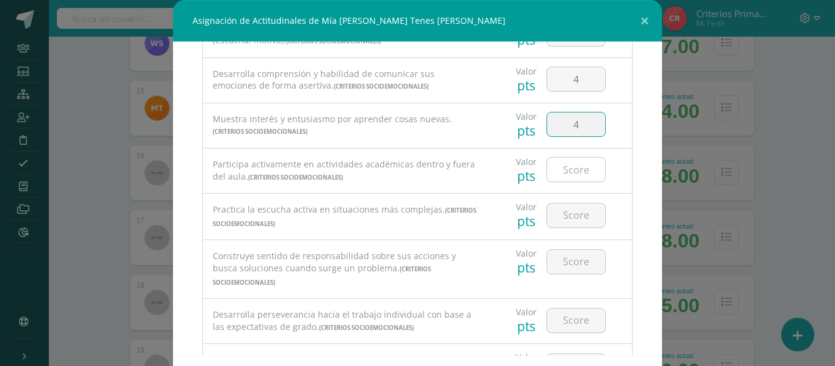
type input "4"
click at [556, 172] on input "4" at bounding box center [576, 170] width 58 height 24
type input "4"
click at [569, 213] on input "4" at bounding box center [576, 216] width 58 height 24
type input "4"
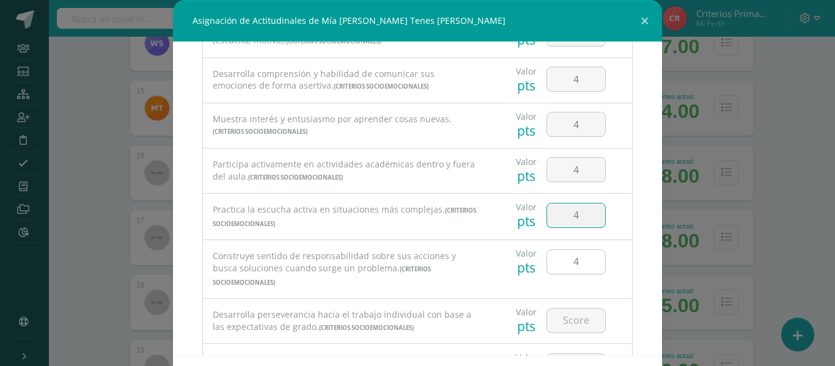
click at [568, 253] on input "4" at bounding box center [576, 262] width 58 height 24
type input "4"
click at [568, 315] on input "4" at bounding box center [576, 321] width 58 height 24
type input "4"
click at [567, 355] on input "4" at bounding box center [576, 366] width 58 height 24
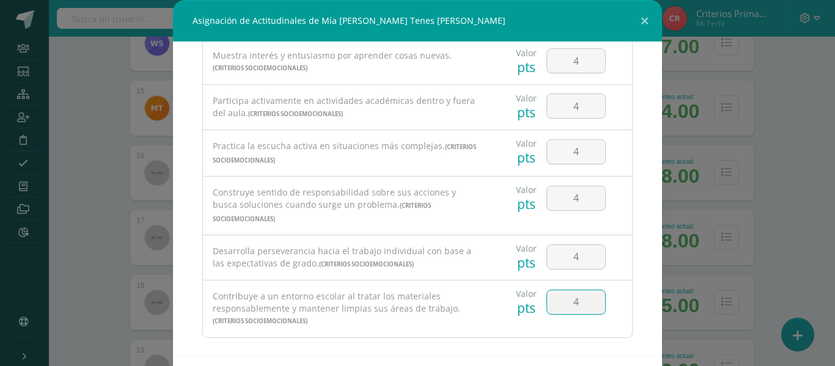
scroll to position [53, 0]
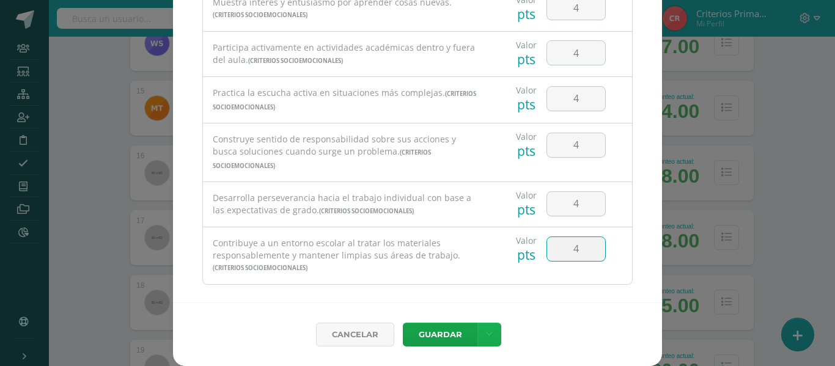
type input "4"
click at [485, 341] on link at bounding box center [489, 335] width 24 height 24
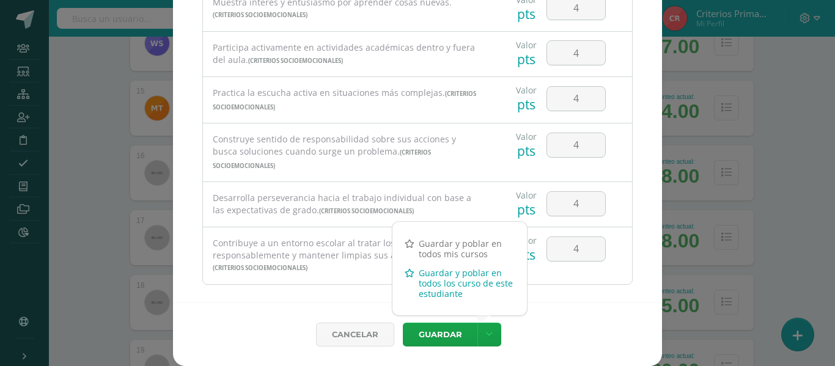
click at [435, 295] on link "Guardar y poblar en todos los curso de este estudiante" at bounding box center [459, 283] width 134 height 40
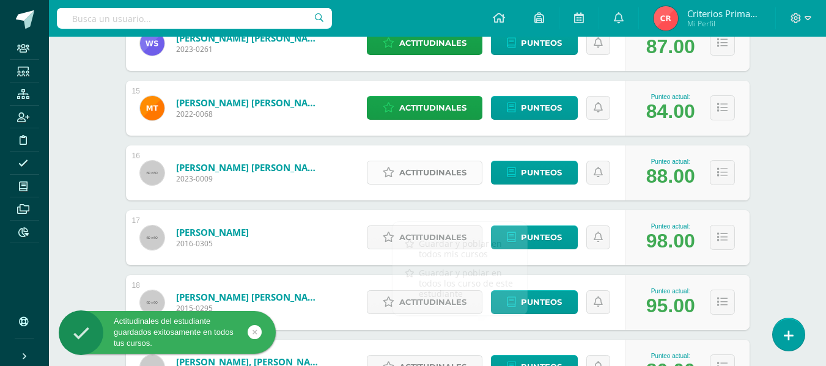
click at [460, 172] on span "Actitudinales" at bounding box center [432, 172] width 67 height 23
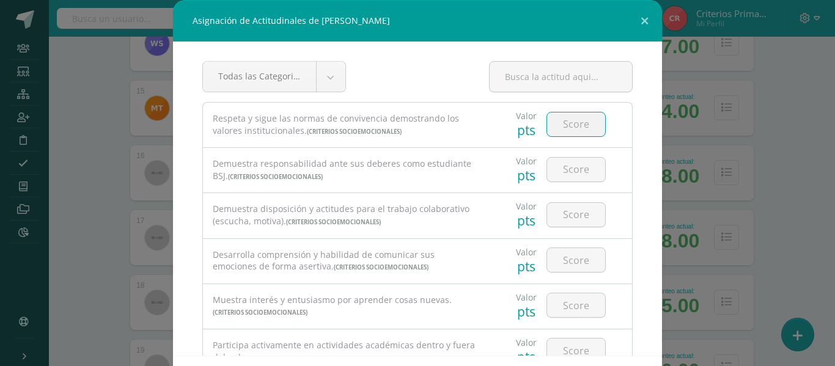
click at [553, 125] on input "number" at bounding box center [576, 124] width 58 height 24
type input "2"
click at [580, 170] on input "number" at bounding box center [576, 170] width 58 height 24
type input "4"
click at [570, 214] on input "number" at bounding box center [576, 215] width 58 height 24
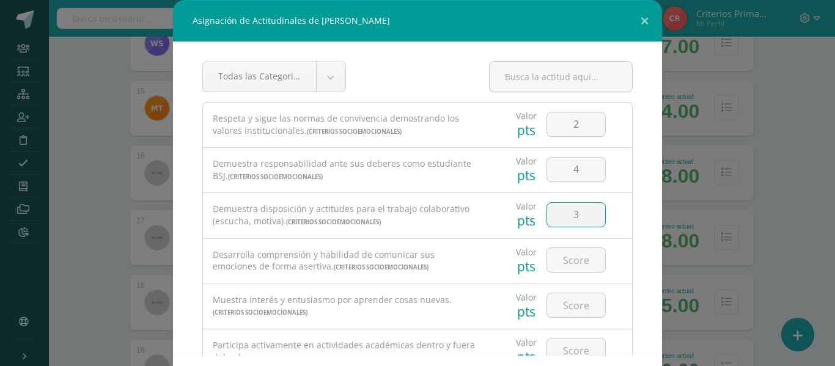
scroll to position [36, 0]
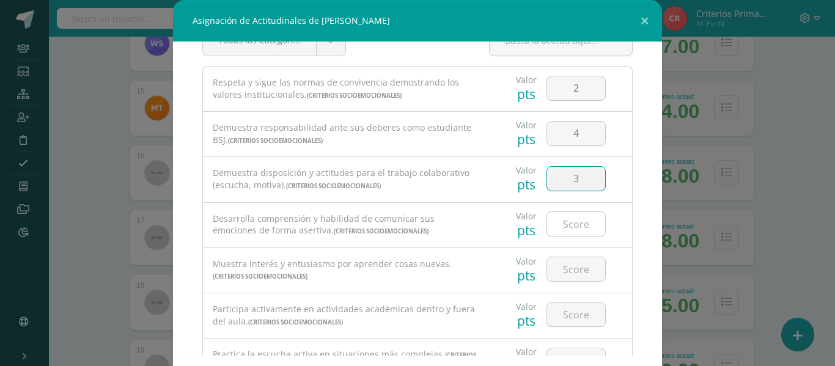
type input "3"
click at [573, 219] on input "number" at bounding box center [576, 224] width 58 height 24
type input "3"
click at [553, 268] on input "number" at bounding box center [576, 269] width 58 height 24
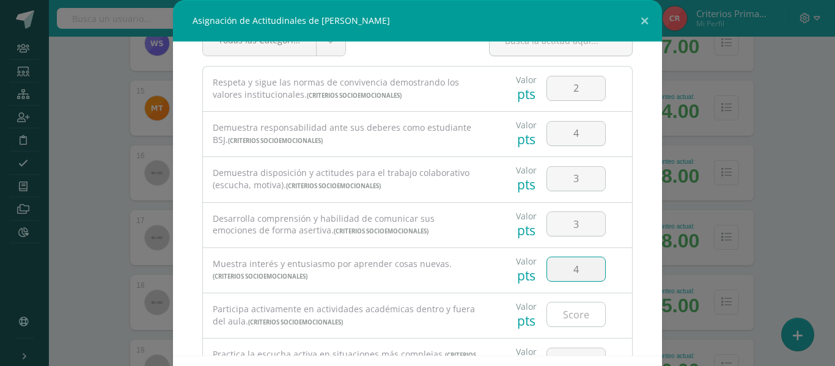
type input "4"
click at [566, 315] on input "number" at bounding box center [576, 315] width 58 height 24
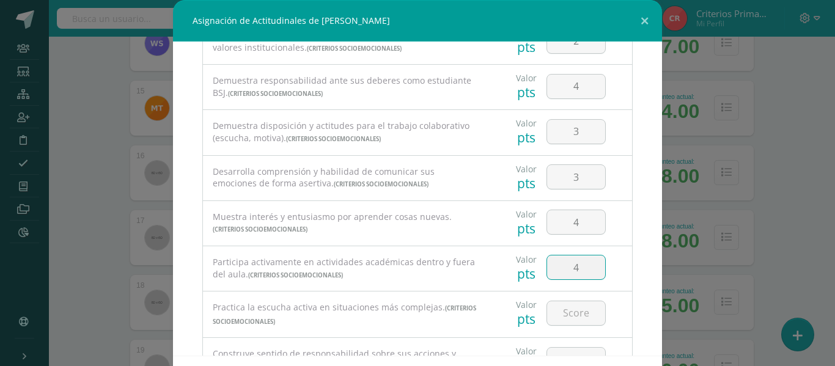
scroll to position [104, 0]
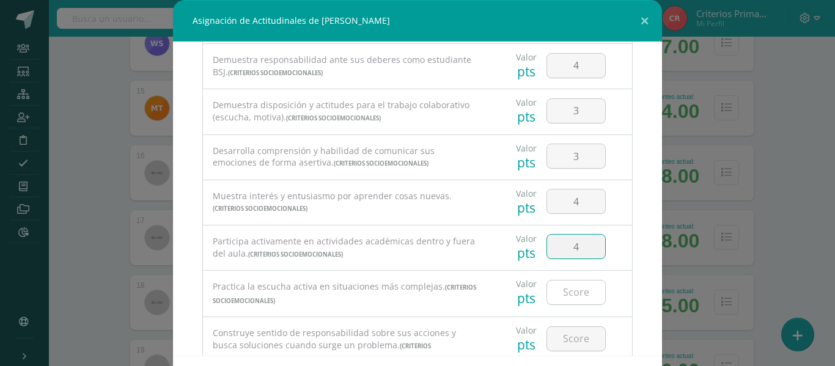
type input "4"
click at [558, 290] on input "number" at bounding box center [576, 293] width 58 height 24
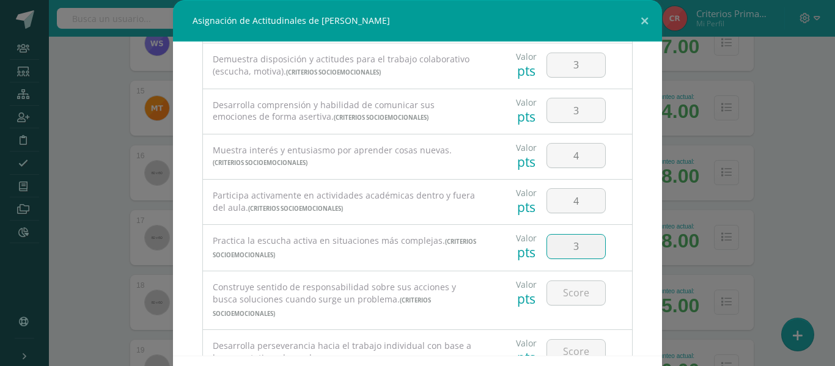
scroll to position [161, 0]
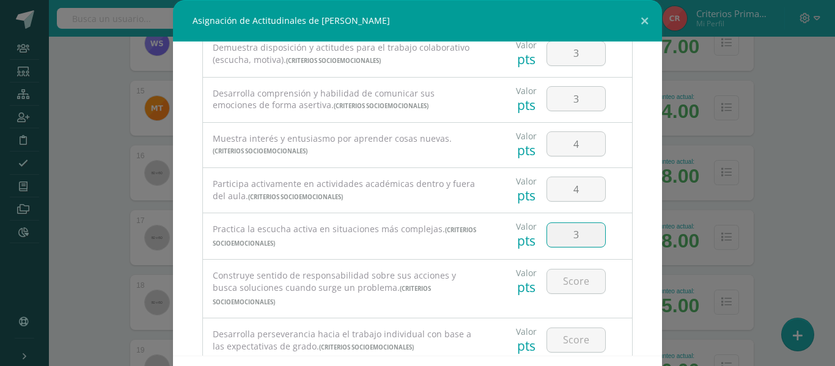
type input "3"
click at [560, 290] on div at bounding box center [576, 281] width 69 height 43
click at [560, 290] on input "number" at bounding box center [576, 282] width 58 height 24
type input "2"
click at [561, 328] on input "number" at bounding box center [576, 340] width 58 height 24
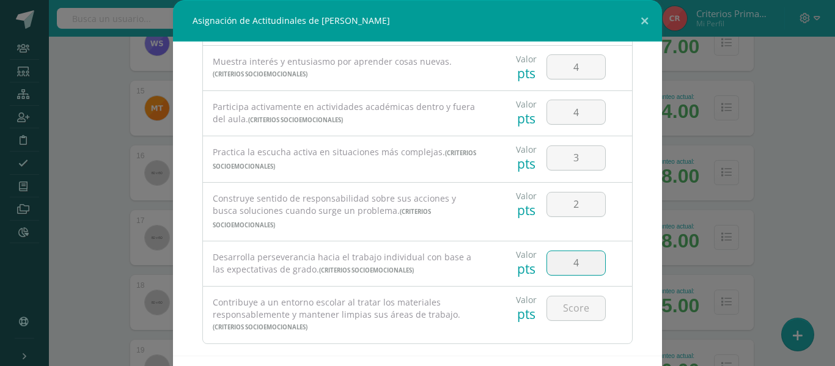
scroll to position [243, 0]
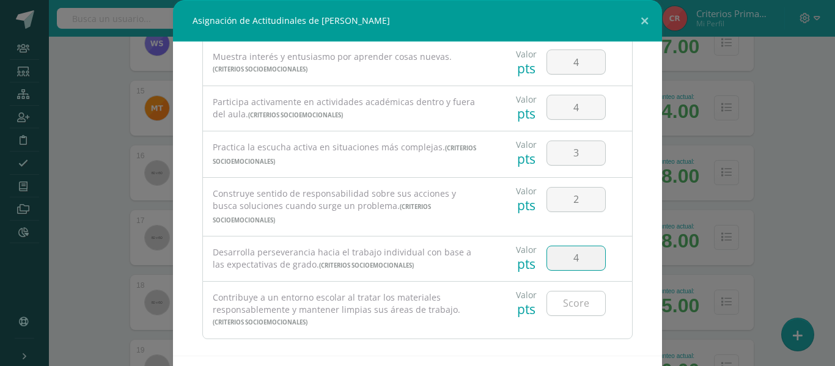
type input "4"
click at [565, 292] on input "number" at bounding box center [576, 304] width 58 height 24
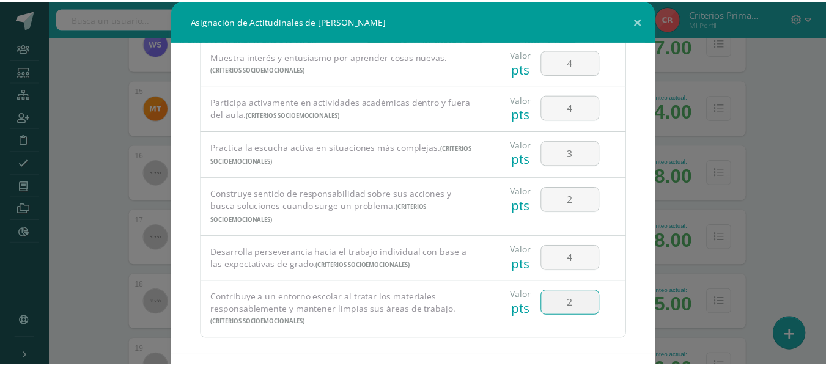
scroll to position [53, 0]
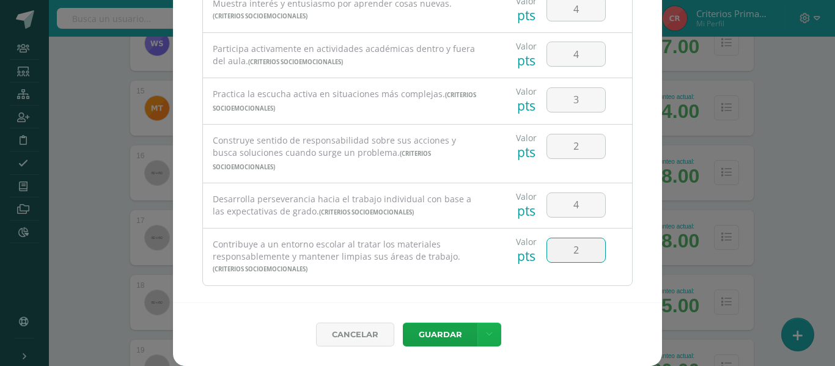
type input "2"
click at [484, 342] on link at bounding box center [489, 335] width 24 height 24
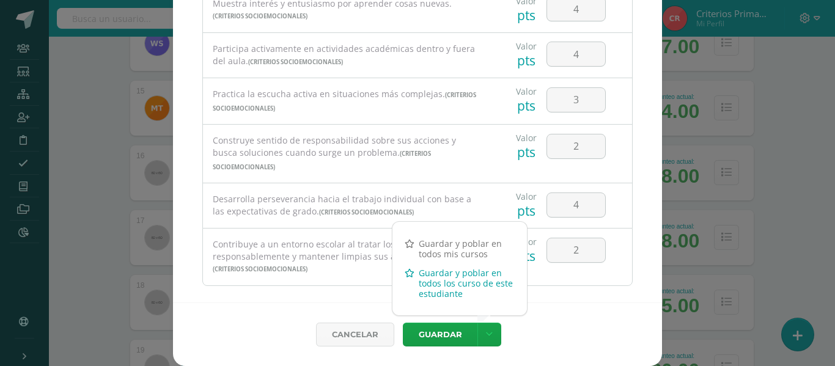
click at [422, 296] on link "Guardar y poblar en todos los curso de este estudiante" at bounding box center [459, 283] width 134 height 40
click at [452, 286] on link "Guardar y poblar en todos los curso de este estudiante" at bounding box center [459, 283] width 134 height 40
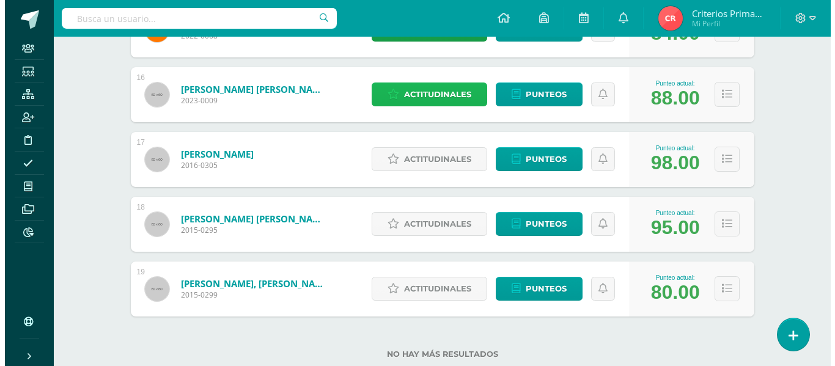
scroll to position [1182, 0]
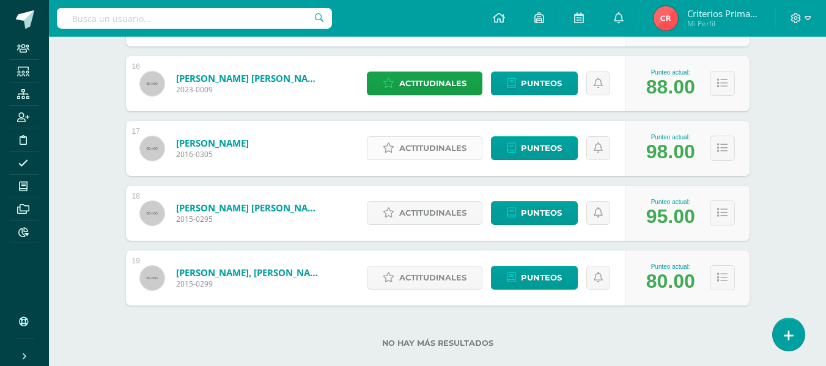
click at [455, 149] on span "Actitudinales" at bounding box center [432, 148] width 67 height 23
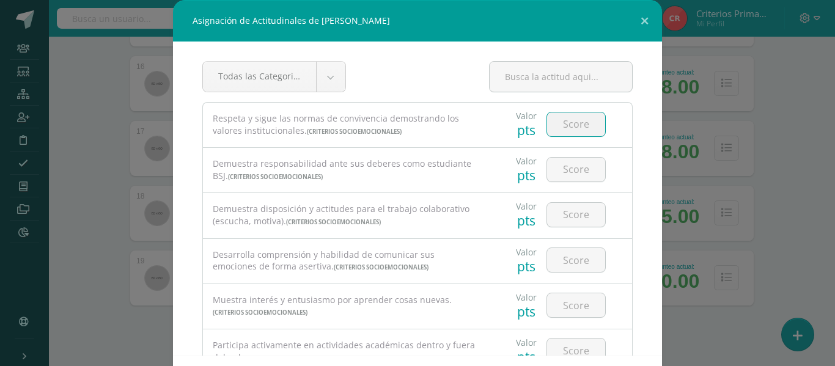
click at [565, 117] on input "number" at bounding box center [576, 124] width 58 height 24
type input "4"
click at [564, 164] on input "number" at bounding box center [576, 170] width 58 height 24
type input "4"
click at [573, 219] on input "number" at bounding box center [576, 215] width 58 height 24
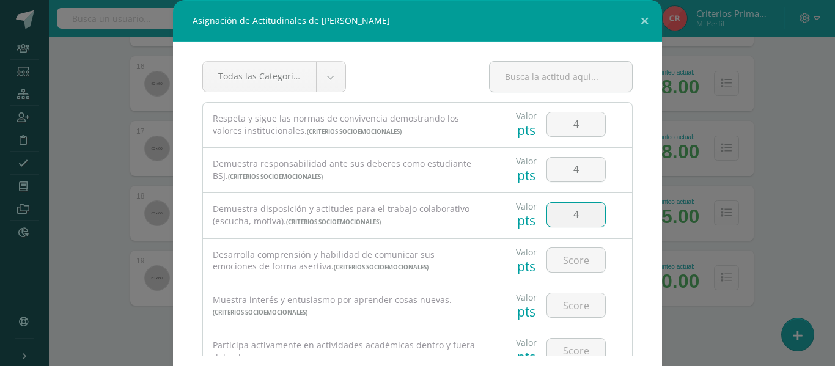
click at [573, 219] on input "4" at bounding box center [576, 215] width 58 height 24
type input "4"
click at [567, 257] on input "number" at bounding box center [576, 260] width 58 height 24
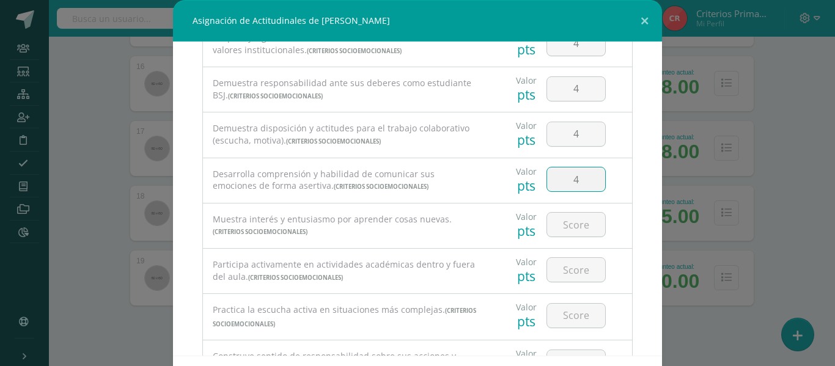
scroll to position [82, 0]
type input "4"
click at [559, 219] on input "number" at bounding box center [576, 224] width 58 height 24
type input "4"
click at [562, 268] on input "number" at bounding box center [576, 269] width 58 height 24
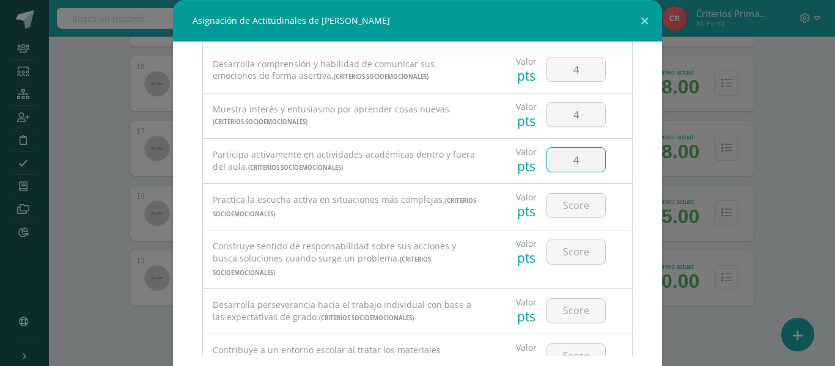
scroll to position [195, 0]
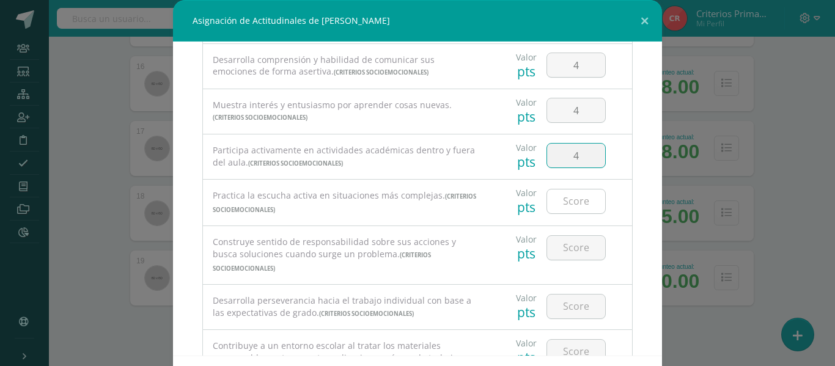
type input "4"
click at [568, 211] on input "number" at bounding box center [576, 202] width 58 height 24
type input "4"
click at [570, 252] on input "number" at bounding box center [576, 248] width 58 height 24
type input "4"
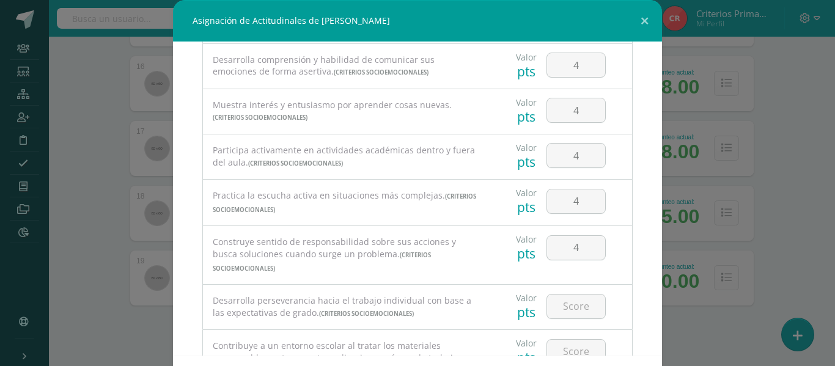
click at [562, 285] on div at bounding box center [576, 306] width 69 height 43
click at [565, 295] on input "number" at bounding box center [576, 307] width 58 height 24
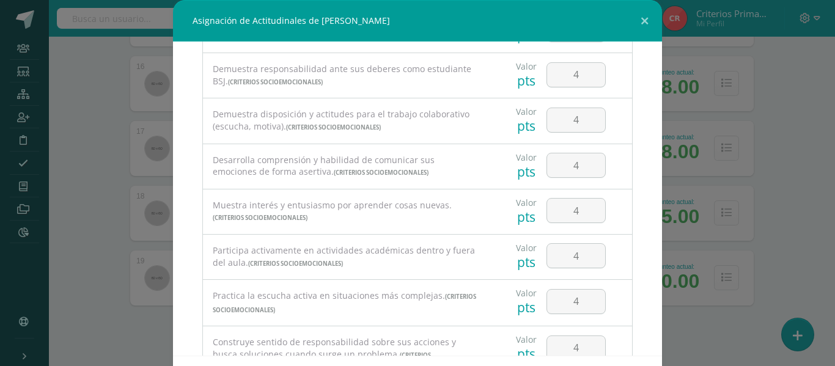
scroll to position [92, 0]
type input "3"
click at [569, 79] on input "4" at bounding box center [576, 77] width 58 height 24
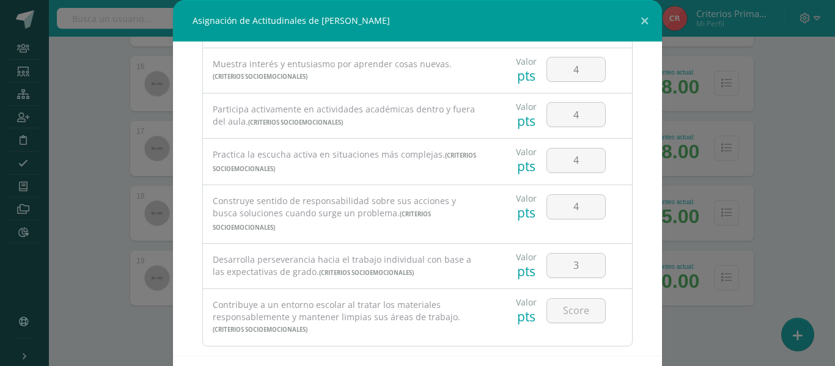
scroll to position [245, 0]
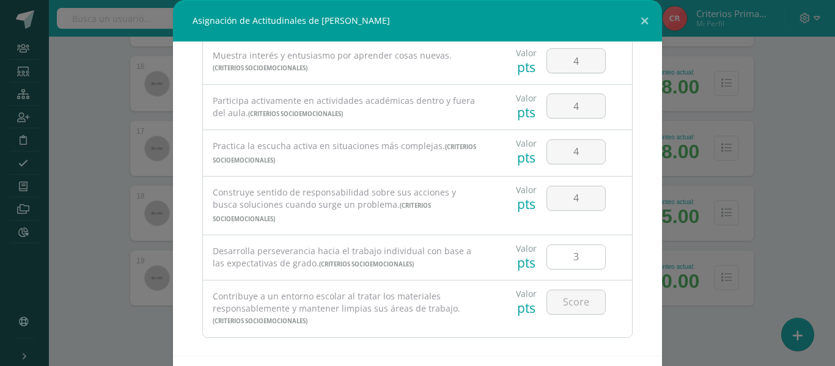
type input "3"
click at [573, 248] on input "3" at bounding box center [576, 257] width 58 height 24
type input "4"
click at [584, 262] on div "4" at bounding box center [576, 256] width 69 height 43
click at [580, 290] on input "number" at bounding box center [576, 302] width 58 height 24
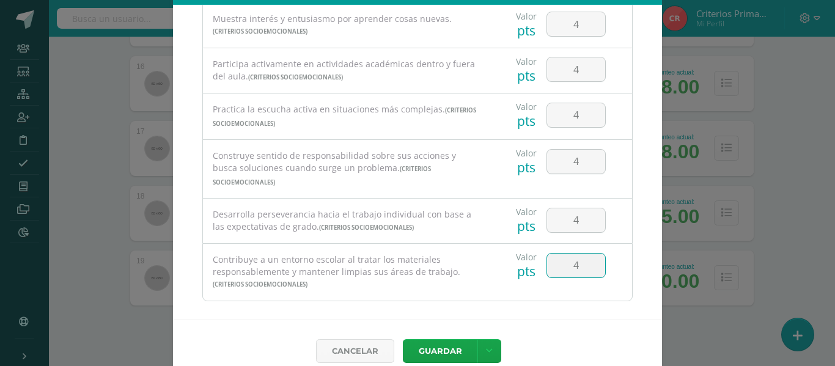
scroll to position [39, 0]
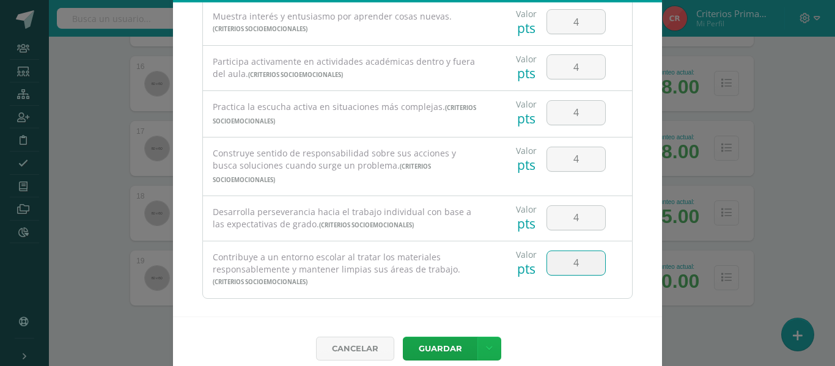
type input "4"
click at [487, 346] on link at bounding box center [489, 349] width 24 height 24
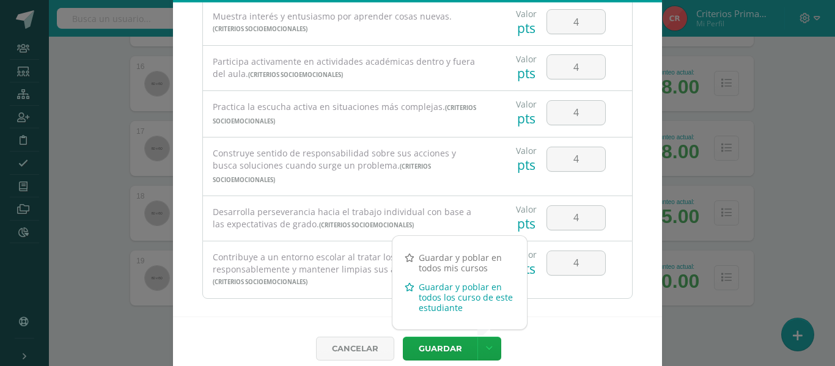
click at [450, 305] on link "Guardar y poblar en todos los curso de este estudiante" at bounding box center [459, 298] width 134 height 40
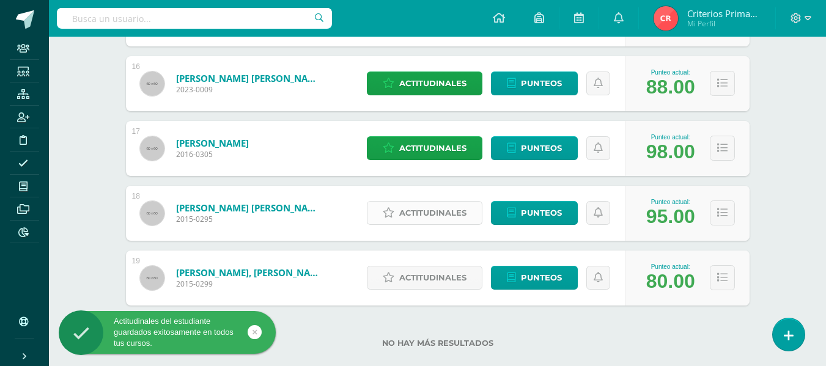
click at [423, 215] on span "Actitudinales" at bounding box center [432, 213] width 67 height 23
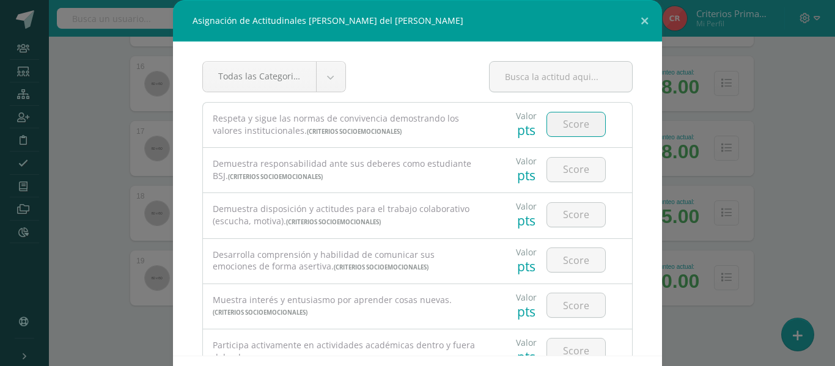
click at [575, 125] on input "number" at bounding box center [576, 124] width 58 height 24
type input "4"
click at [561, 172] on input "number" at bounding box center [576, 170] width 58 height 24
type input "4"
click at [574, 223] on input "4" at bounding box center [576, 215] width 58 height 24
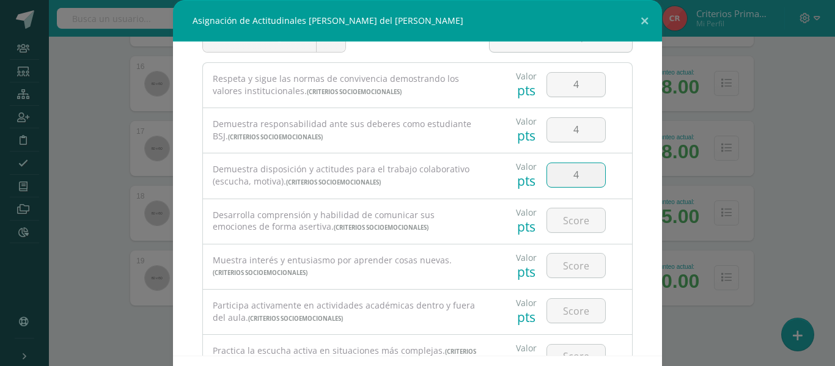
scroll to position [53, 0]
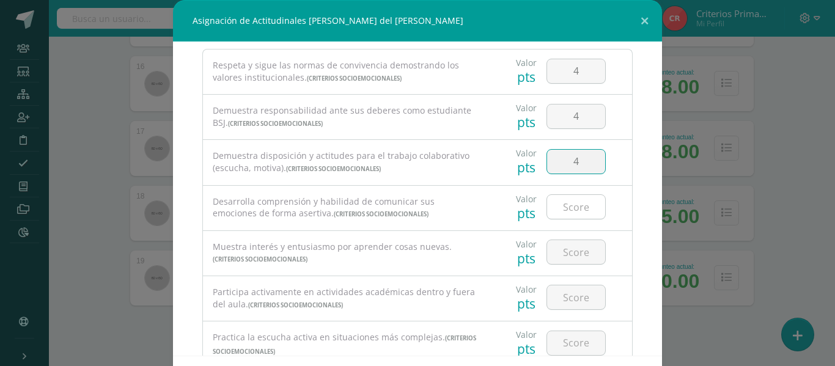
type input "4"
click at [565, 201] on input "number" at bounding box center [576, 207] width 58 height 24
type input "4"
click at [561, 250] on input "number" at bounding box center [576, 252] width 58 height 24
click at [558, 304] on input "number" at bounding box center [576, 298] width 58 height 24
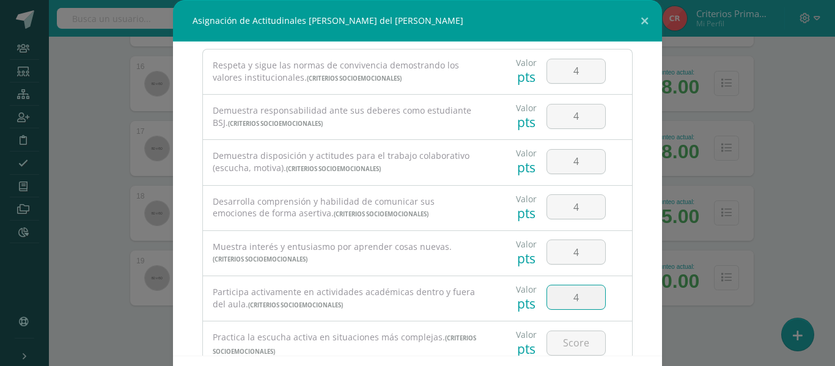
scroll to position [108, 0]
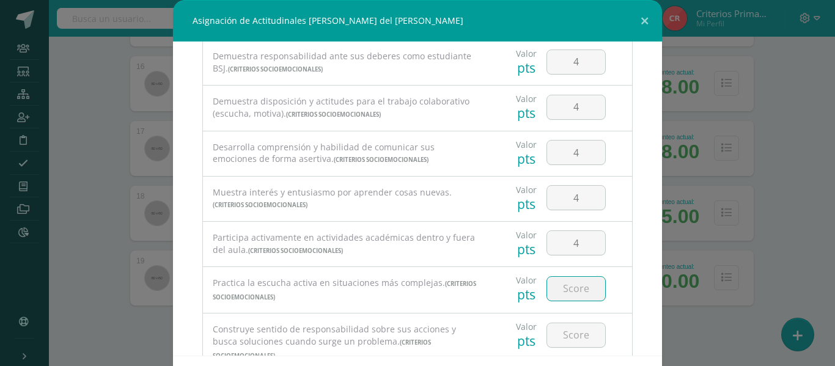
click at [575, 289] on input "number" at bounding box center [576, 289] width 58 height 24
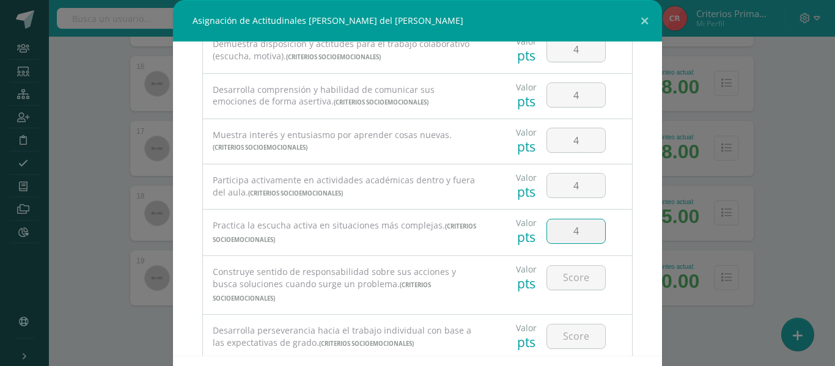
scroll to position [202, 0]
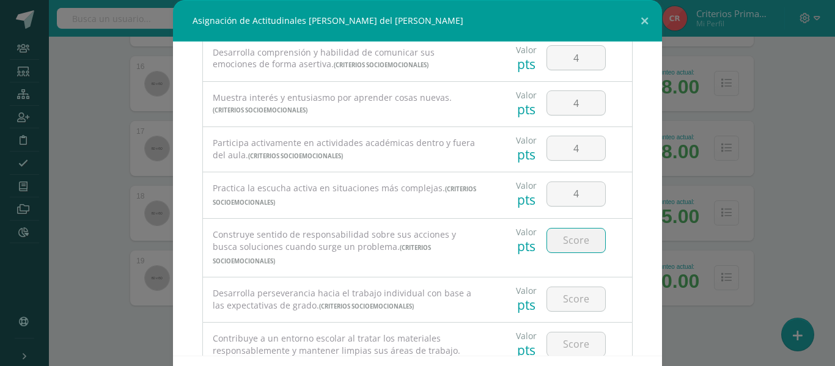
click at [575, 246] on input "number" at bounding box center [576, 241] width 58 height 24
click at [570, 288] on input "number" at bounding box center [576, 299] width 58 height 24
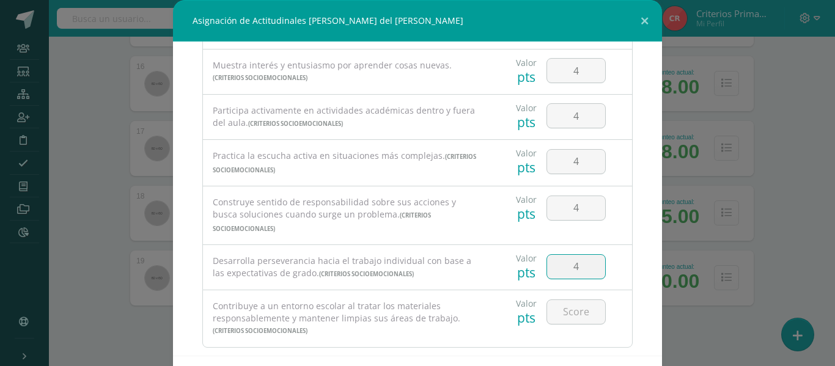
scroll to position [245, 0]
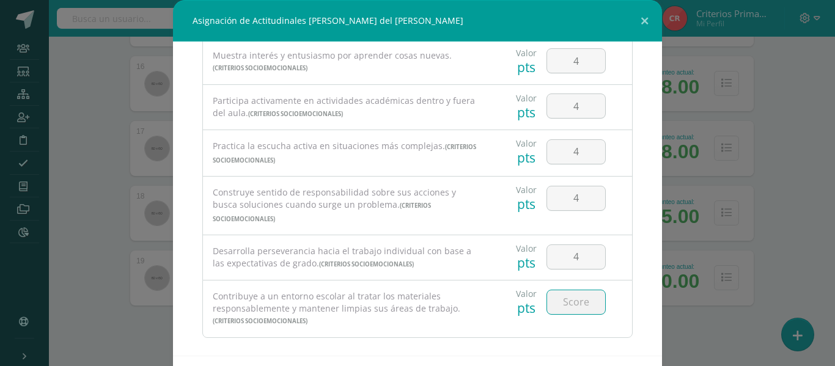
click at [555, 293] on input "number" at bounding box center [576, 302] width 58 height 24
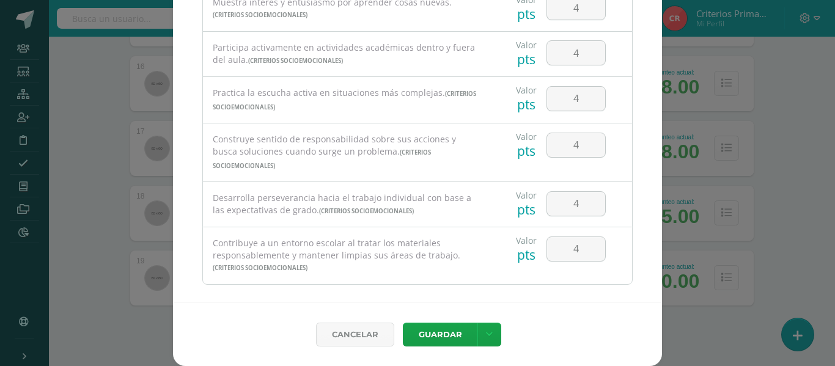
click at [485, 321] on div "Cancelar [GEOGRAPHIC_DATA] Guardar y poblar en todos mis cursos Guardar y pobla…" at bounding box center [417, 335] width 489 height 64
click at [486, 339] on icon at bounding box center [489, 335] width 7 height 10
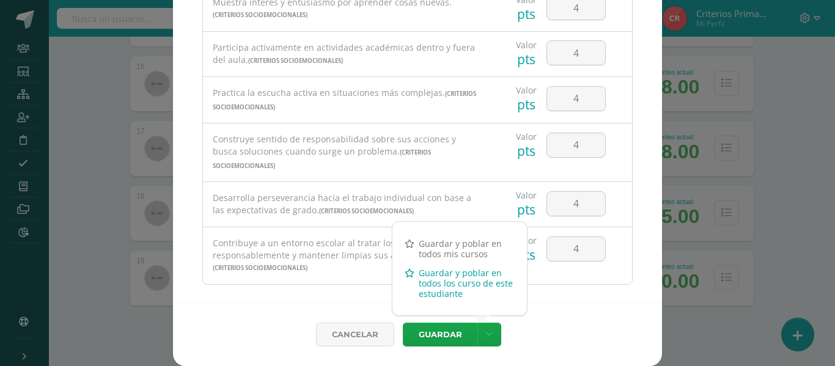
click at [432, 293] on link "Guardar y poblar en todos los curso de este estudiante" at bounding box center [459, 283] width 134 height 40
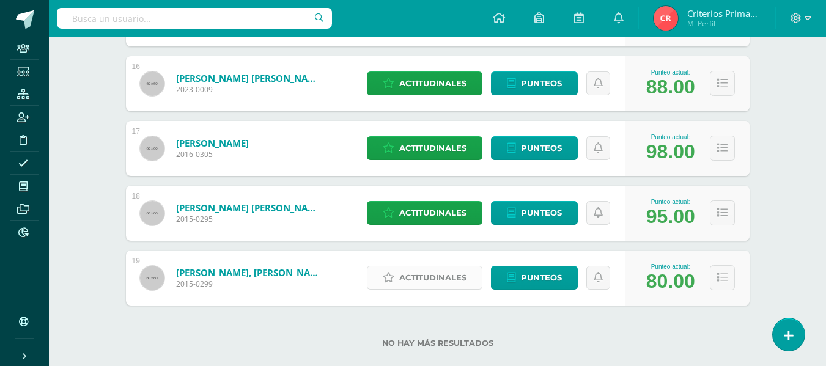
click at [410, 279] on span "Actitudinales" at bounding box center [432, 278] width 67 height 23
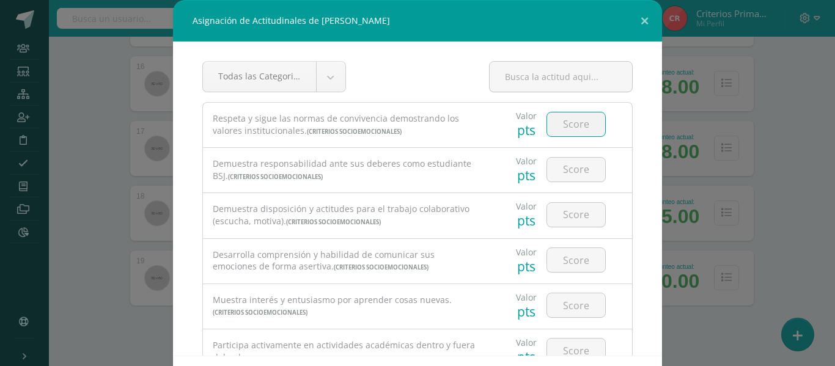
click at [564, 133] on input "number" at bounding box center [576, 124] width 58 height 24
click at [564, 187] on div at bounding box center [576, 169] width 69 height 43
click at [582, 163] on input "number" at bounding box center [576, 170] width 58 height 24
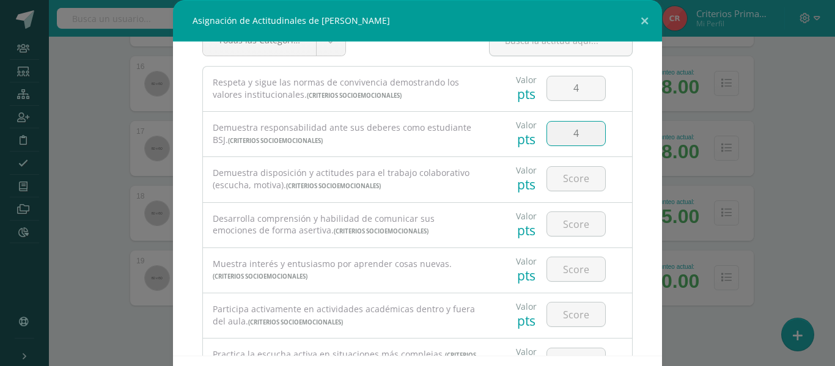
scroll to position [55, 0]
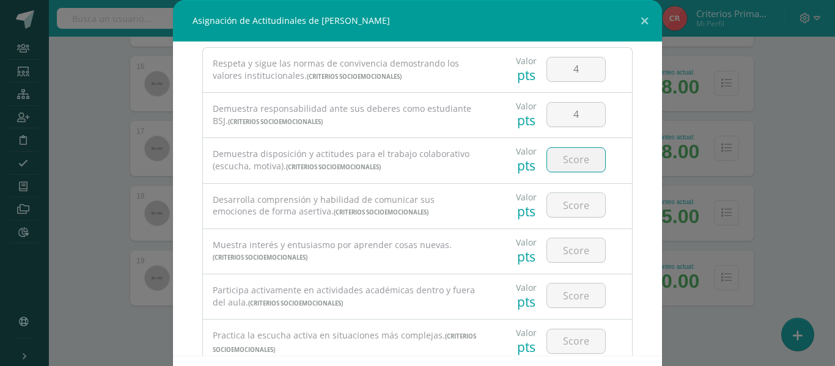
click at [573, 155] on input "number" at bounding box center [576, 160] width 58 height 24
click at [561, 213] on input "number" at bounding box center [576, 205] width 58 height 24
click at [559, 248] on input "number" at bounding box center [576, 250] width 58 height 24
click at [559, 289] on input "4" at bounding box center [576, 296] width 58 height 24
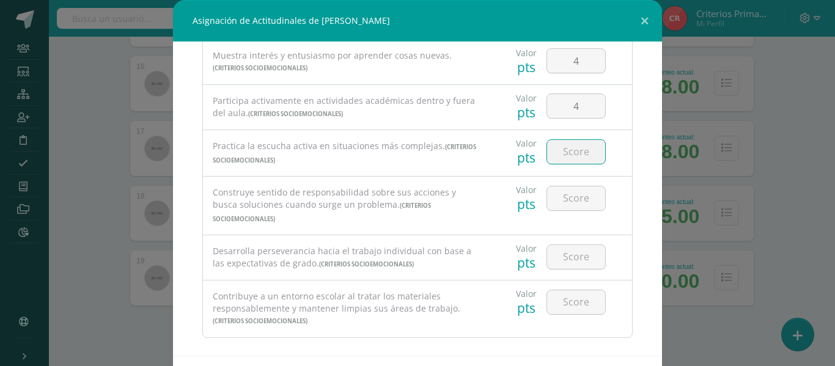
click at [558, 155] on input "number" at bounding box center [576, 152] width 58 height 24
click at [556, 203] on input "number" at bounding box center [576, 198] width 58 height 24
click at [564, 248] on input "number" at bounding box center [576, 257] width 58 height 24
click at [556, 290] on input "4" at bounding box center [576, 302] width 58 height 24
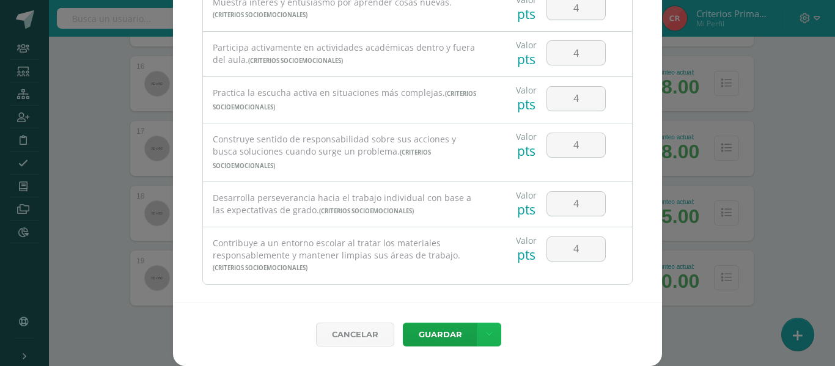
click at [486, 335] on icon at bounding box center [489, 335] width 7 height 10
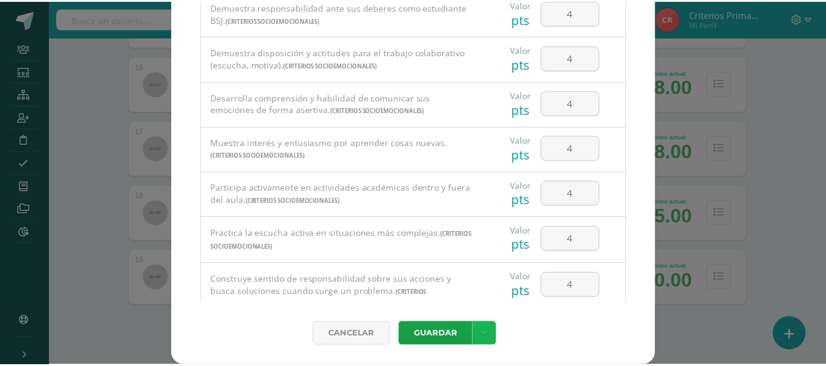
scroll to position [245, 0]
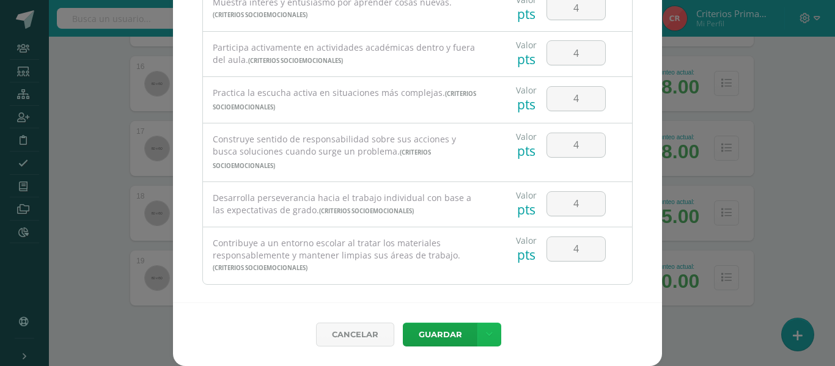
click at [486, 334] on icon at bounding box center [489, 335] width 7 height 10
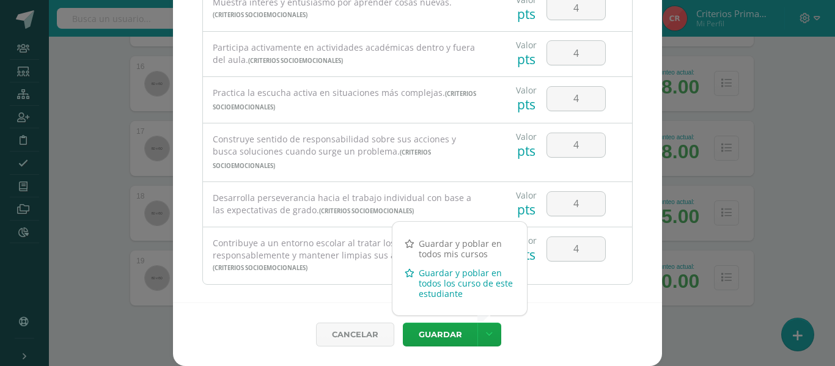
click at [427, 283] on link "Guardar y poblar en todos los curso de este estudiante" at bounding box center [459, 283] width 134 height 40
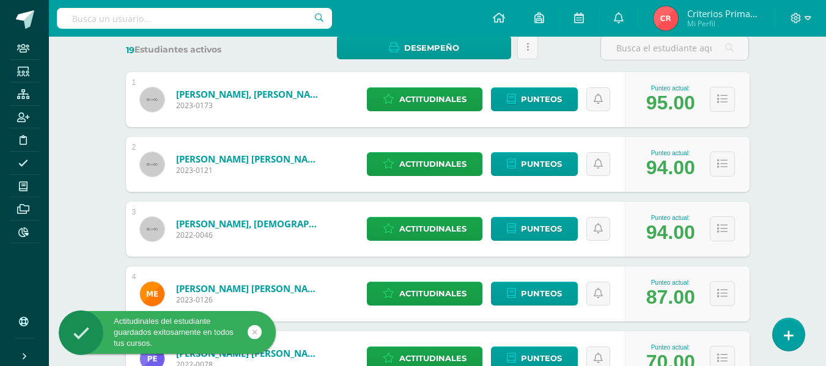
scroll to position [0, 0]
